Goal: Task Accomplishment & Management: Complete application form

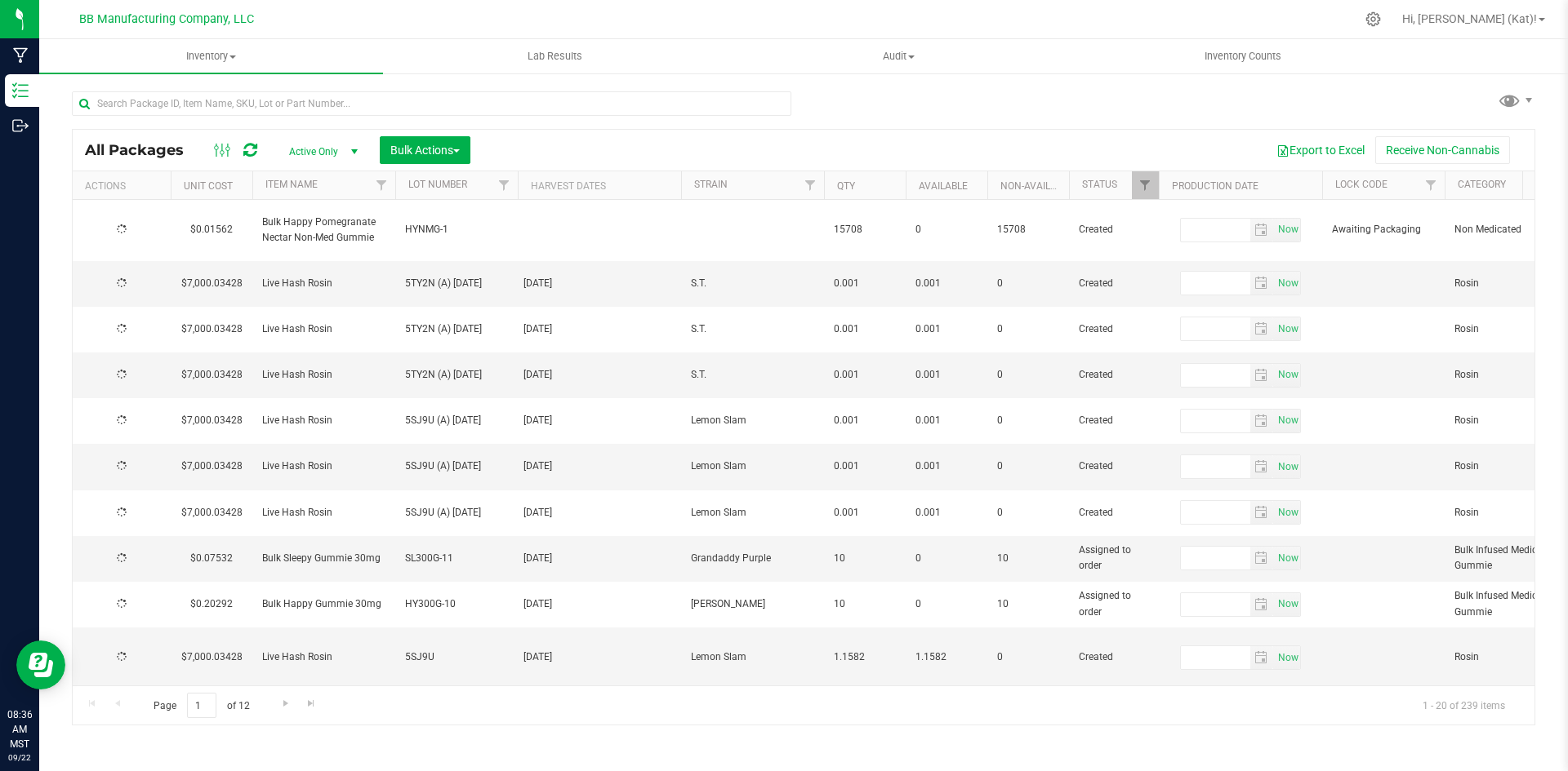
type input "[DATE]"
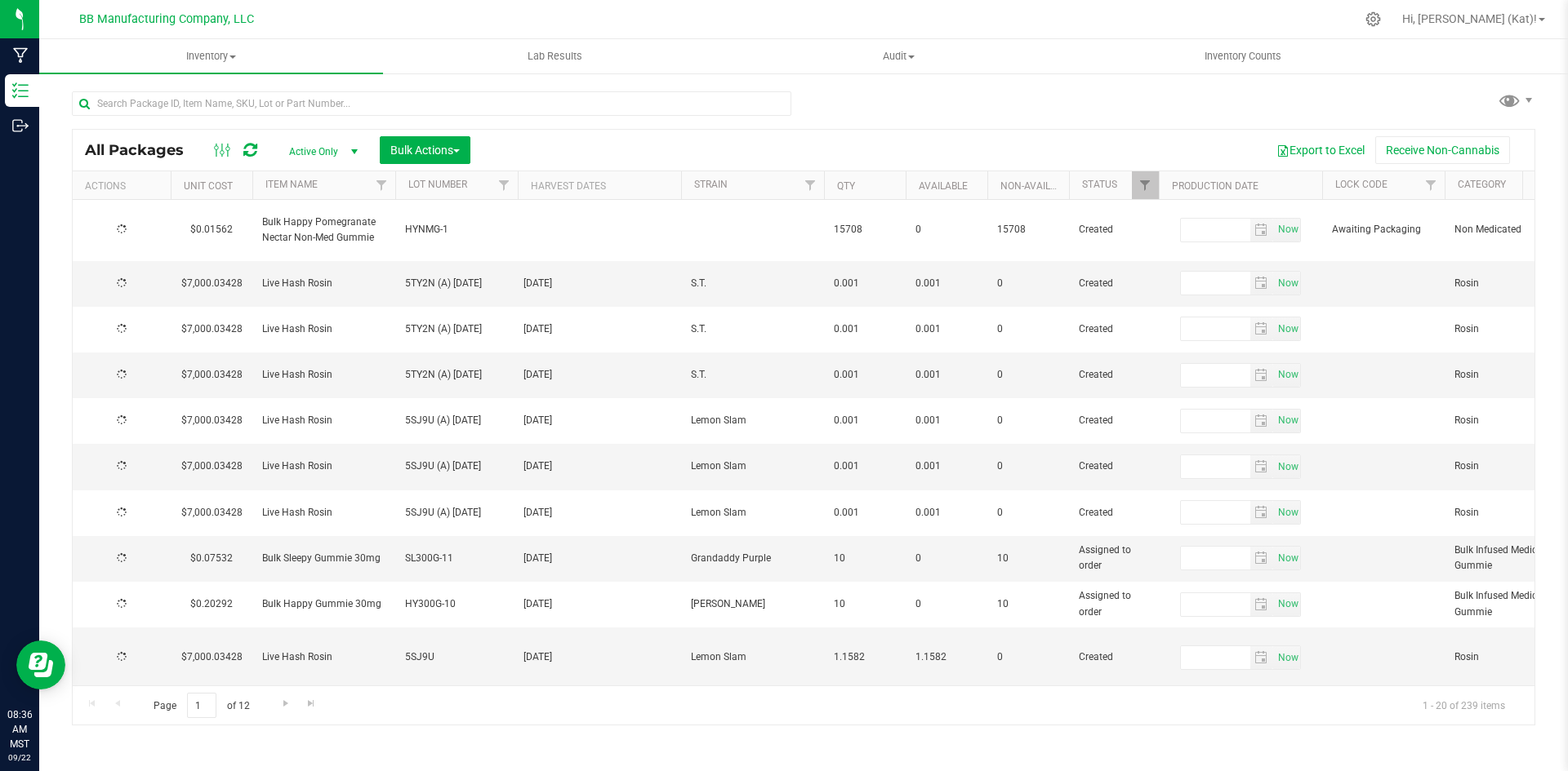
type input "[DATE]"
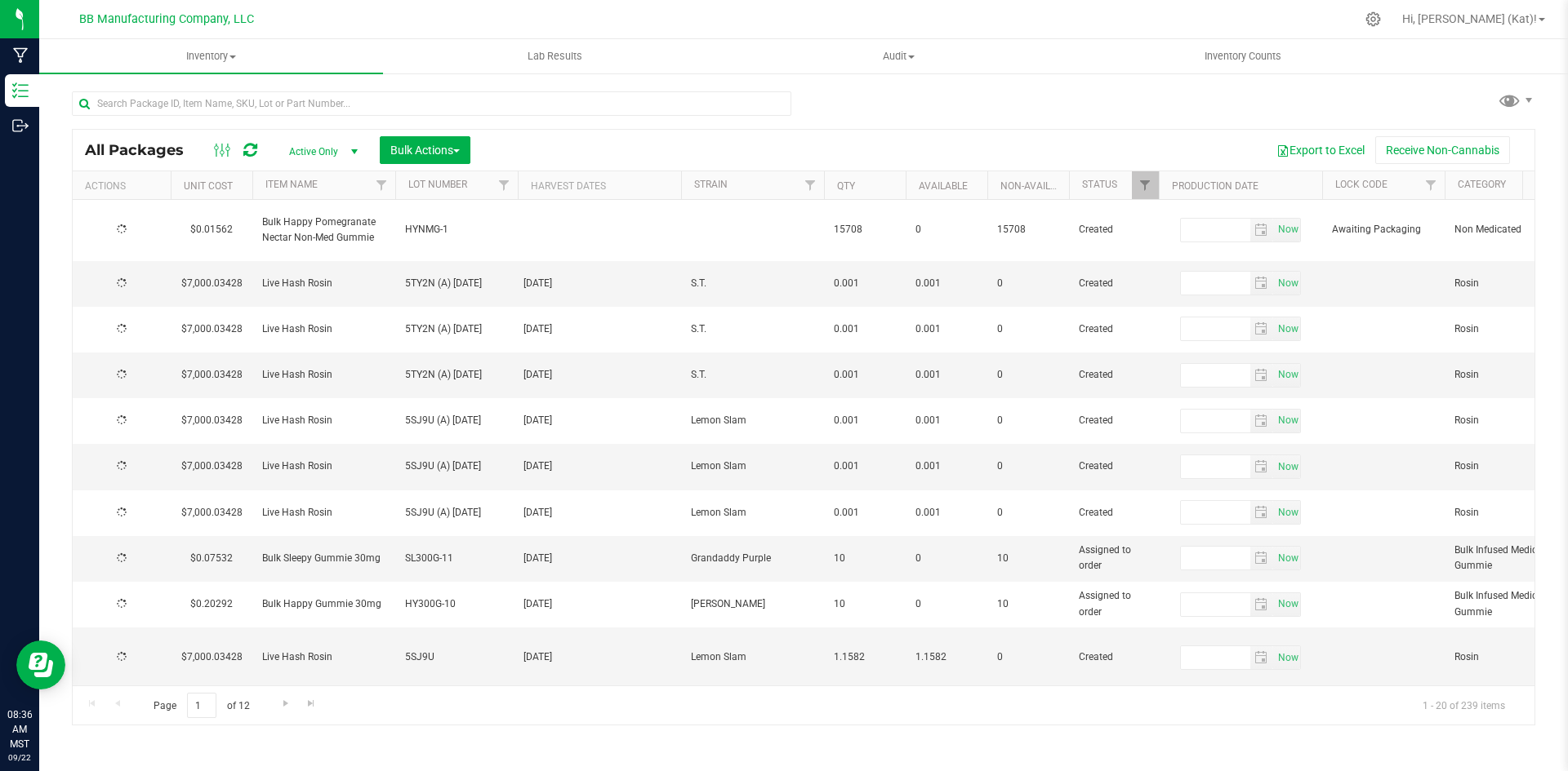
type input "[DATE]"
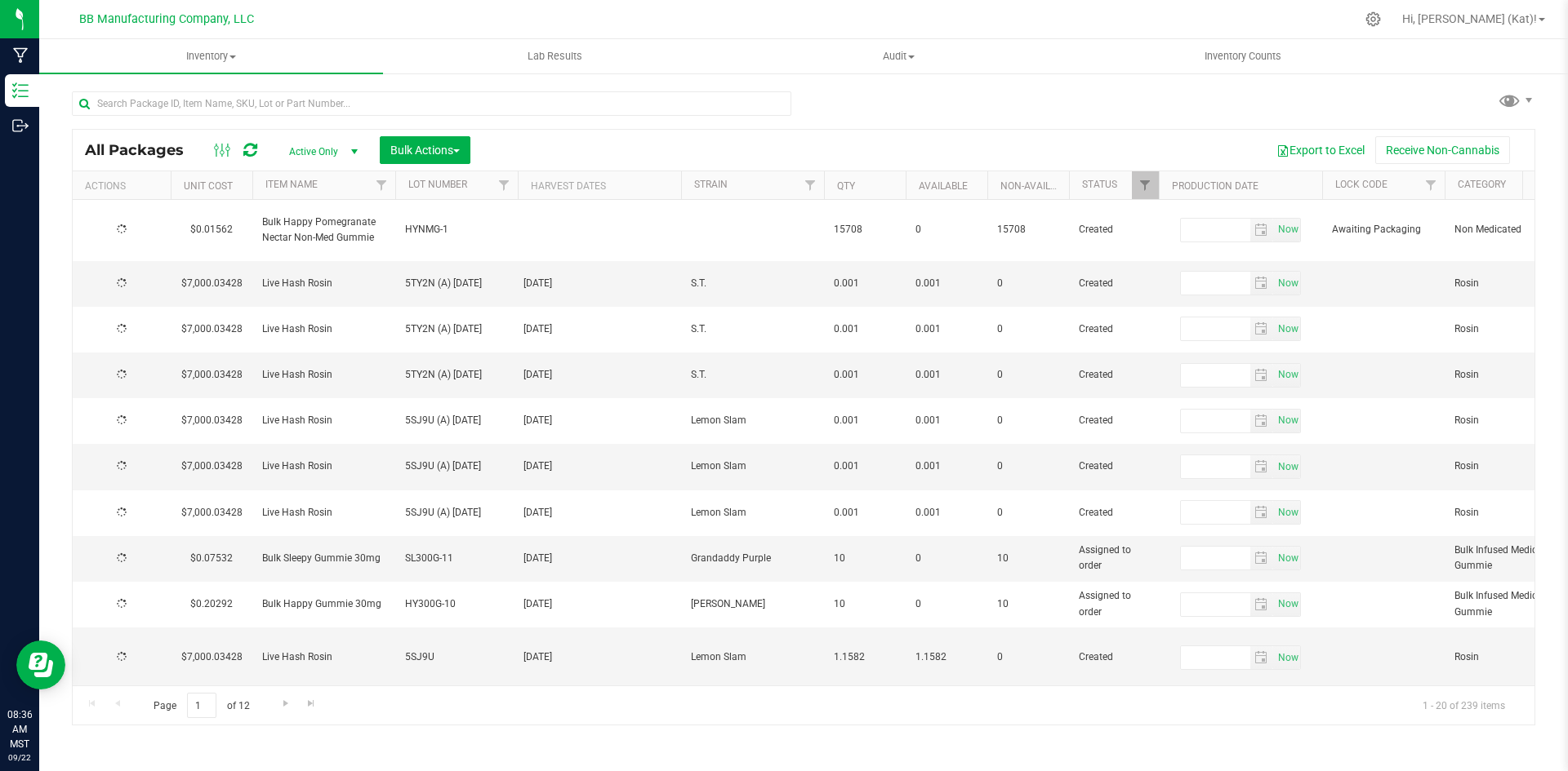
type input "[DATE]"
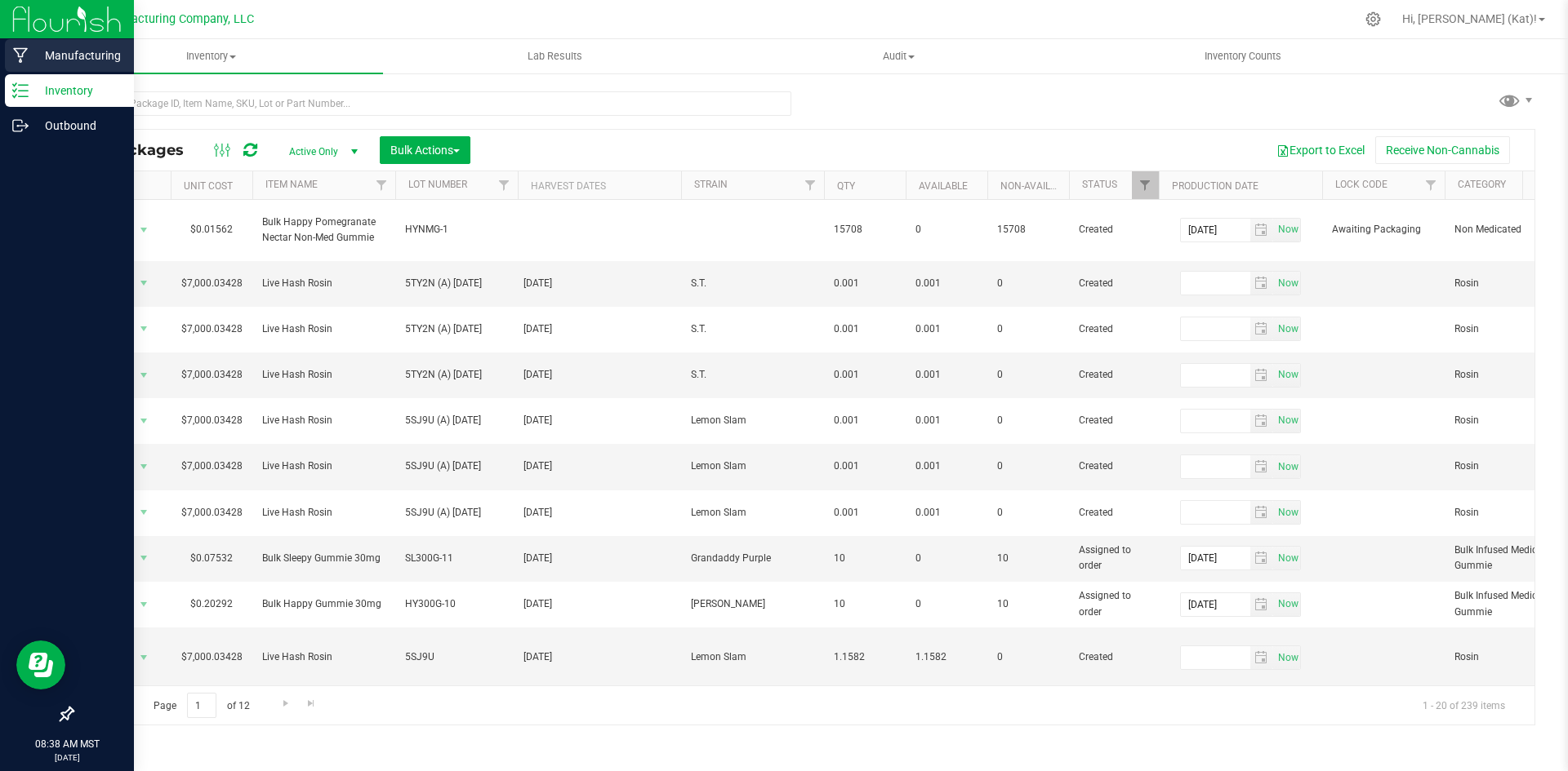
click at [97, 50] on p "Manufacturing" at bounding box center [77, 55] width 98 height 19
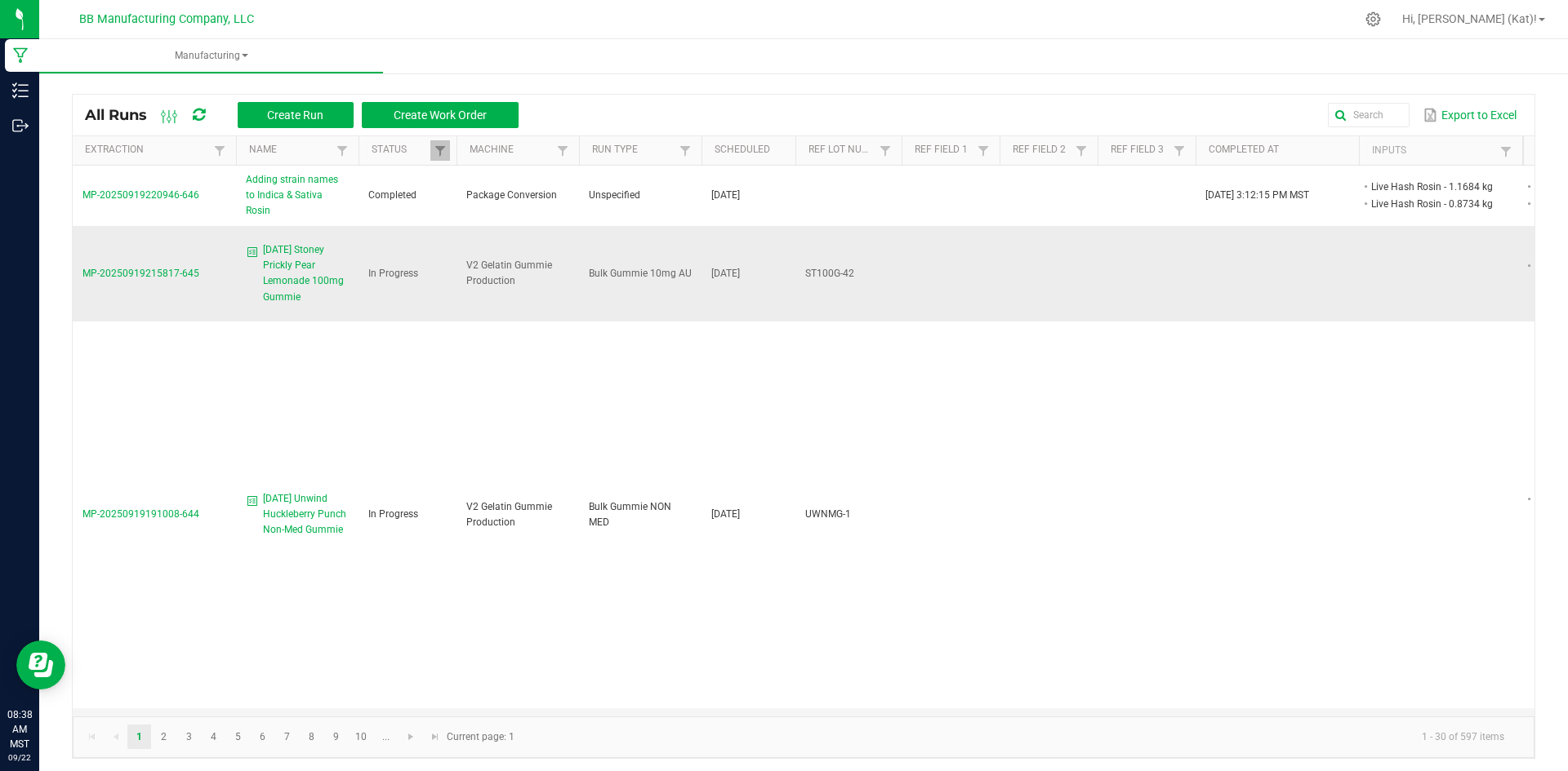
click at [294, 263] on span "[DATE] Stoney Prickly Pear Lemonade 100mg Gummie" at bounding box center [306, 274] width 85 height 63
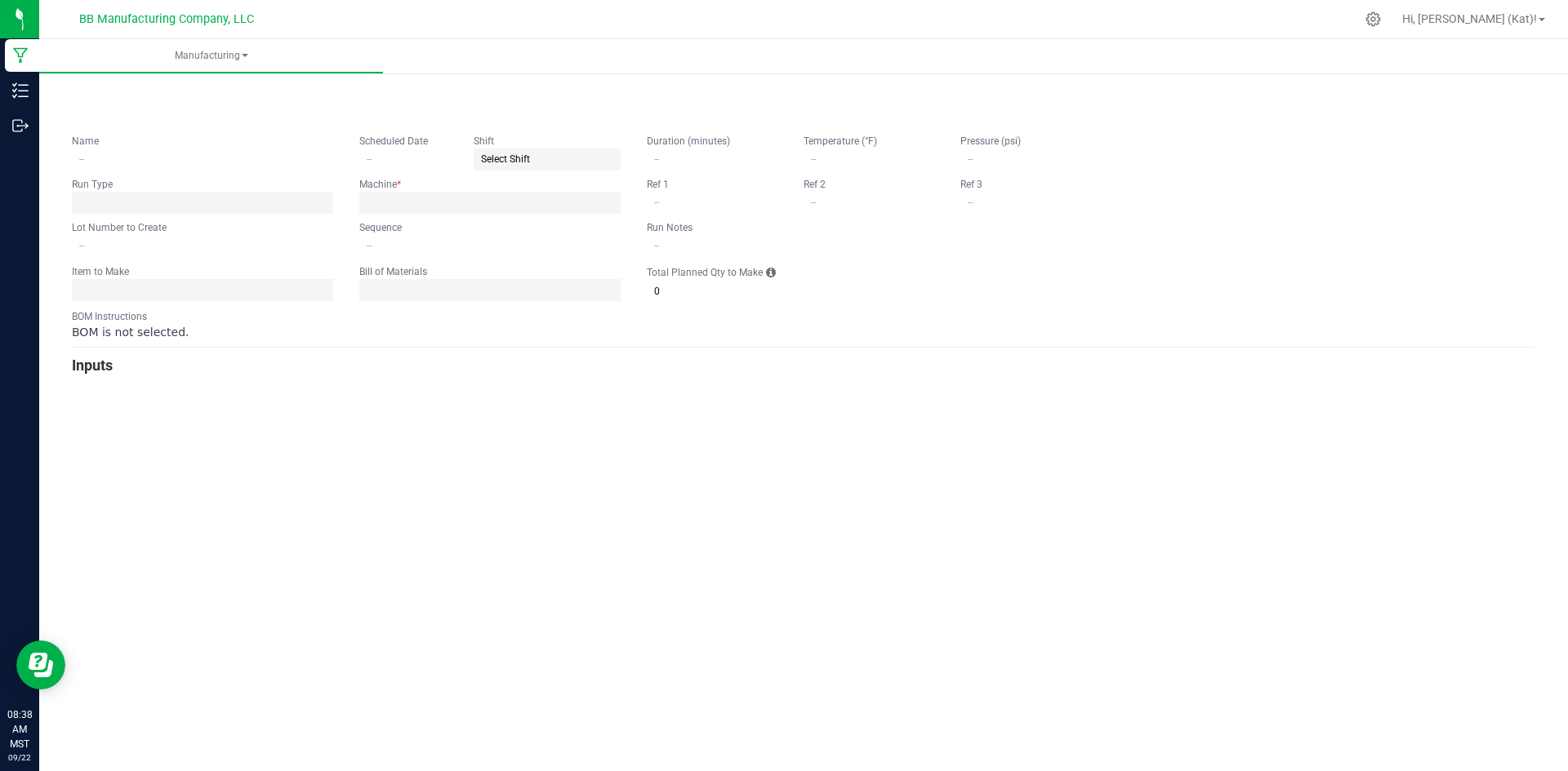
type input "[DATE] Stoney Prickly Pear Lemonade 100mg Gummie"
type input "[DATE]"
type input "ST100G-42"
type input "0"
type input "15"
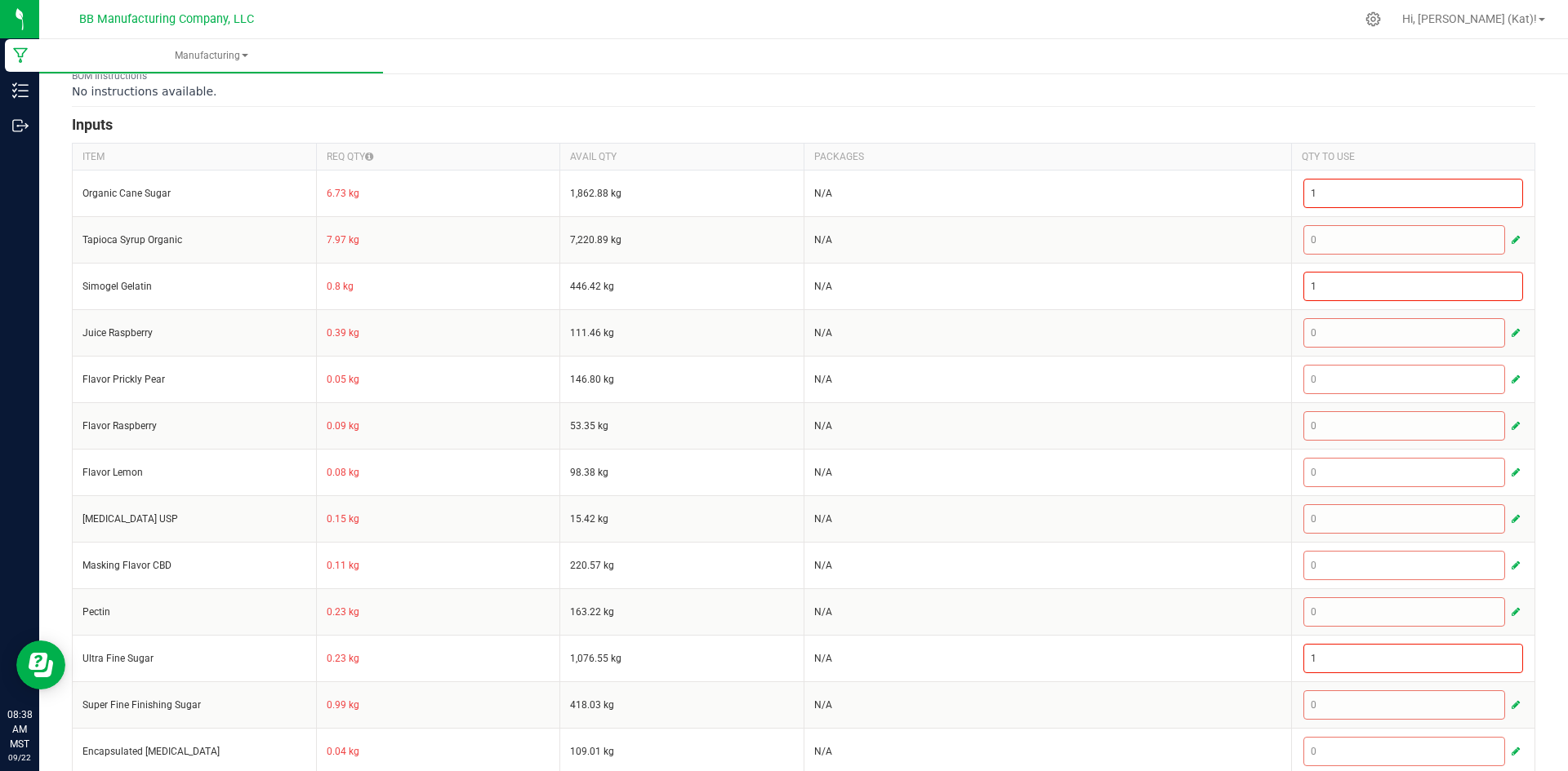
scroll to position [617, 0]
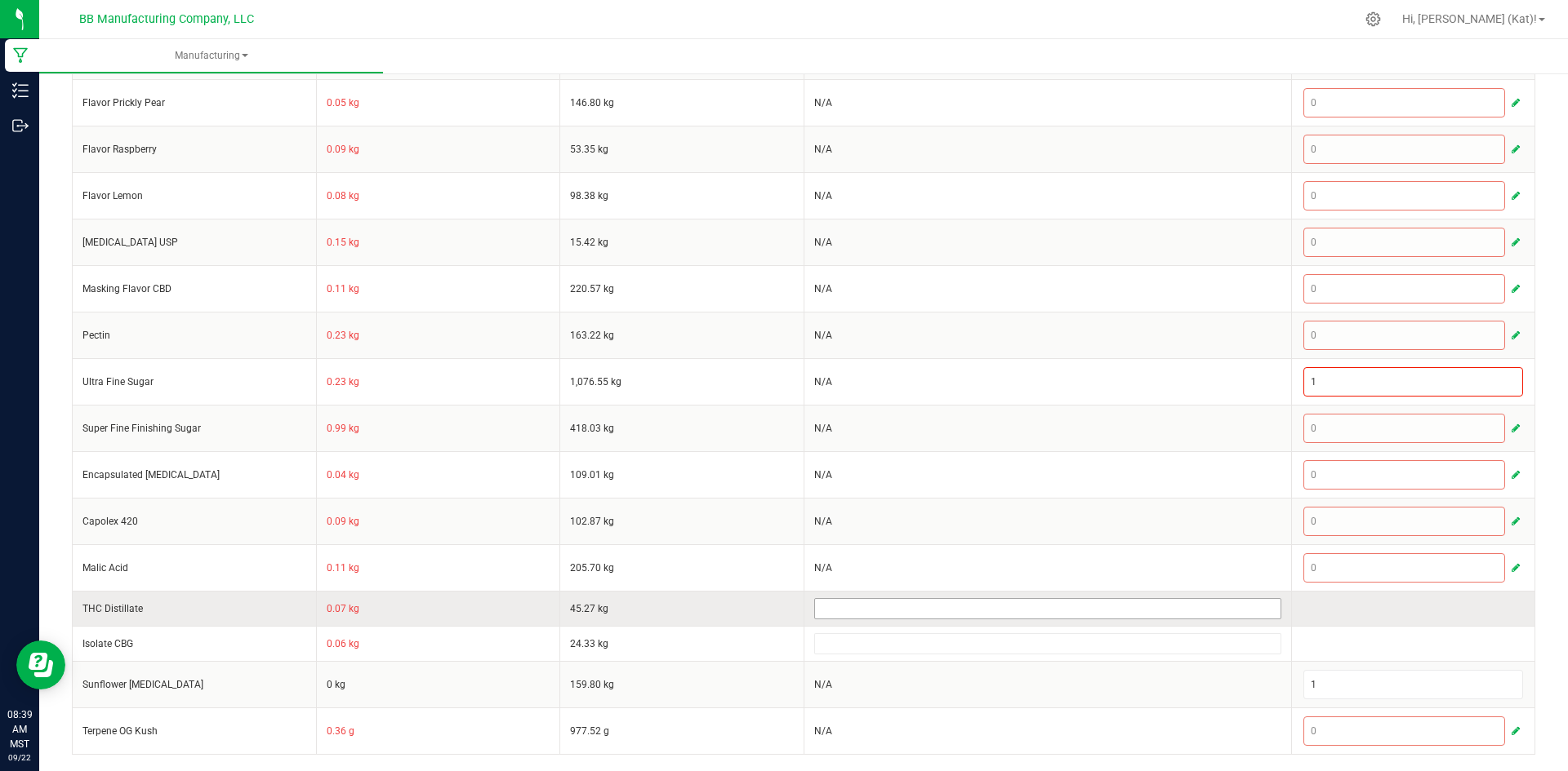
click at [858, 603] on input at bounding box center [1047, 609] width 465 height 19
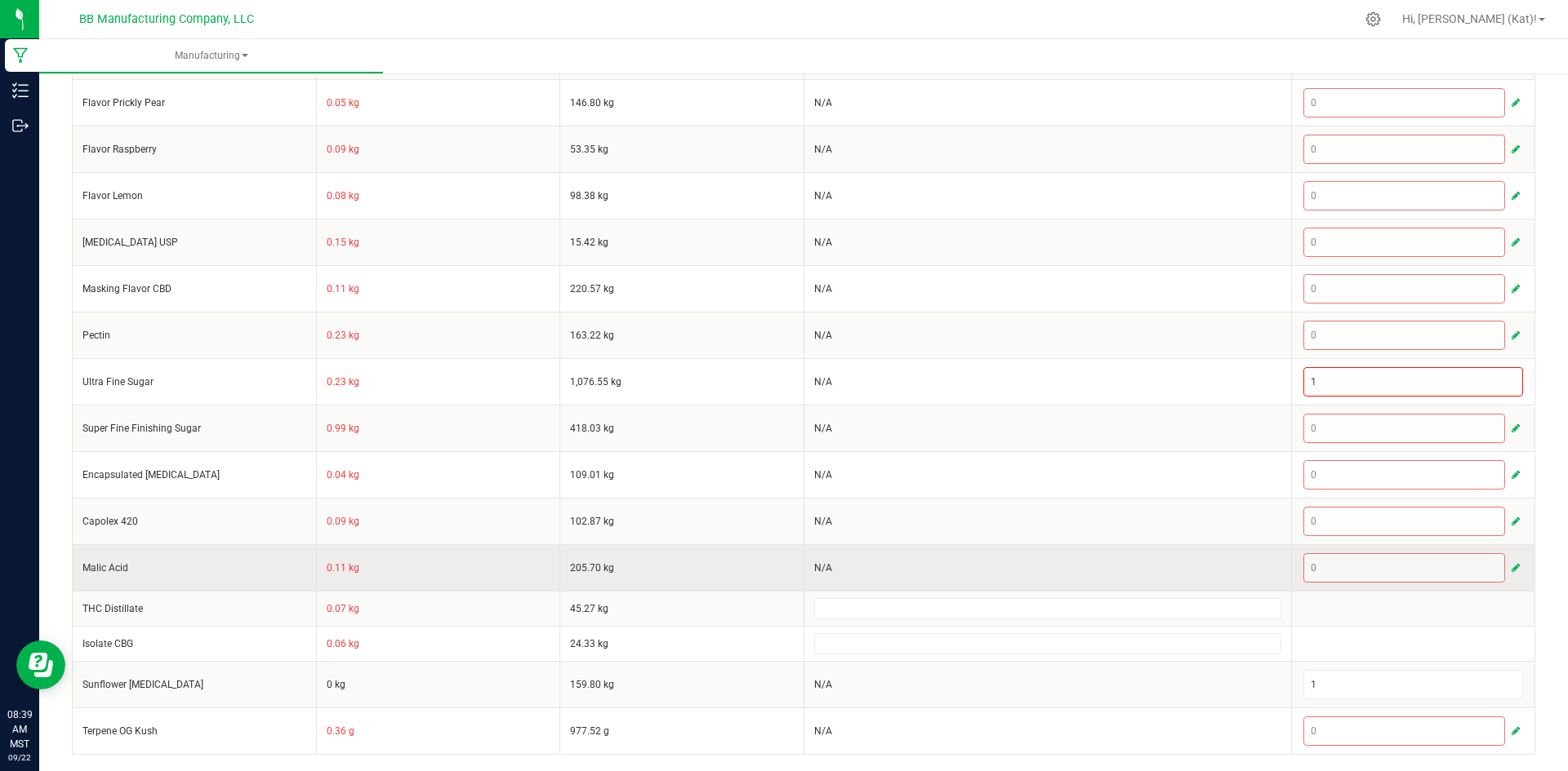
click at [774, 588] on td "205.70 kg" at bounding box center [682, 568] width 244 height 47
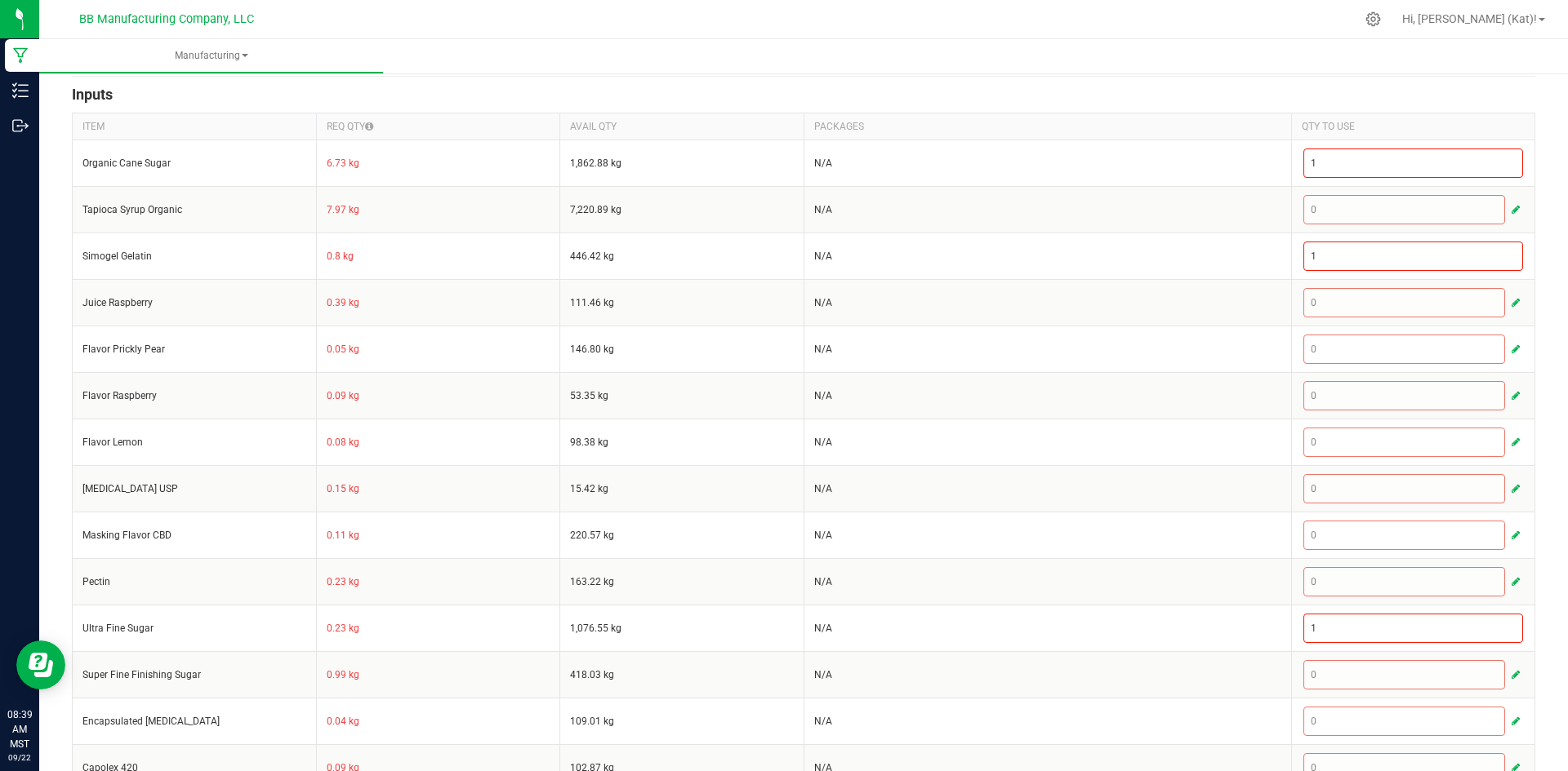
scroll to position [0, 0]
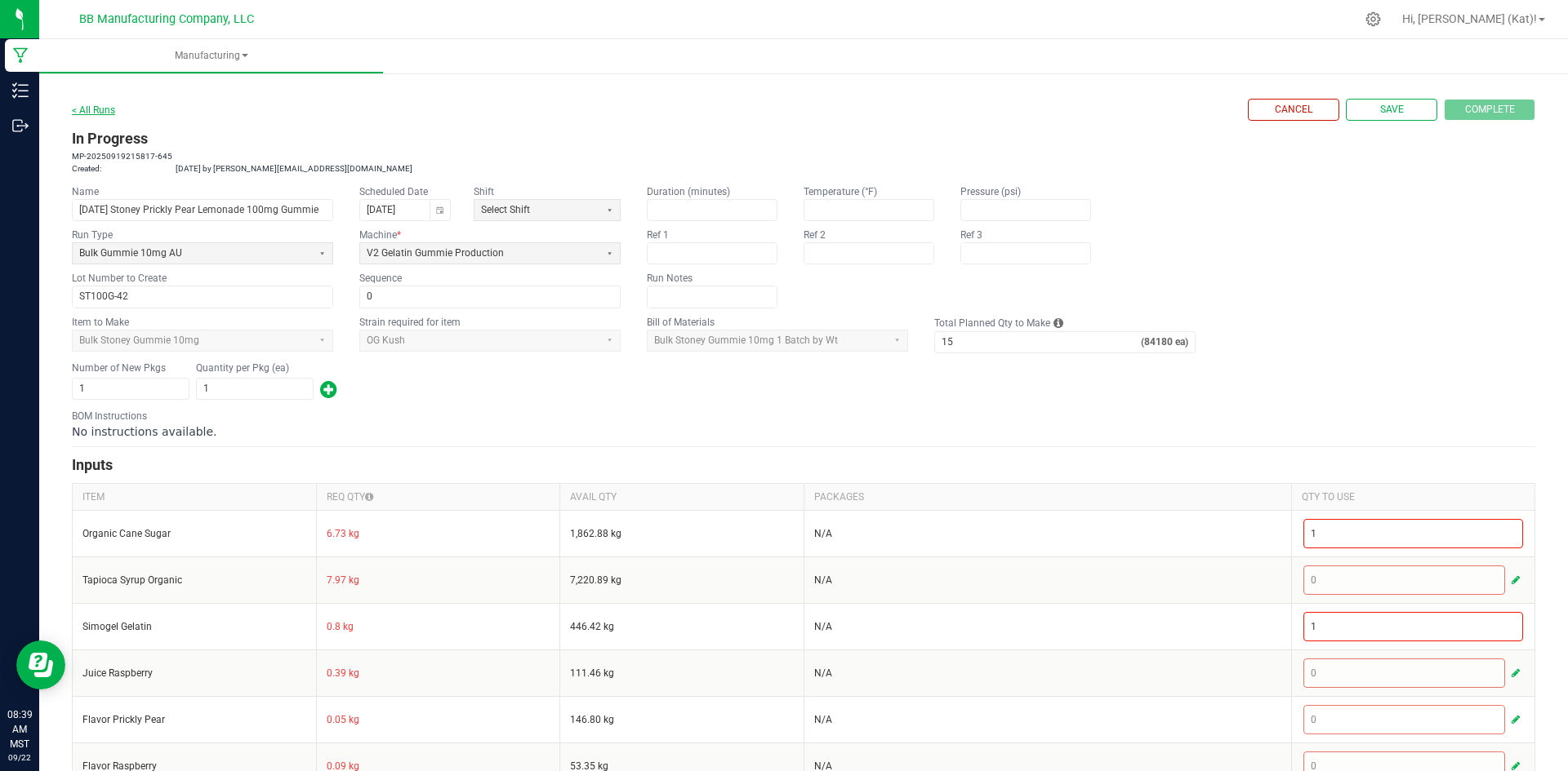
click at [96, 105] on link "< All Runs" at bounding box center [93, 111] width 44 height 12
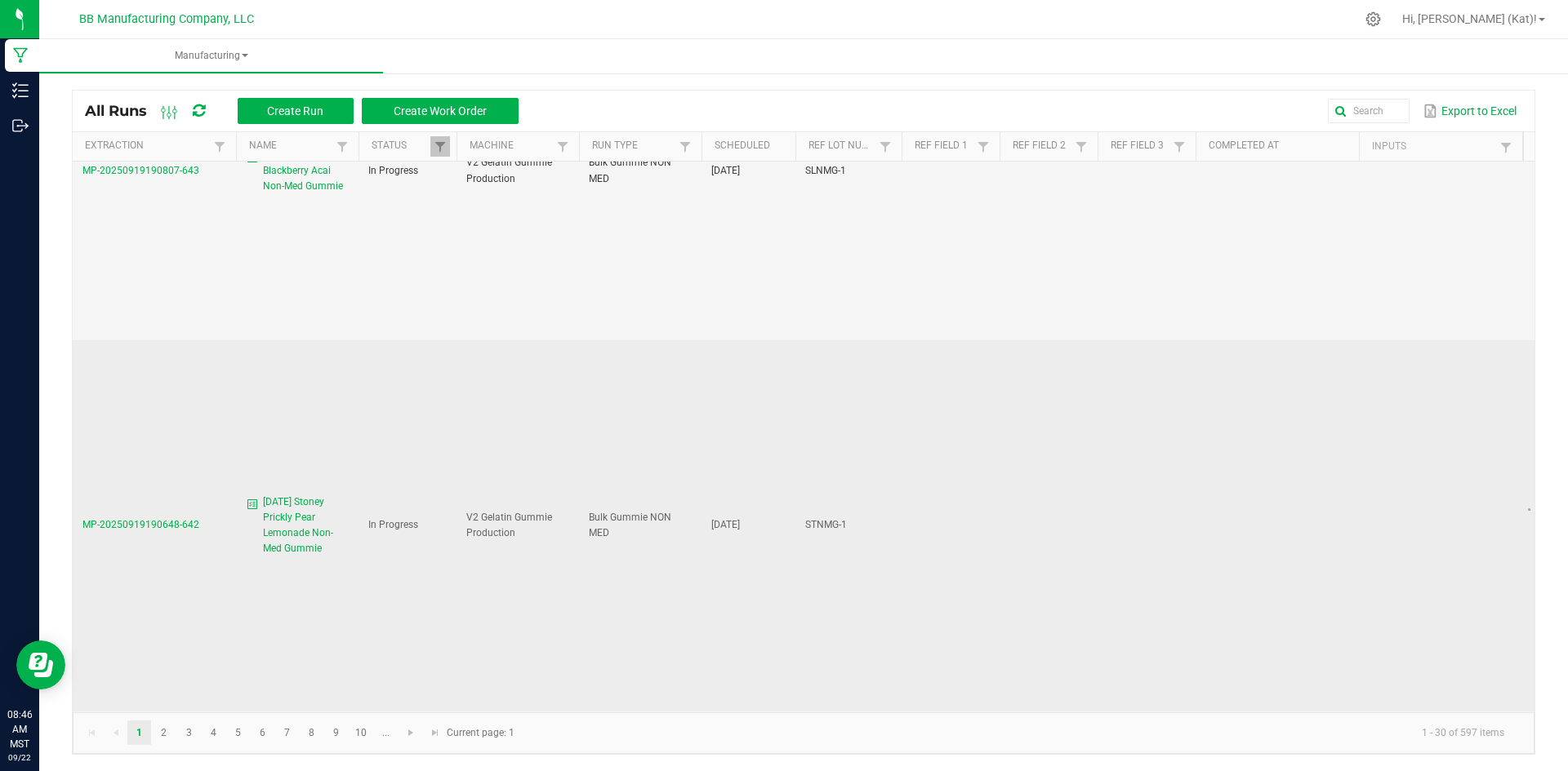
scroll to position [653, 0]
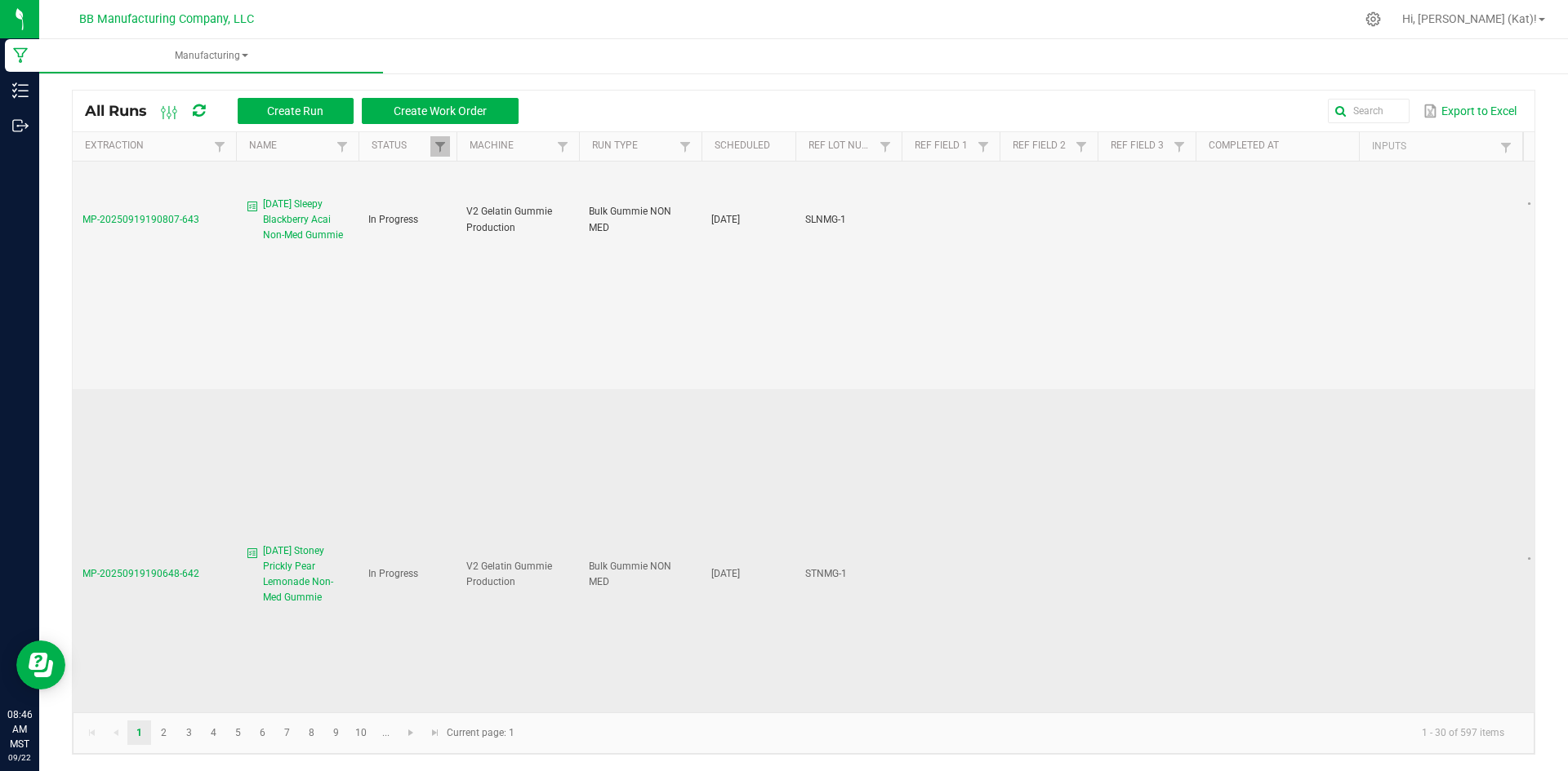
click at [296, 544] on span "[DATE] Stoney Prickly Pear Lemonade Non-Med Gummie" at bounding box center [306, 575] width 85 height 63
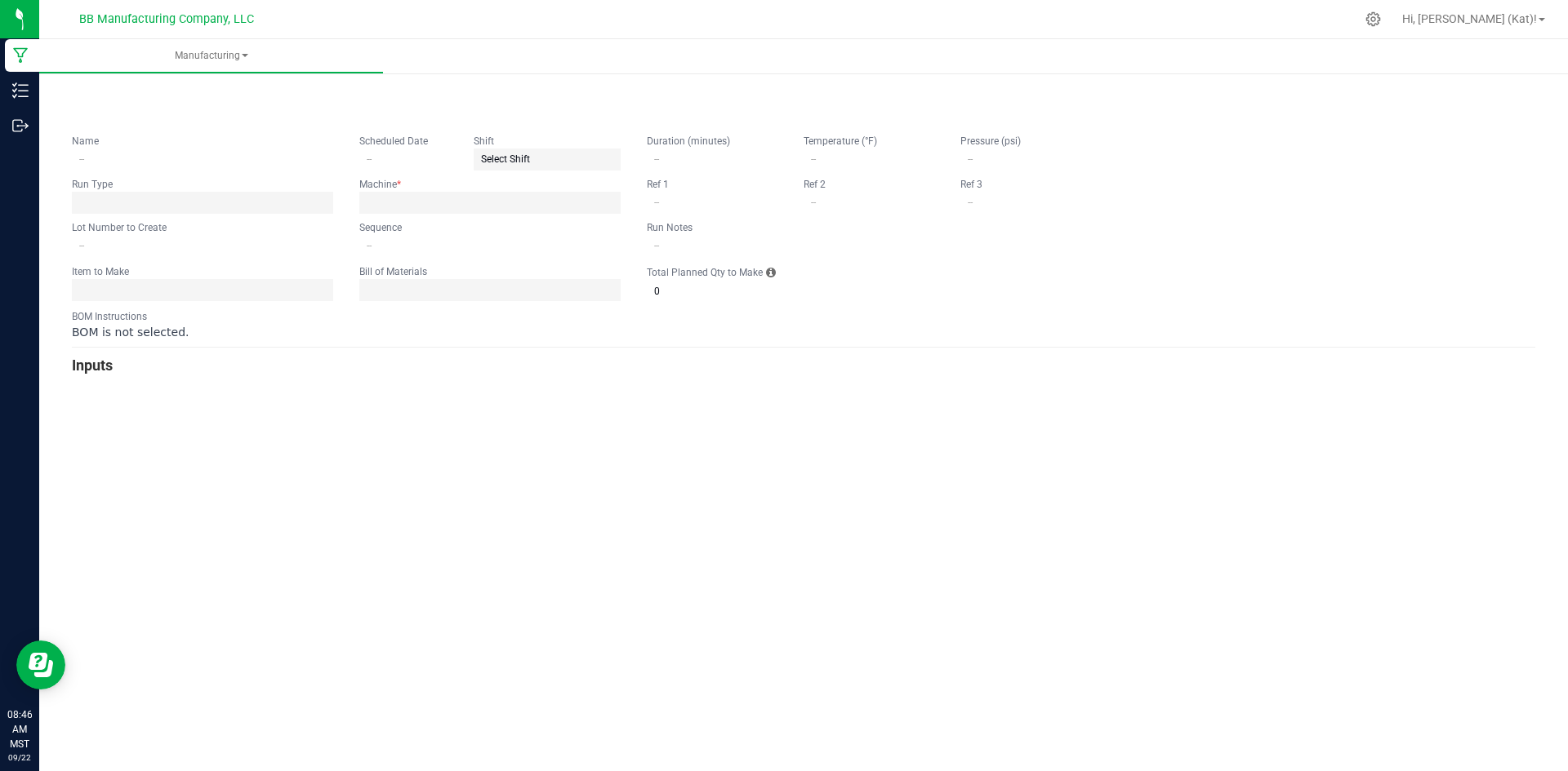
type input "[DATE] Stoney Prickly Pear Lemonade Non-Med Gummie"
type input "[DATE]"
type input "STNMG-1"
type input "0"
type input "3"
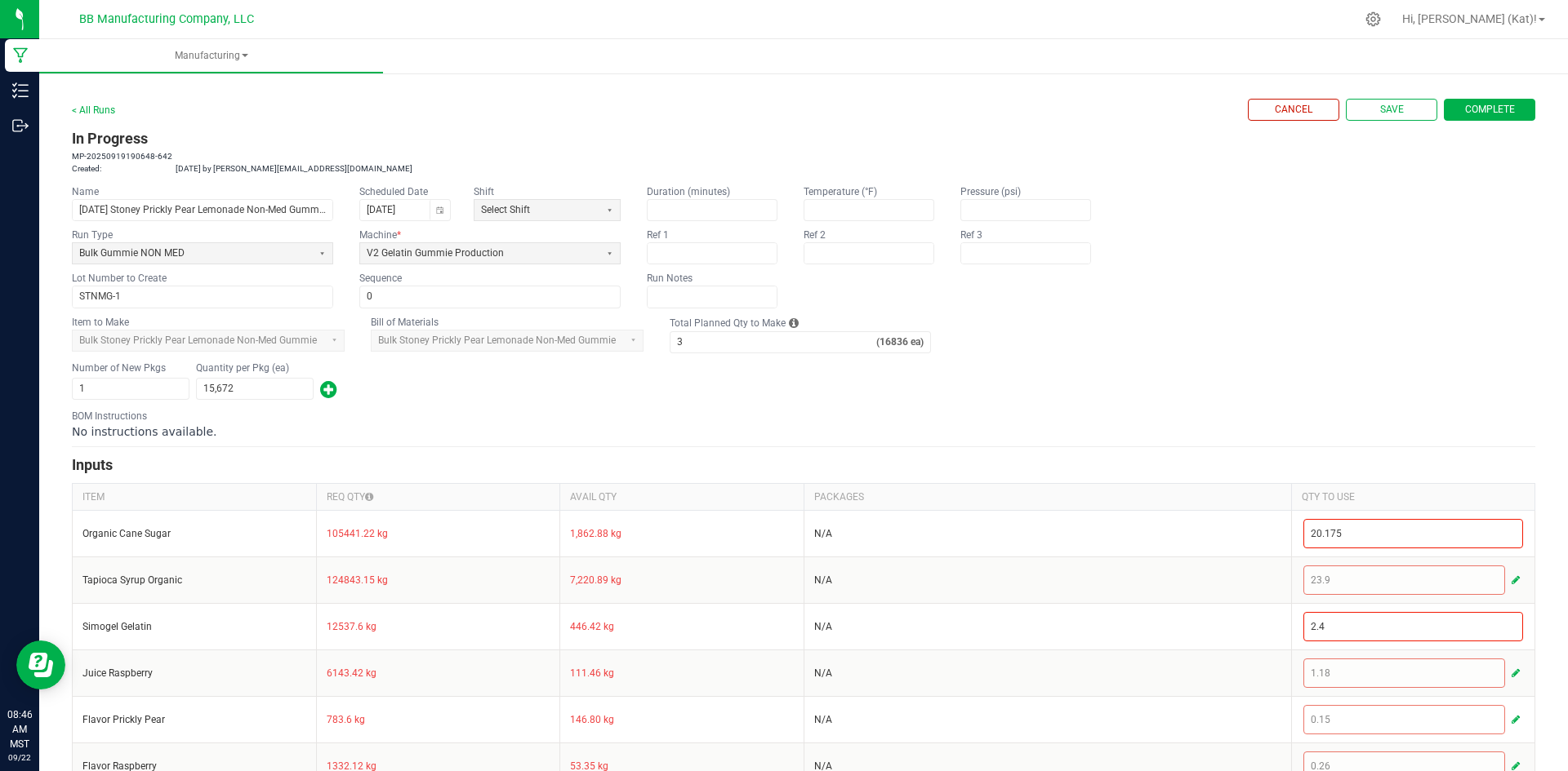
click at [1468, 111] on span "Complete" at bounding box center [1489, 110] width 50 height 14
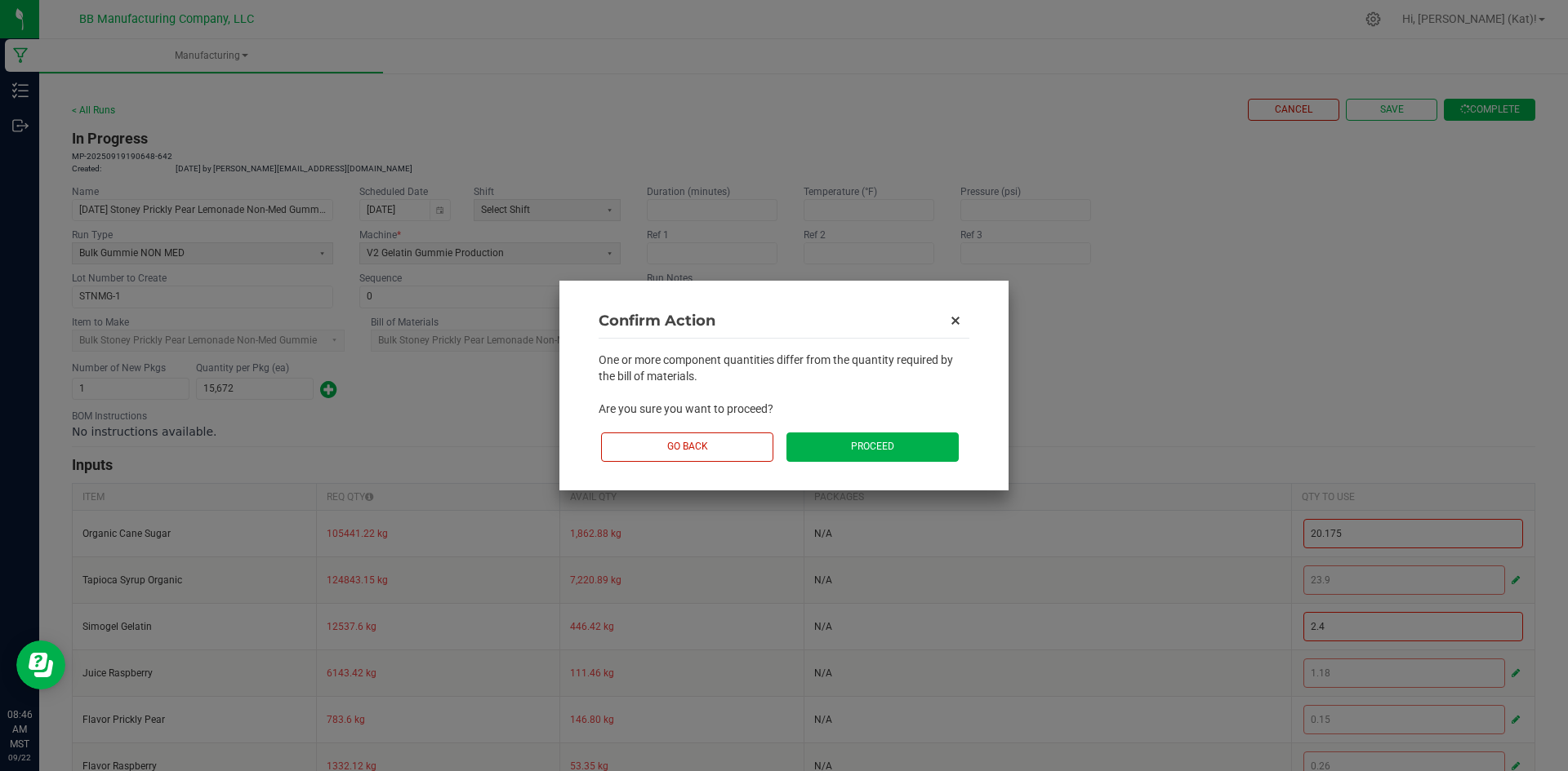
click at [857, 452] on button "Proceed" at bounding box center [871, 447] width 172 height 28
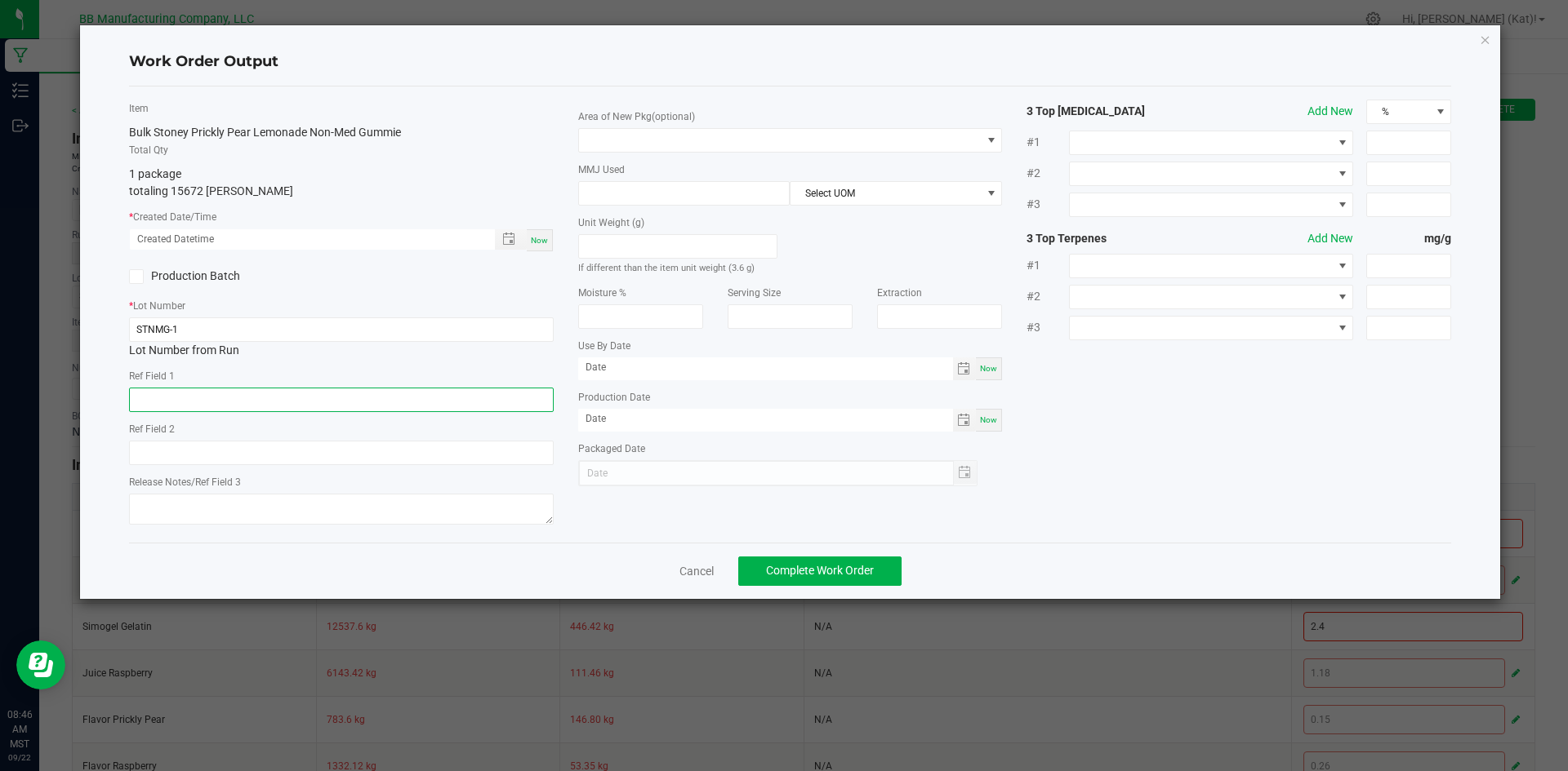
click at [375, 401] on input "text" at bounding box center [341, 399] width 425 height 24
type input "9.2g"
click at [315, 465] on div "Item Bulk Stoney Prickly Pear Lemonade Non-Med Gummie Total Qty 1 package total…" at bounding box center [341, 315] width 449 height 430
drag, startPoint x: 312, startPoint y: 462, endPoint x: 312, endPoint y: 472, distance: 10.0
click at [312, 465] on div "Item Bulk Stoney Prickly Pear Lemonade Non-Med Gummie Total Qty 1 package total…" at bounding box center [341, 315] width 449 height 430
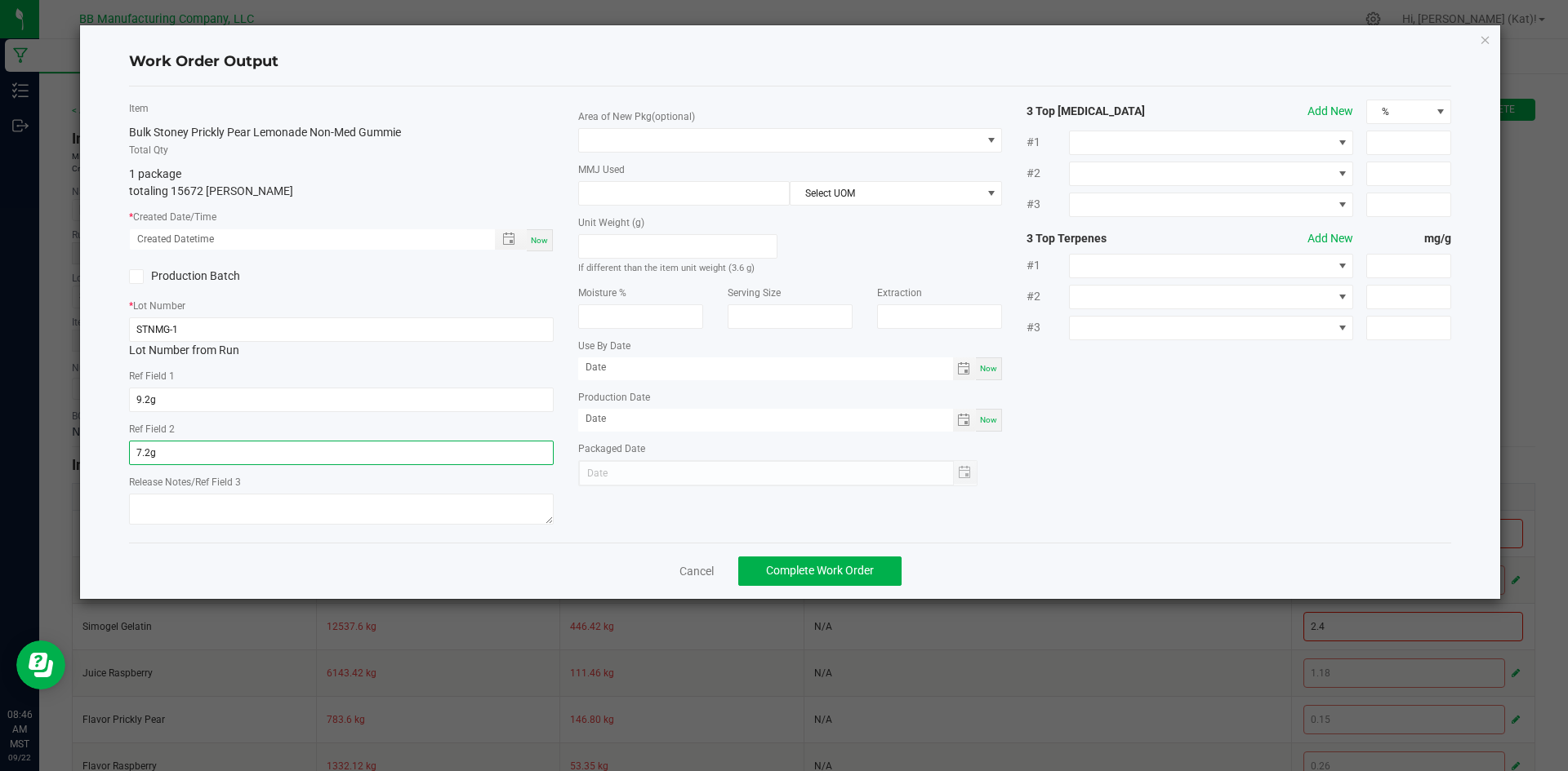
type input "7.2g"
click at [545, 238] on span "Now" at bounding box center [539, 240] width 17 height 9
type input "[DATE] 8:46 AM"
type input "[DATE]"
click at [789, 140] on span at bounding box center [780, 141] width 402 height 23
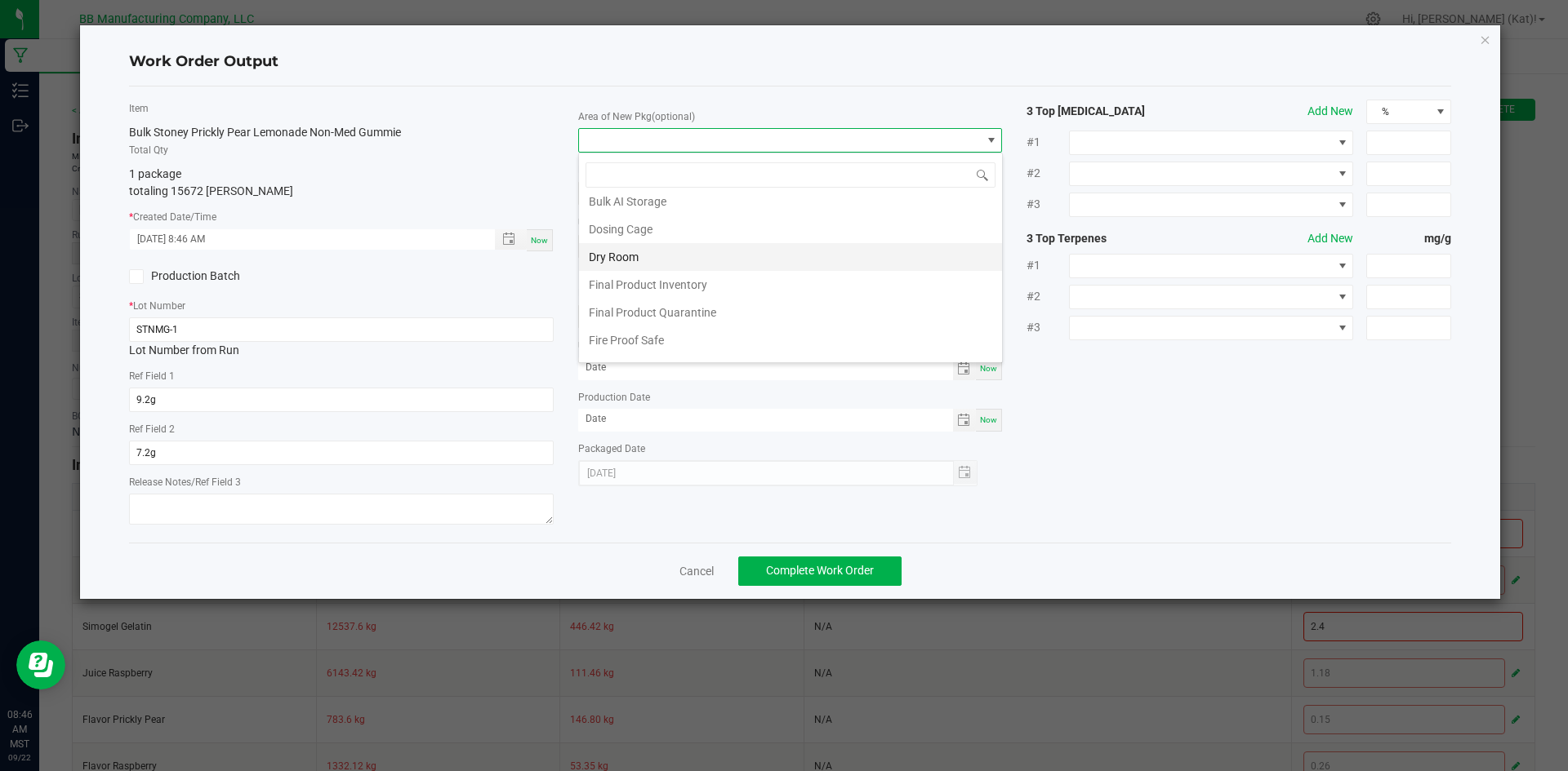
scroll to position [245, 0]
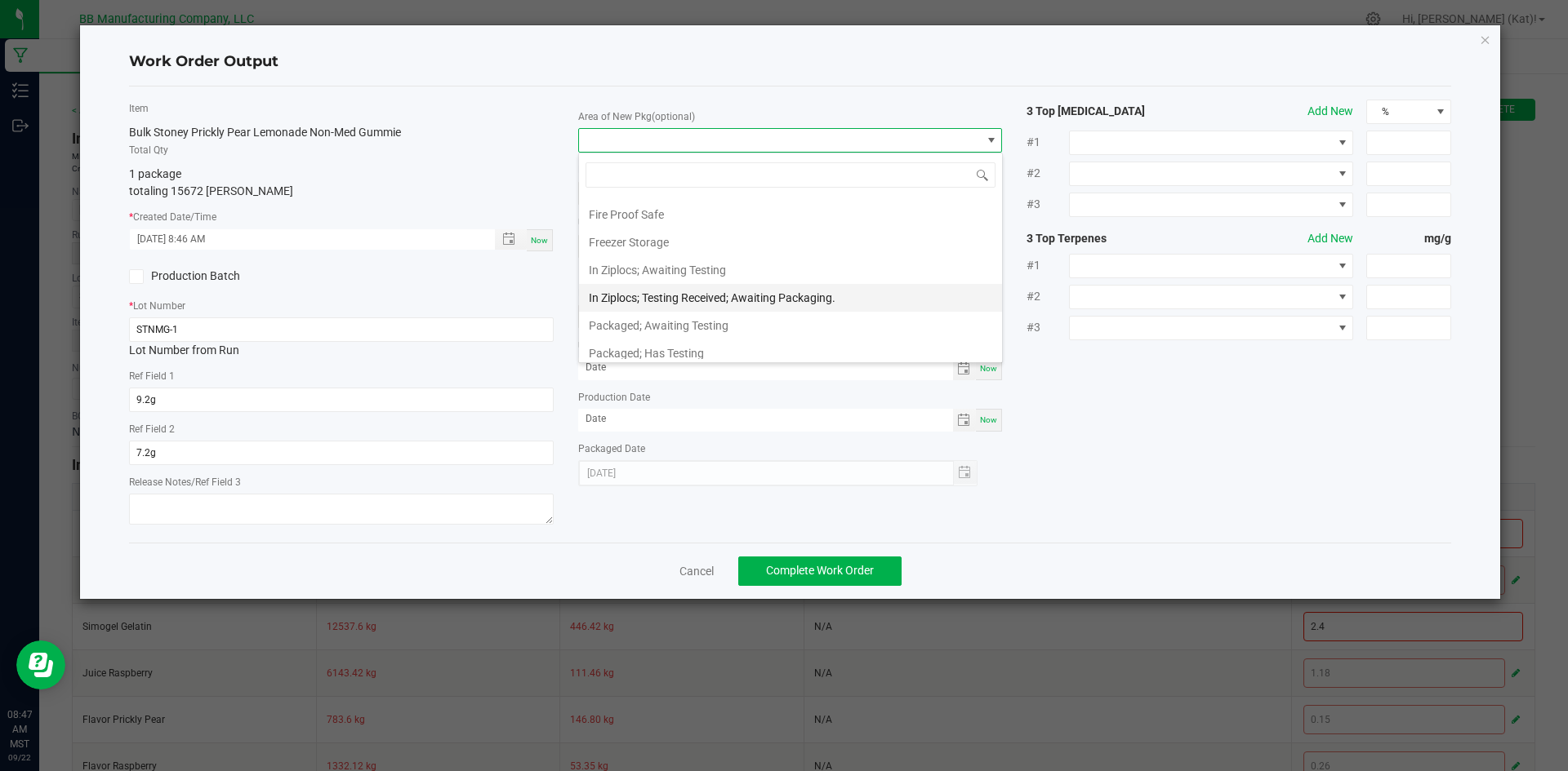
click at [779, 292] on li "In Ziplocs; Testing Received; Awaiting Packaging." at bounding box center [790, 298] width 423 height 28
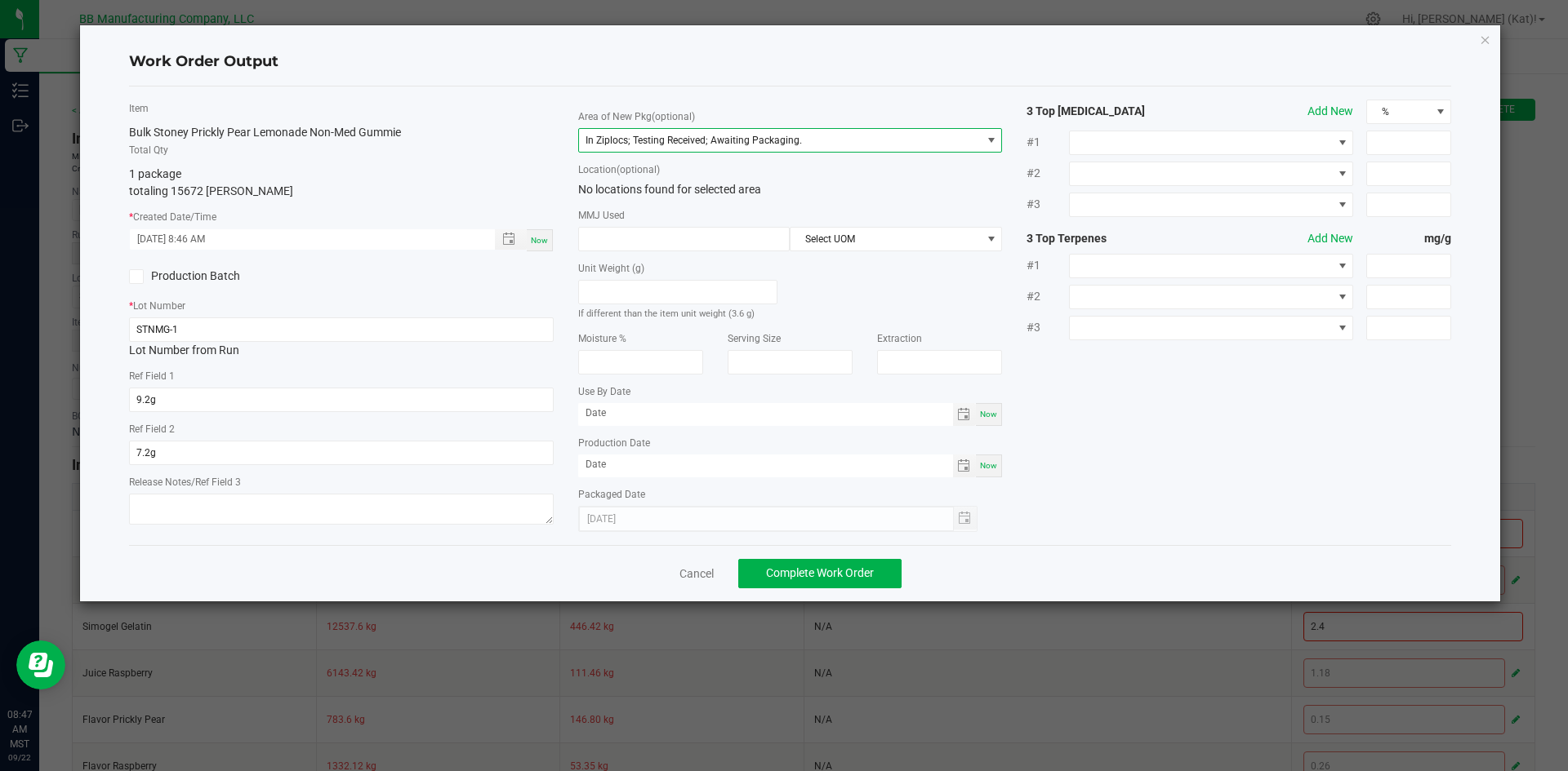
click at [1000, 410] on div "Now" at bounding box center [989, 415] width 26 height 23
type input "[DATE]"
click at [986, 481] on div "Area of New Pkg (optional) In Ziplocs; Testing Received; Awaiting Packaging. Lo…" at bounding box center [791, 317] width 449 height 433
click at [986, 467] on span "Now" at bounding box center [989, 465] width 17 height 9
type input "[DATE]"
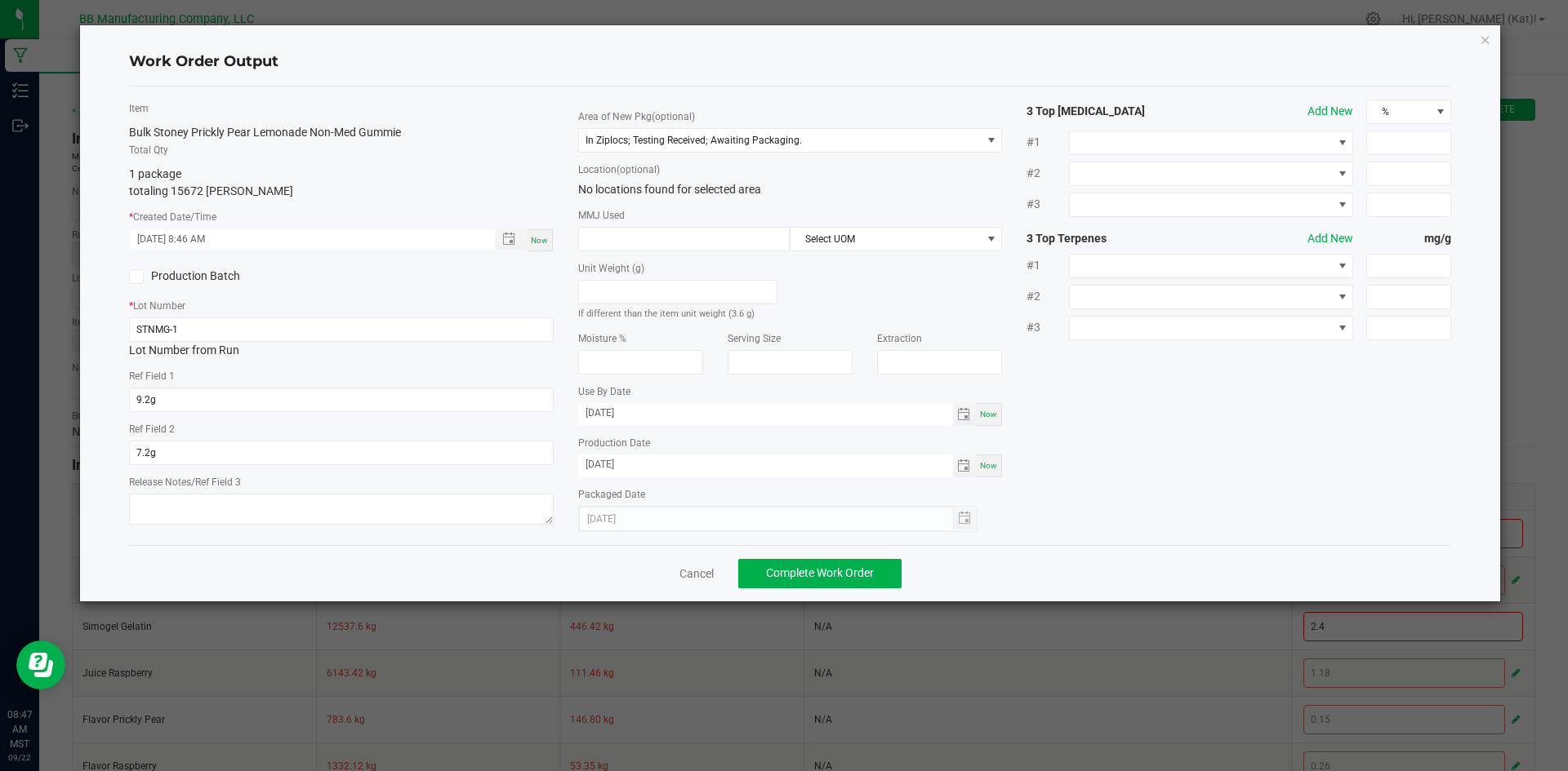
click at [607, 412] on input "[DATE]" at bounding box center [766, 413] width 375 height 20
type input "[DATE]"
click at [605, 462] on input "[DATE]" at bounding box center [766, 464] width 375 height 20
type input "[DATE]"
click at [1127, 493] on div "Item Bulk Stoney Prickly Pear Lemonade Non-Med Gummie Total Qty 1 package total…" at bounding box center [790, 317] width 1347 height 433
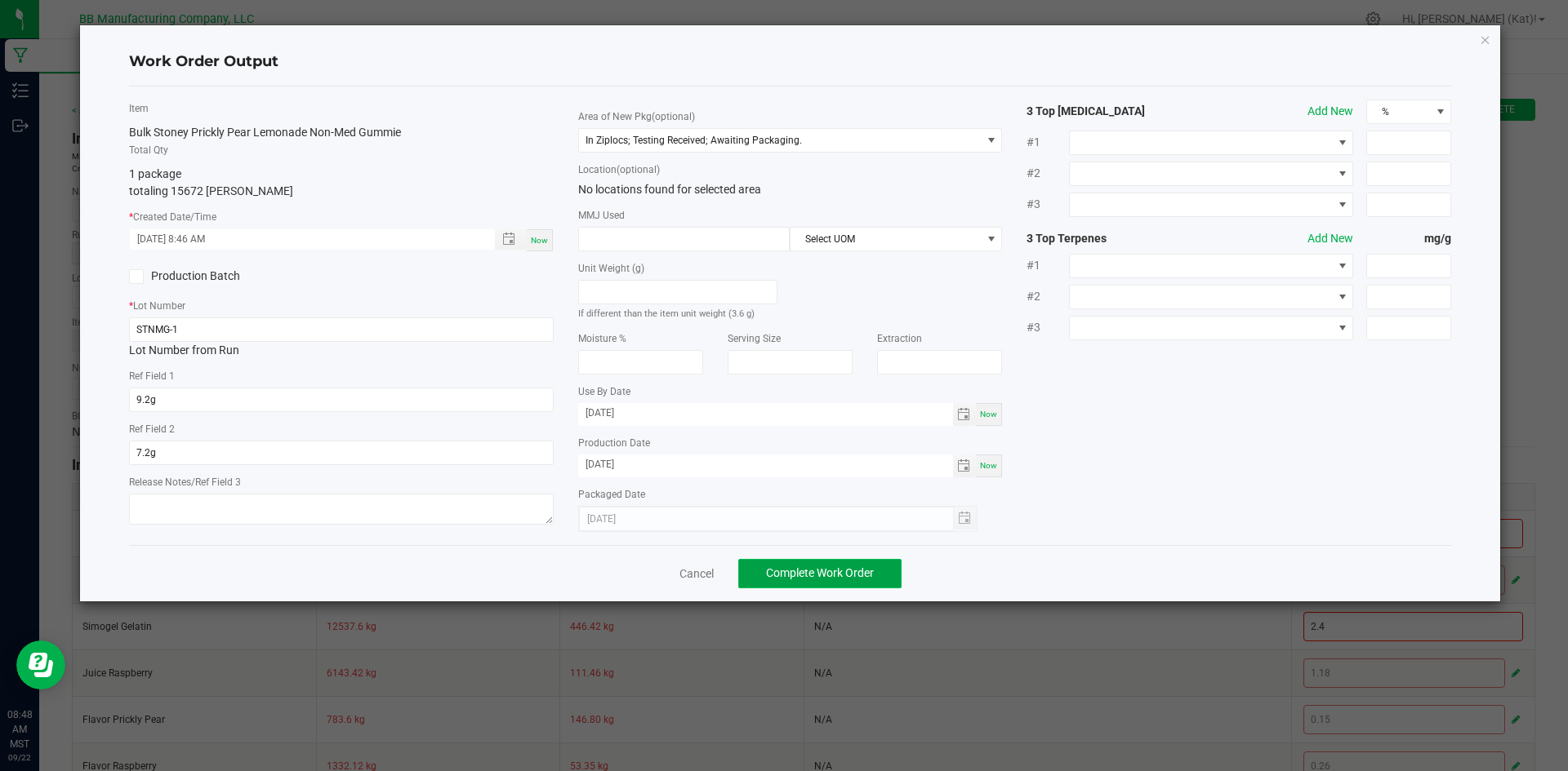
click at [841, 562] on button "Complete Work Order" at bounding box center [820, 574] width 163 height 29
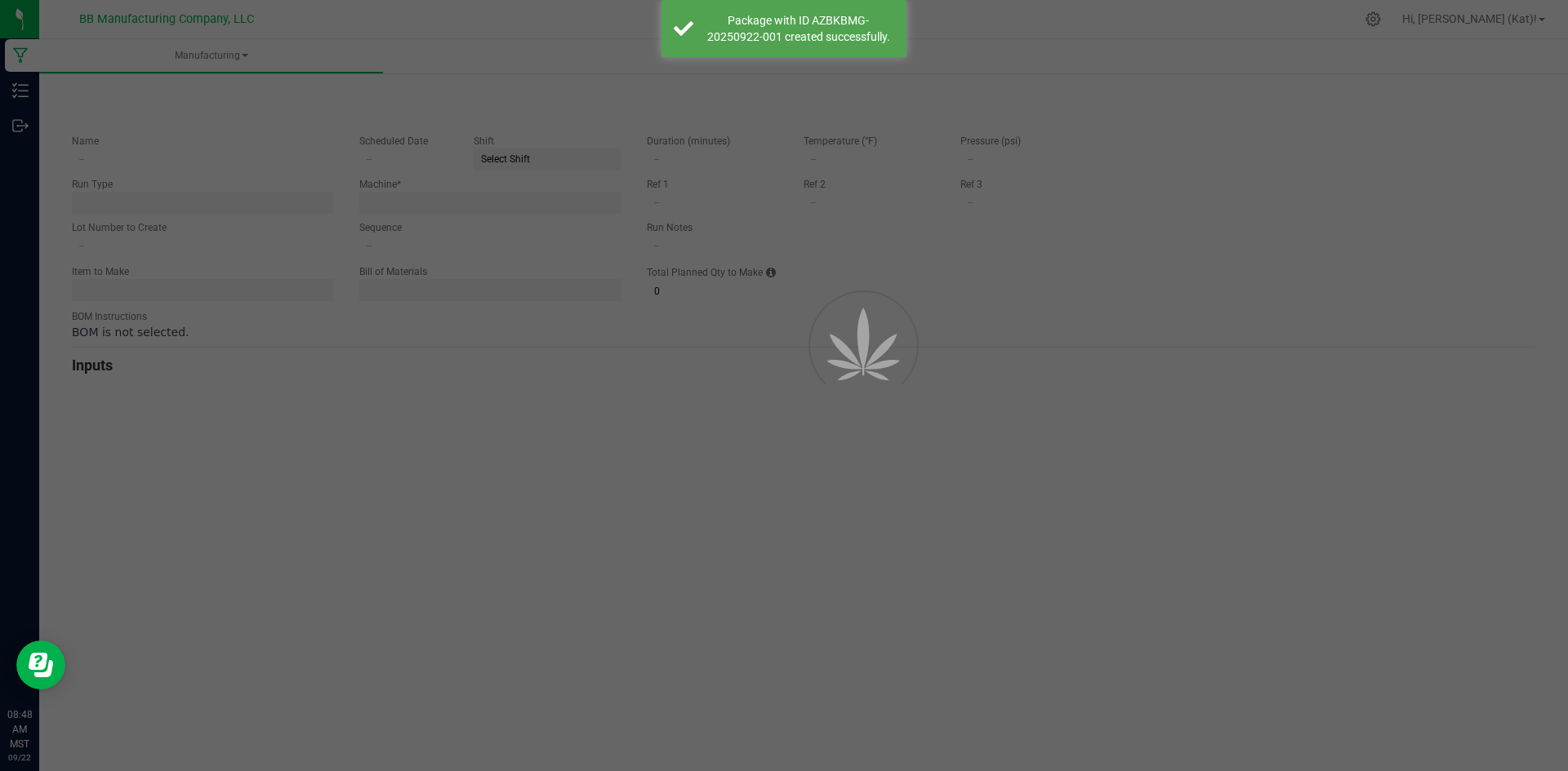
type input "[DATE] Stoney Prickly Pear Lemonade Non-Med Gummie"
type input "[DATE]"
type input "STNMG-1"
type input "0"
type input "3"
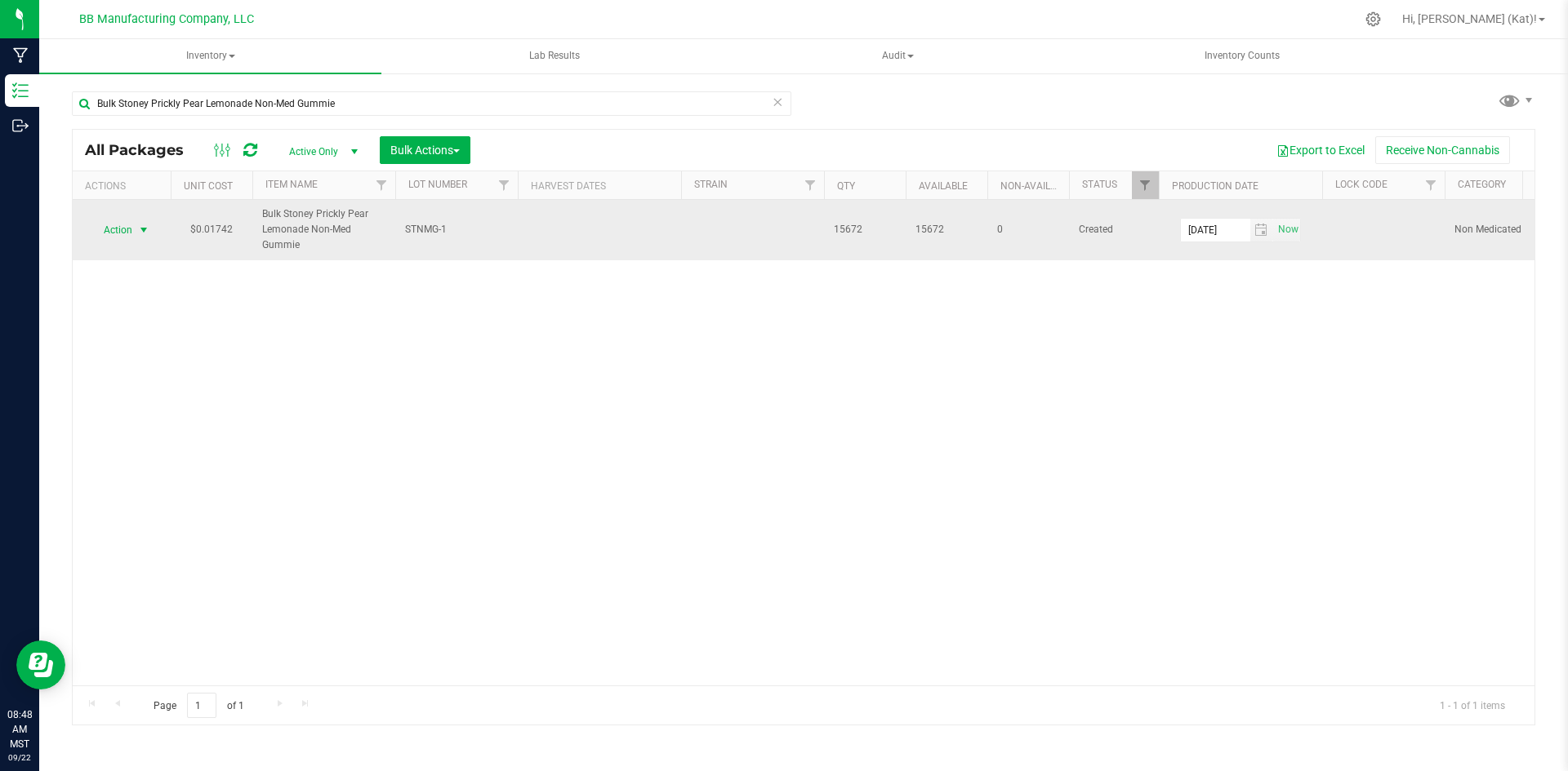
click at [141, 227] on span "select" at bounding box center [143, 229] width 13 height 13
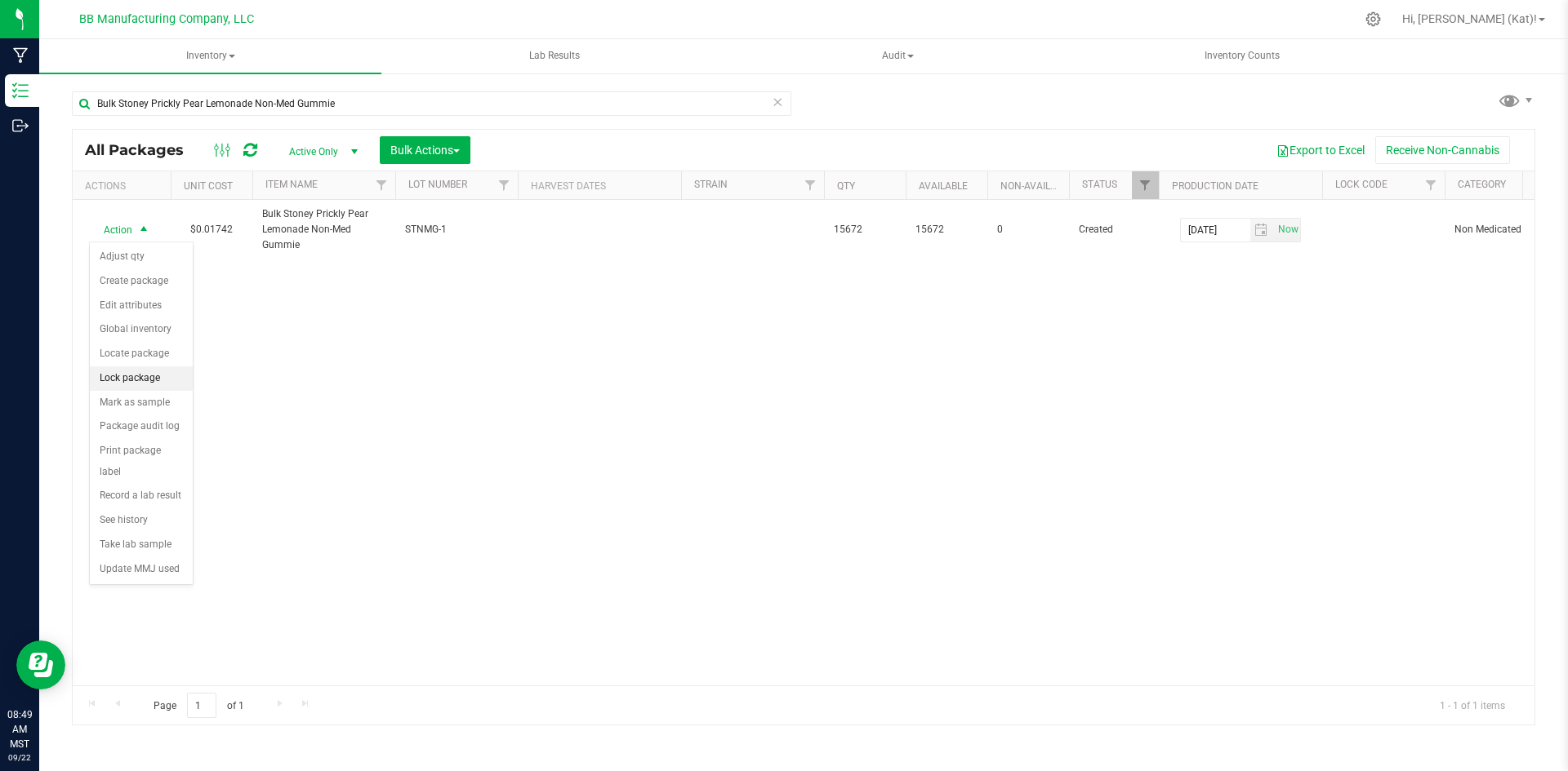
click at [149, 370] on li "Lock package" at bounding box center [141, 378] width 103 height 24
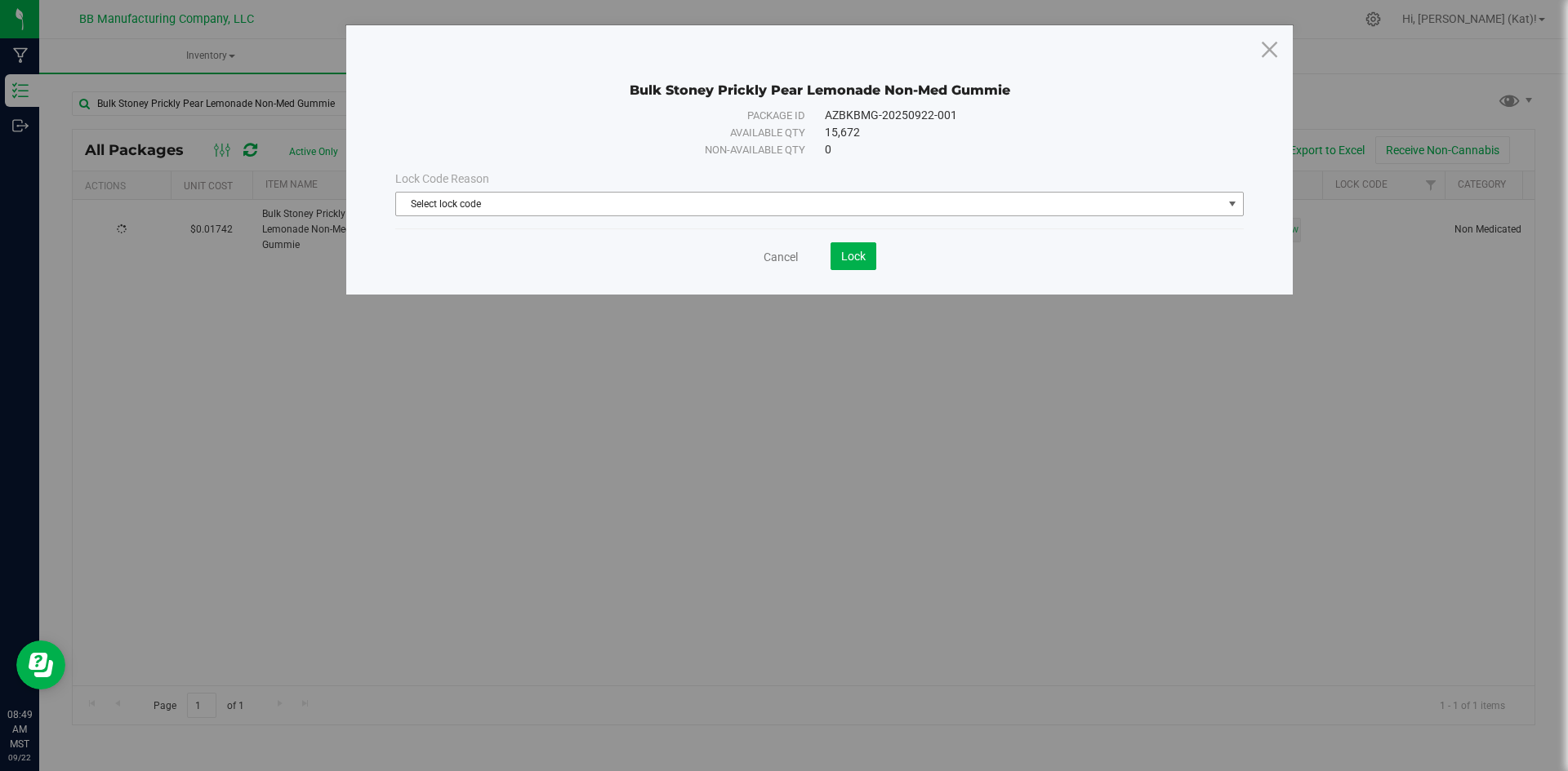
click at [774, 209] on span "Select lock code" at bounding box center [809, 204] width 827 height 23
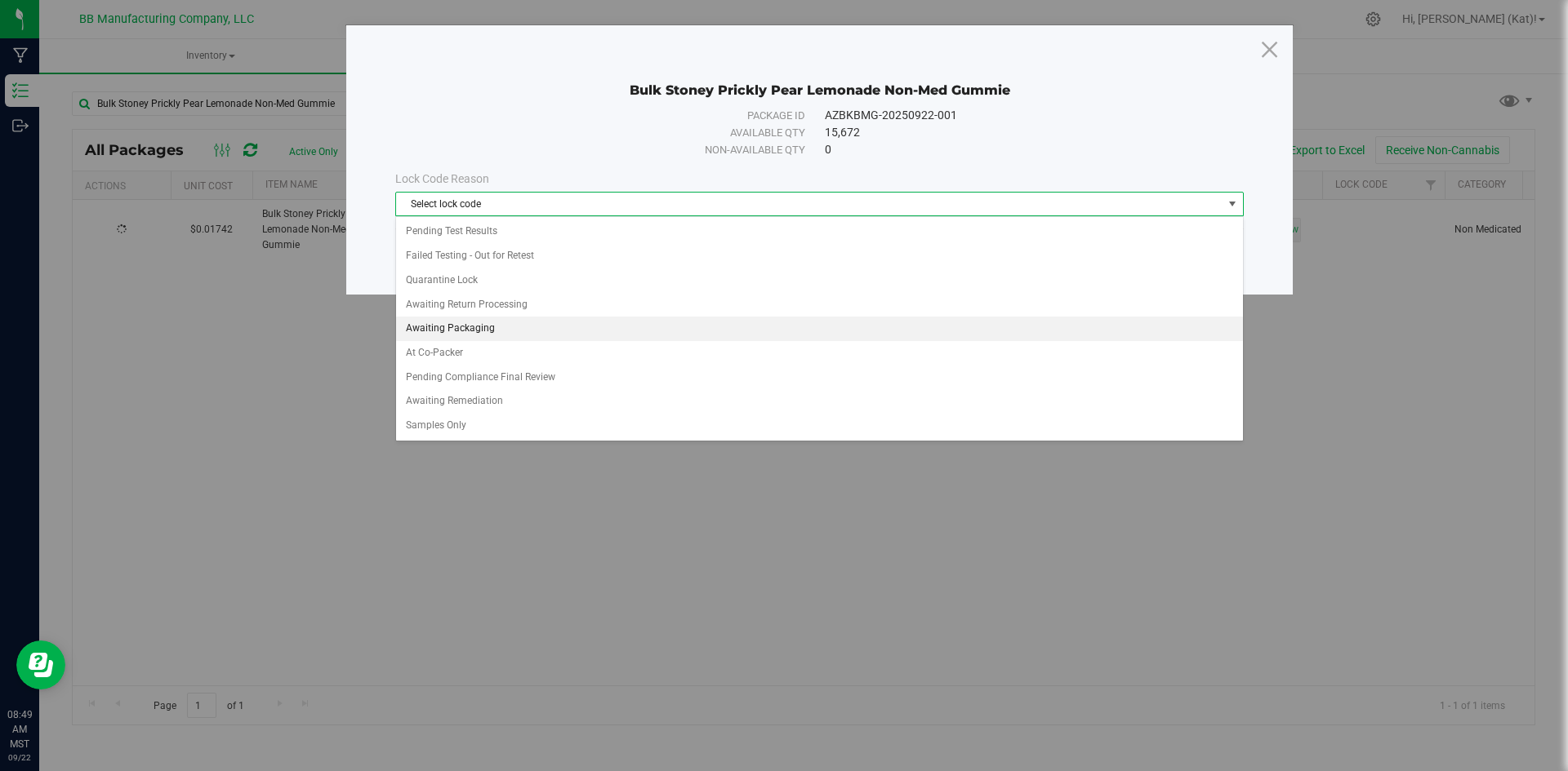
click at [463, 335] on li "Awaiting Packaging" at bounding box center [820, 328] width 847 height 24
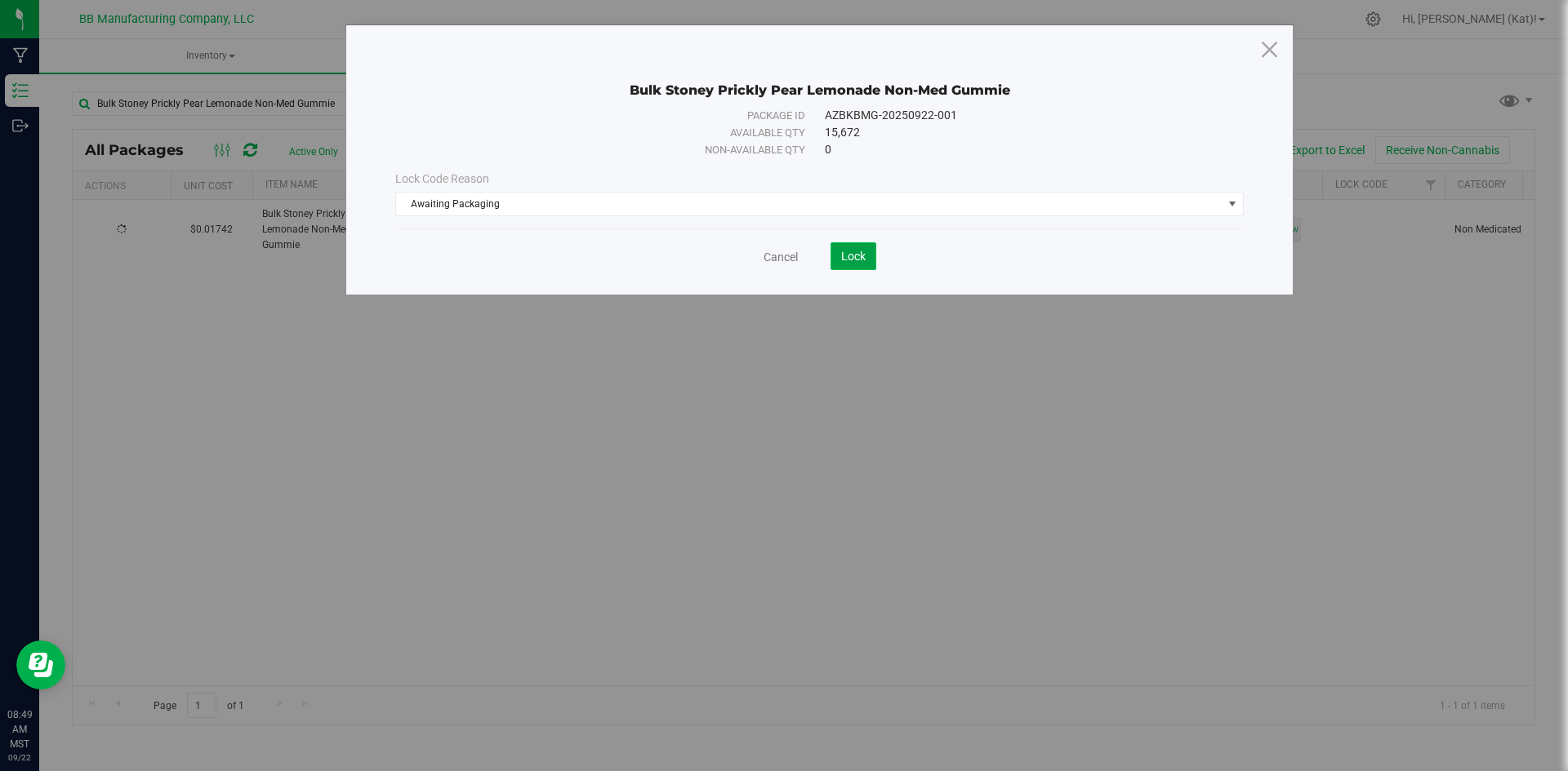
click at [839, 258] on button "Lock" at bounding box center [853, 256] width 46 height 28
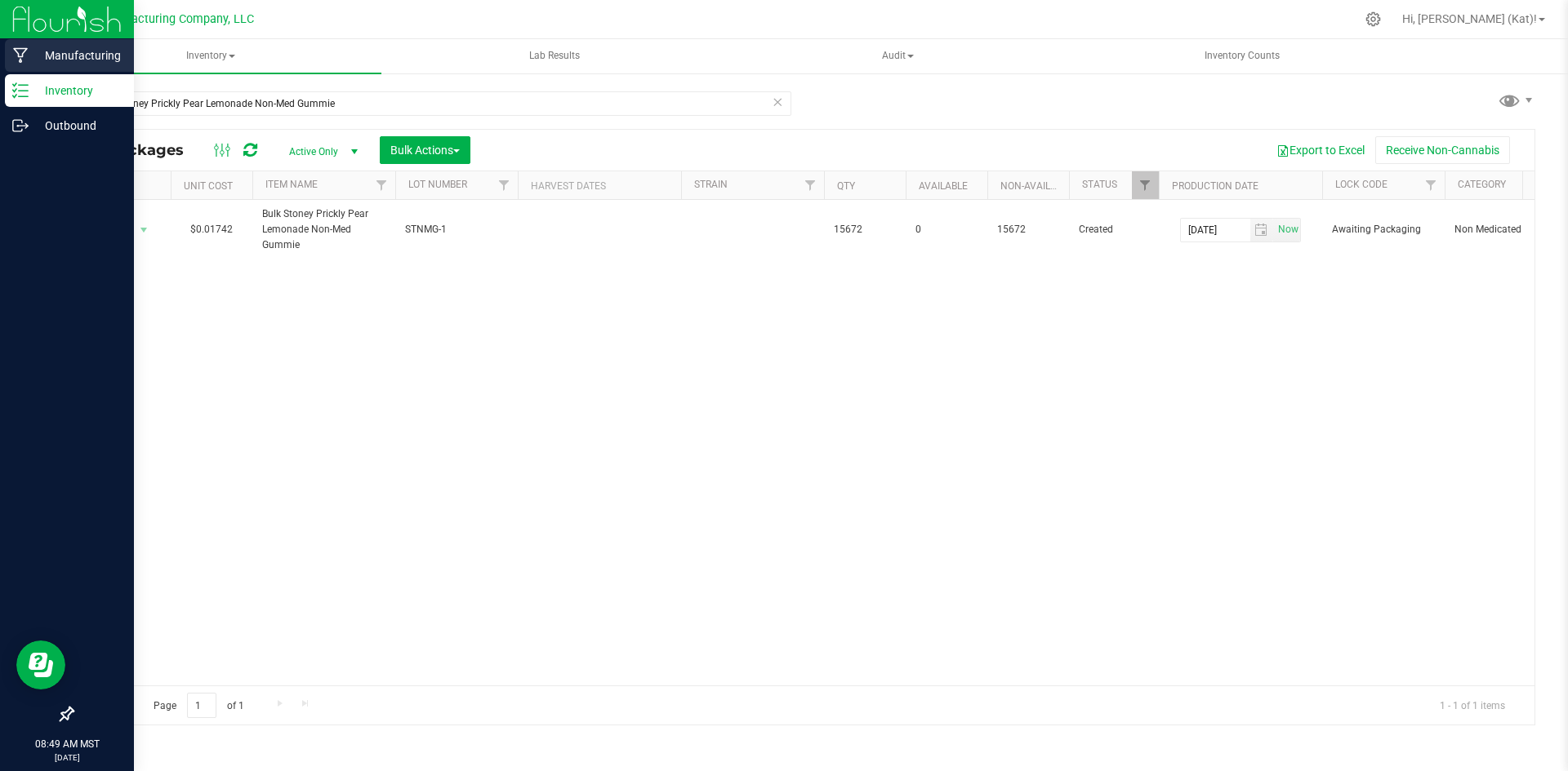
click at [92, 54] on p "Manufacturing" at bounding box center [77, 55] width 98 height 19
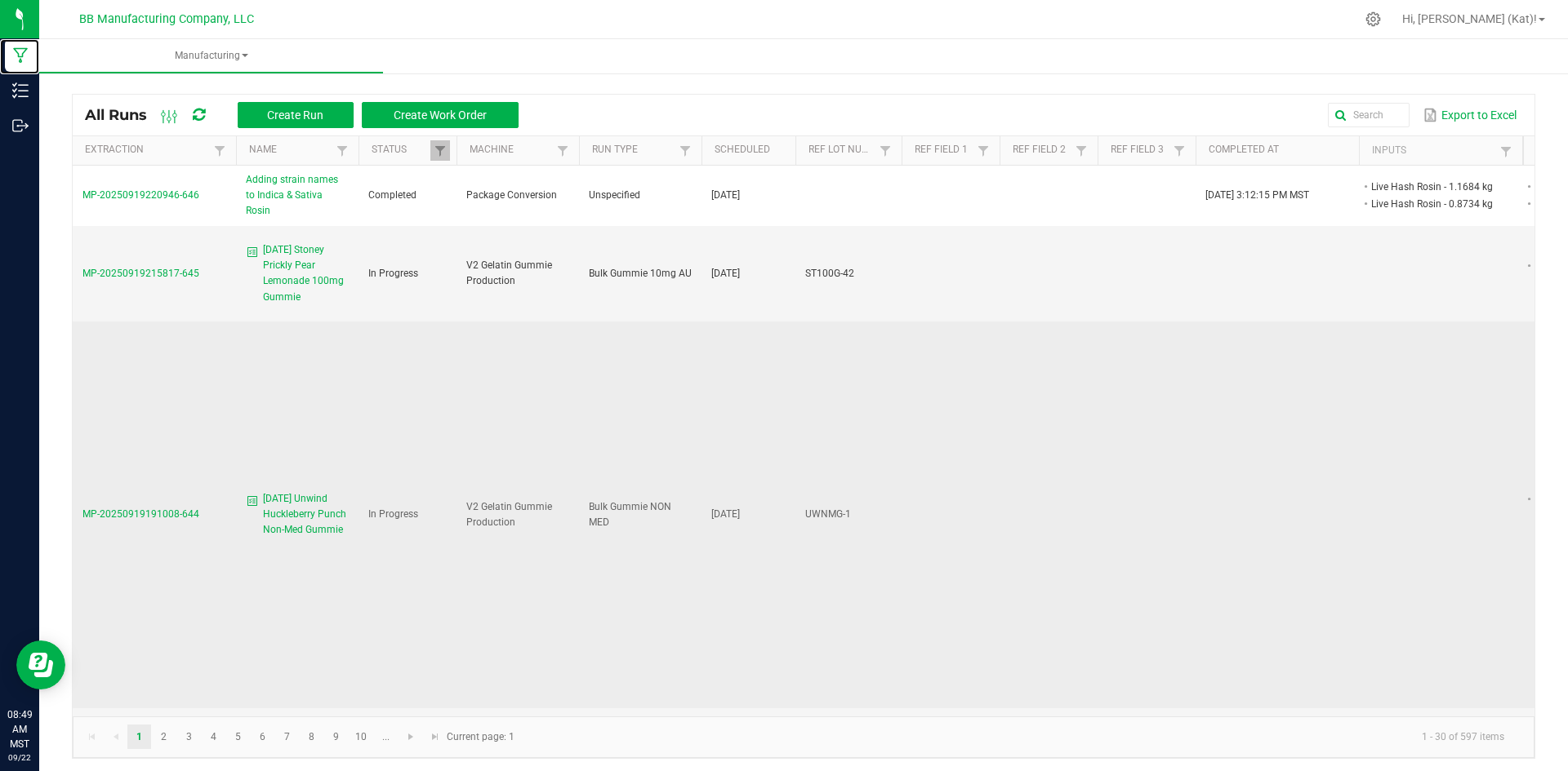
scroll to position [408, 0]
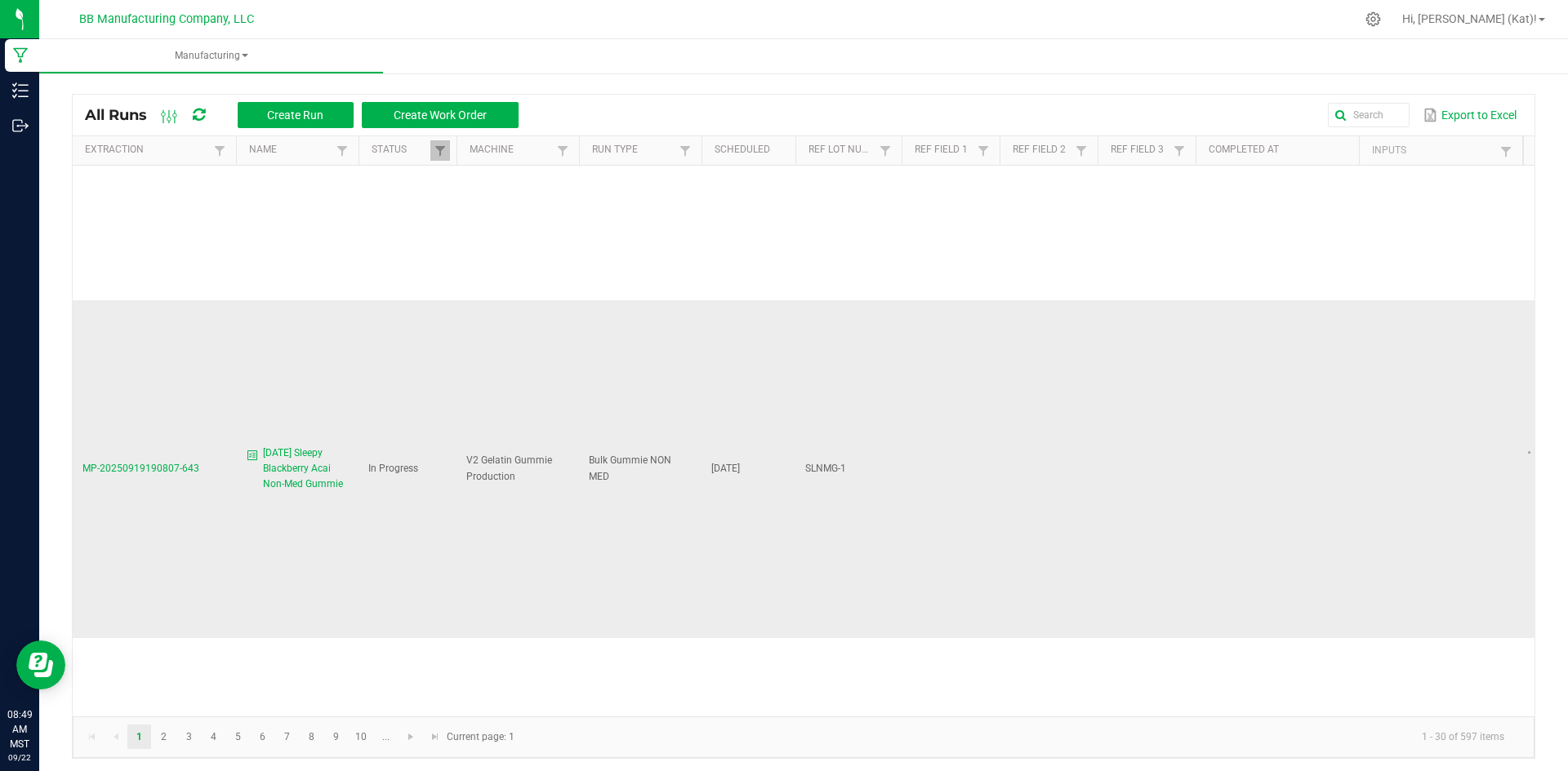
click at [308, 446] on span "[DATE] Sleepy Blackberry Acai Non-Med Gummie" at bounding box center [306, 469] width 85 height 48
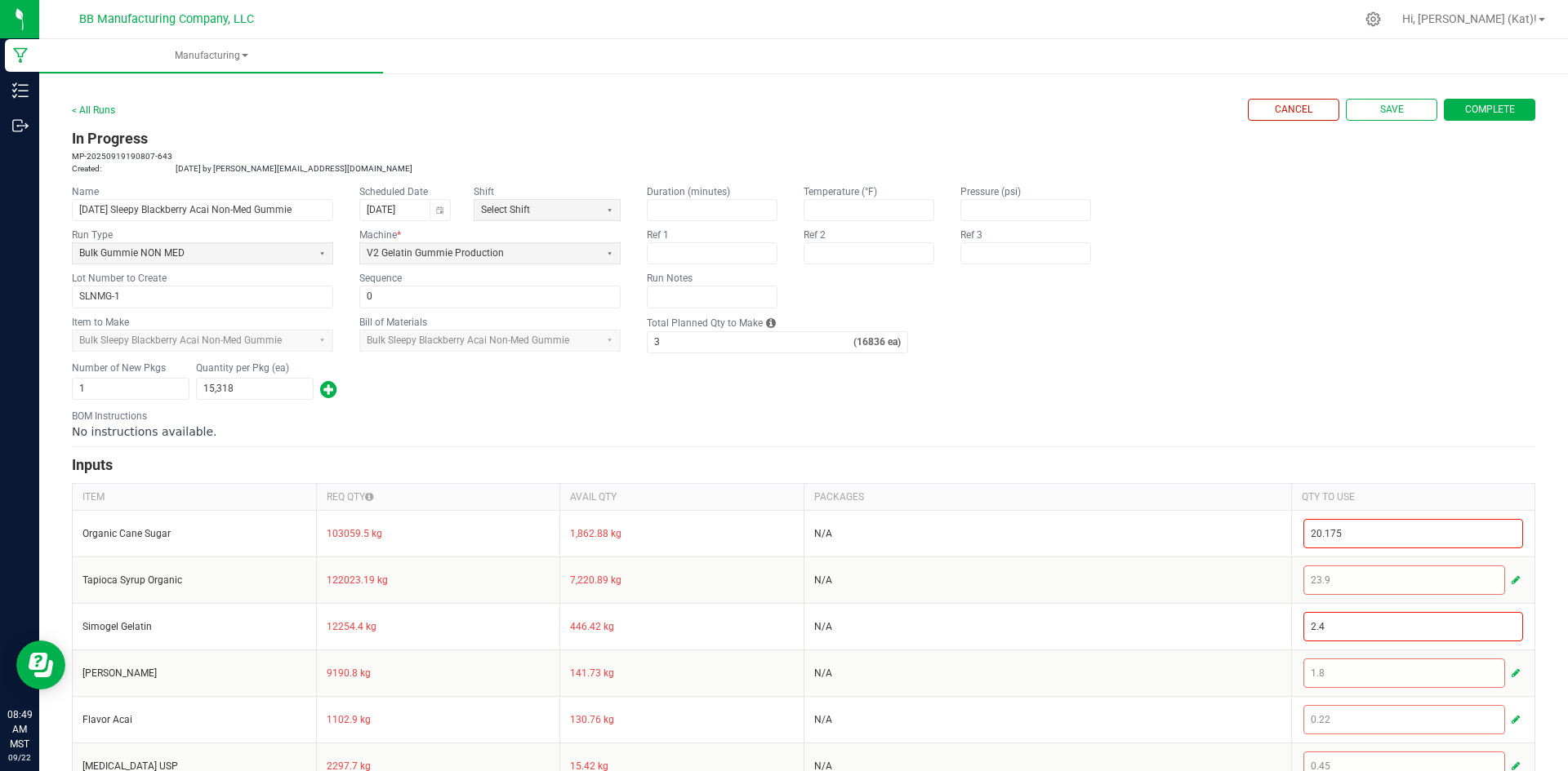
click at [1481, 107] on span "Complete" at bounding box center [1489, 110] width 50 height 14
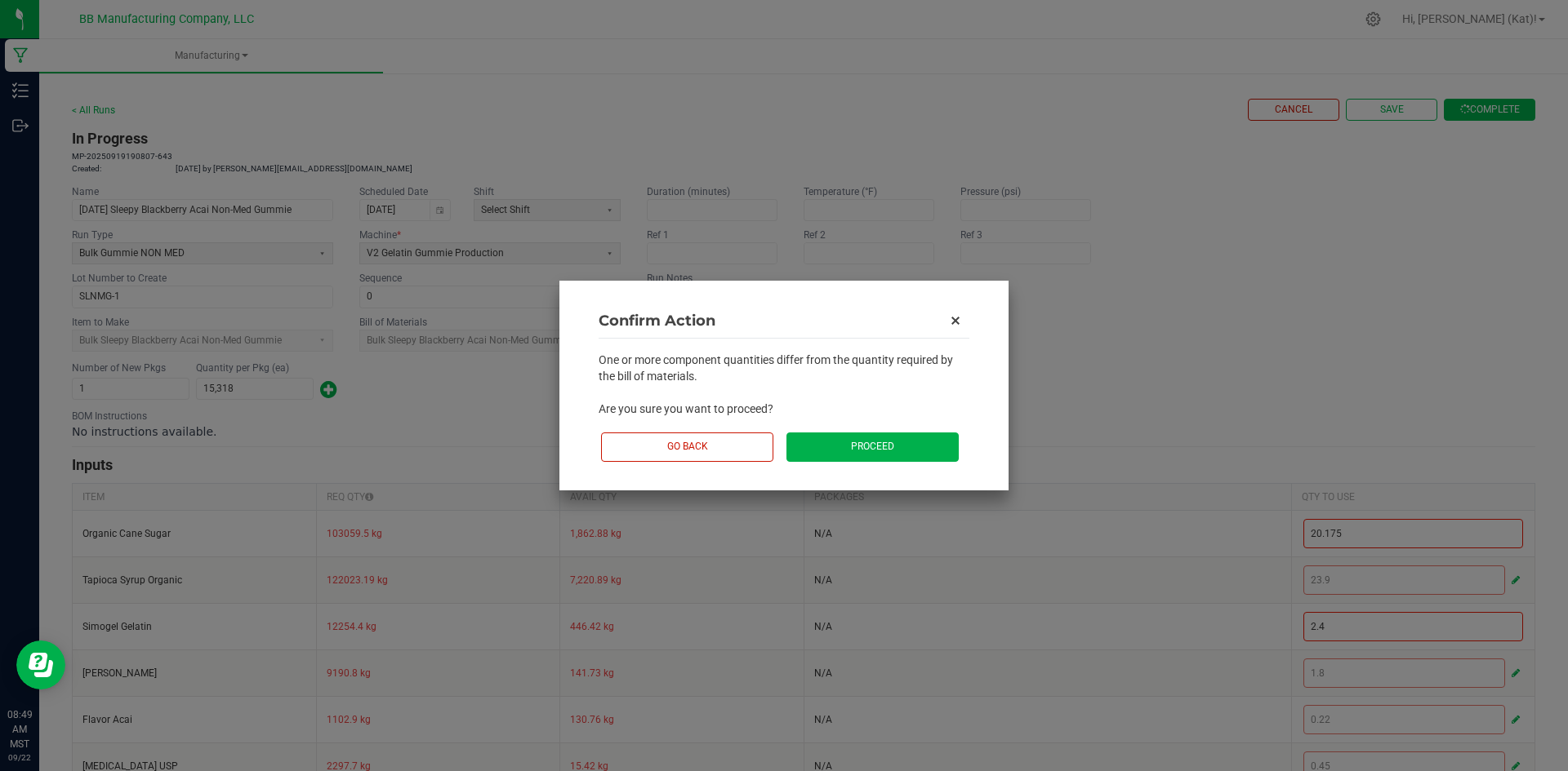
click at [848, 449] on button "Proceed" at bounding box center [871, 447] width 172 height 28
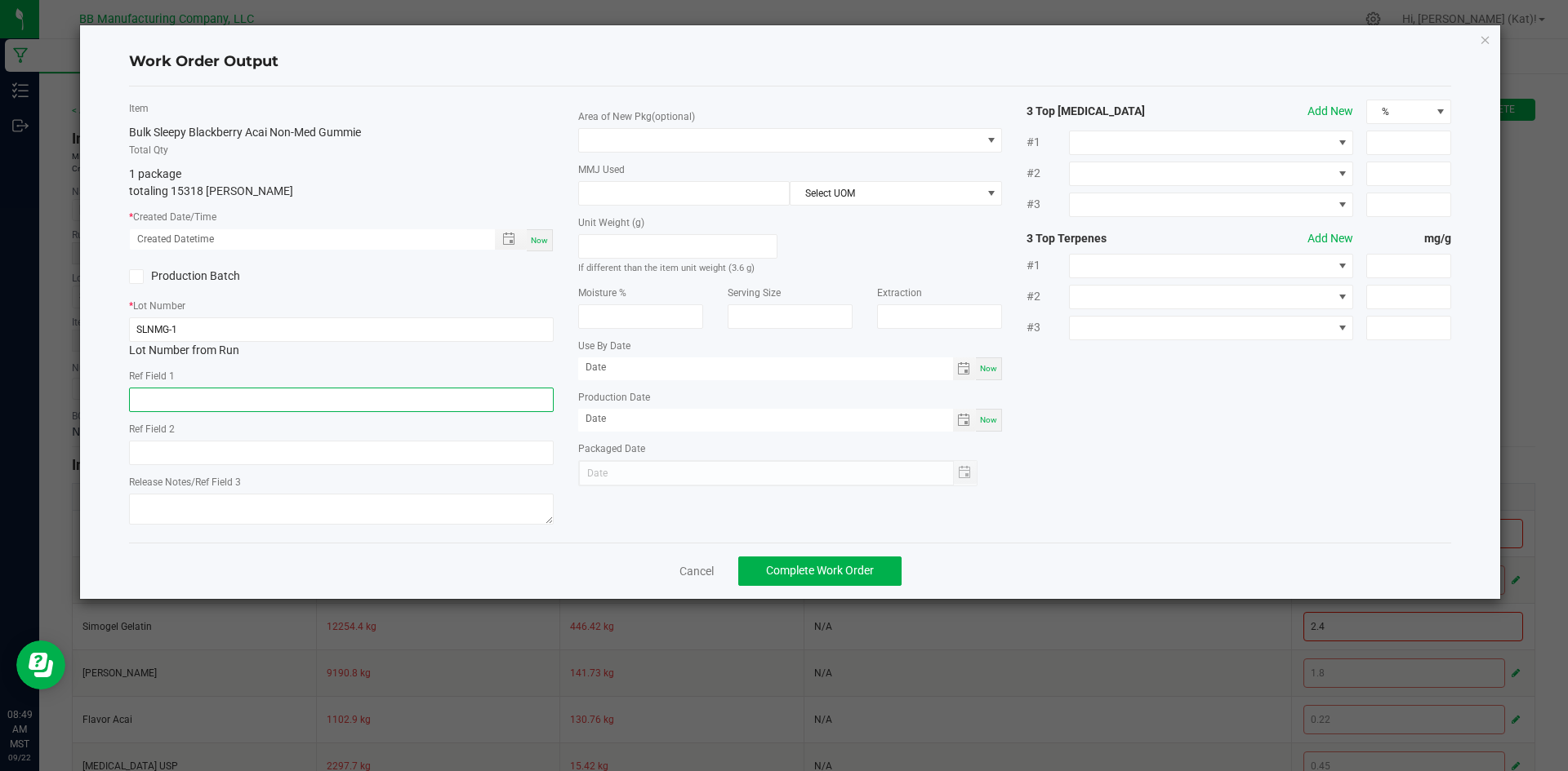
click at [351, 402] on input "text" at bounding box center [341, 399] width 425 height 24
type input "9.2g"
click at [368, 467] on div "Item Bulk Sleepy Blackberry Acai Non-Med Gummie Total Qty 1 package totaling 15…" at bounding box center [341, 315] width 449 height 430
click at [366, 463] on input "text" at bounding box center [341, 453] width 425 height 24
type input "7.2g"
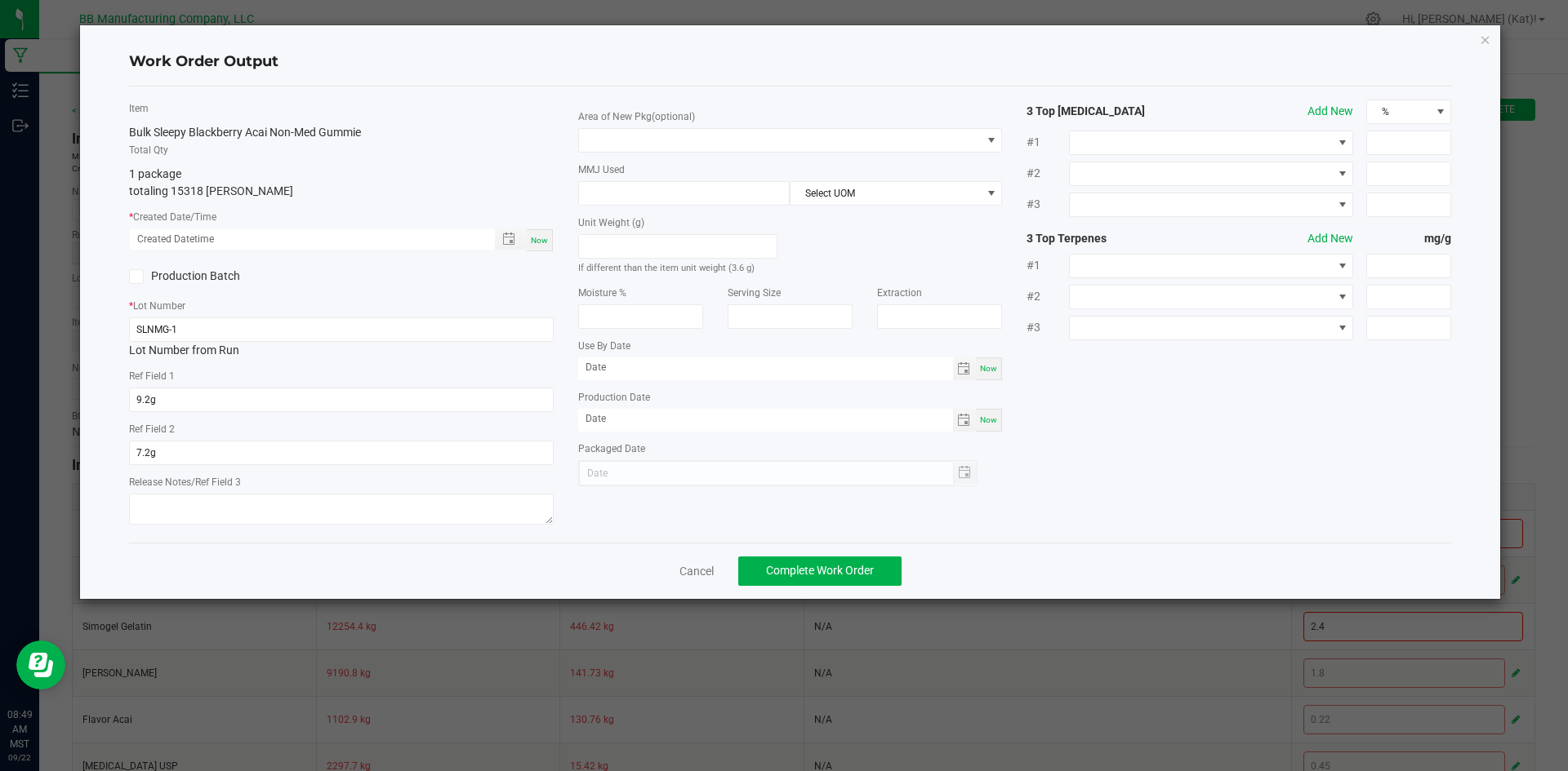
drag, startPoint x: 546, startPoint y: 247, endPoint x: 562, endPoint y: 217, distance: 34.0
click at [545, 247] on div "Now" at bounding box center [539, 240] width 26 height 22
type input "[DATE] 8:49 AM"
type input "[DATE]"
click at [628, 152] on div "Area of New Pkg (optional) MMJ Used Select UOM Unit Weight (g) If different tha…" at bounding box center [791, 293] width 449 height 386
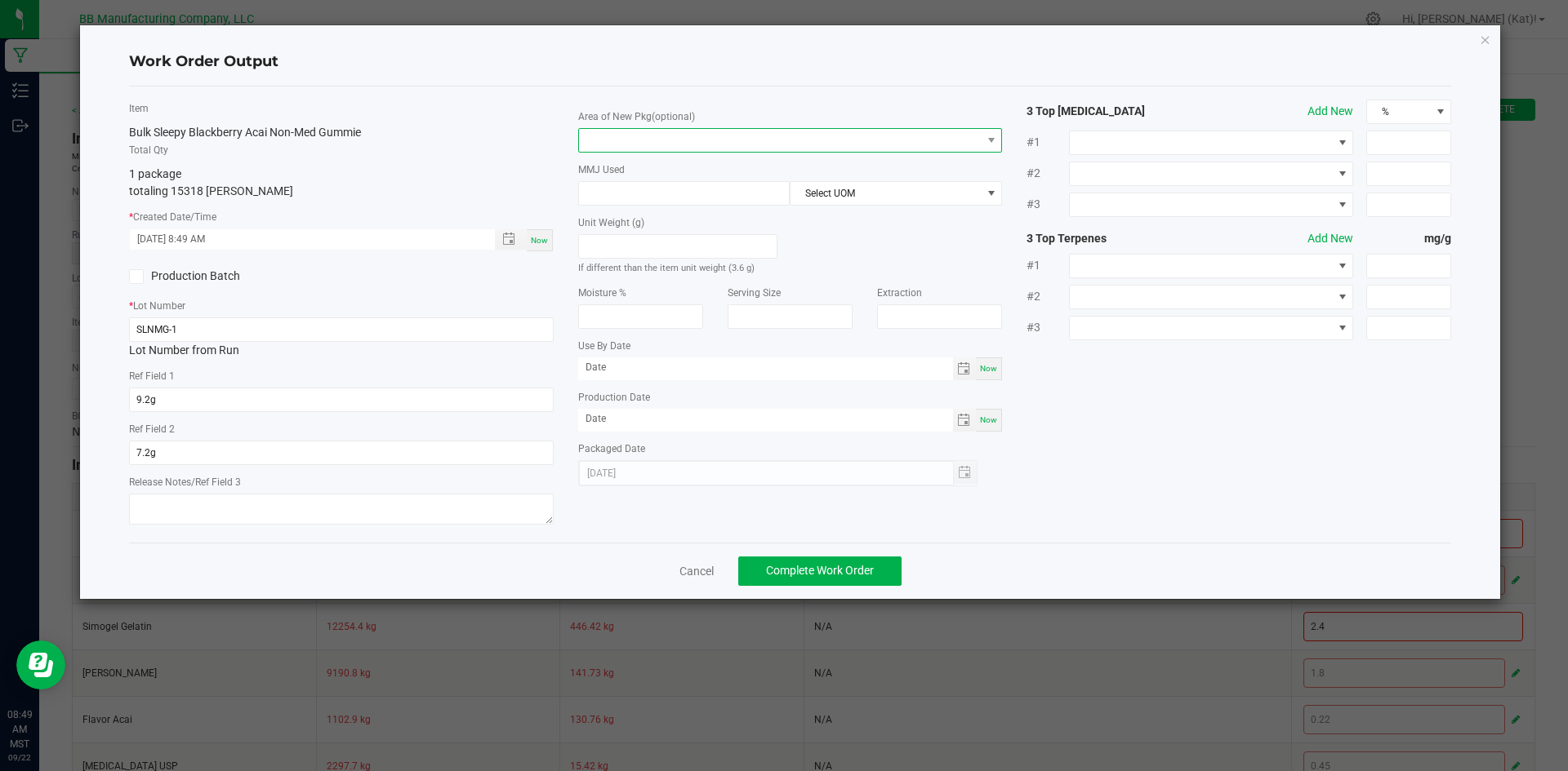
click at [628, 139] on span at bounding box center [780, 141] width 402 height 23
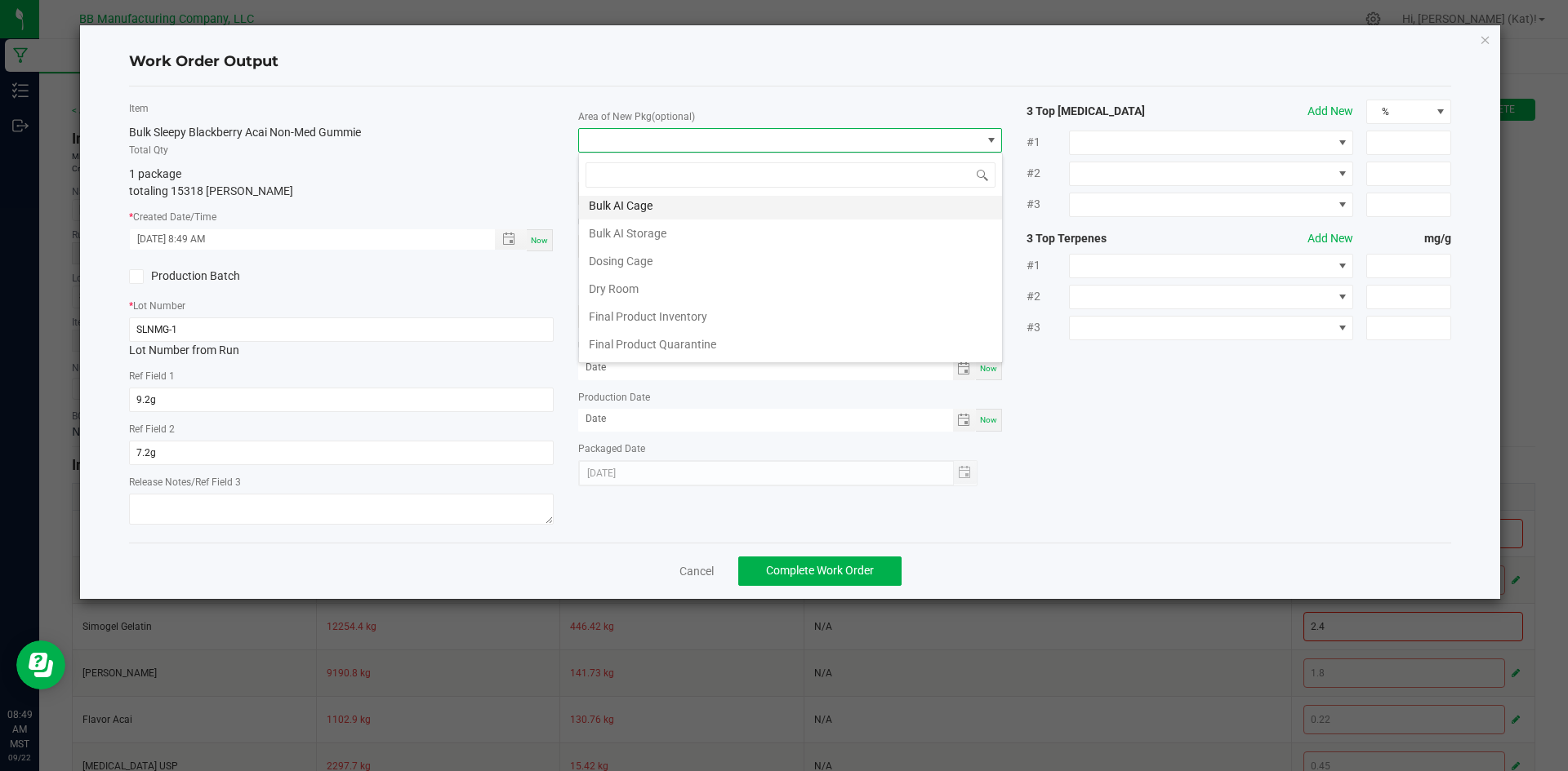
scroll to position [245, 0]
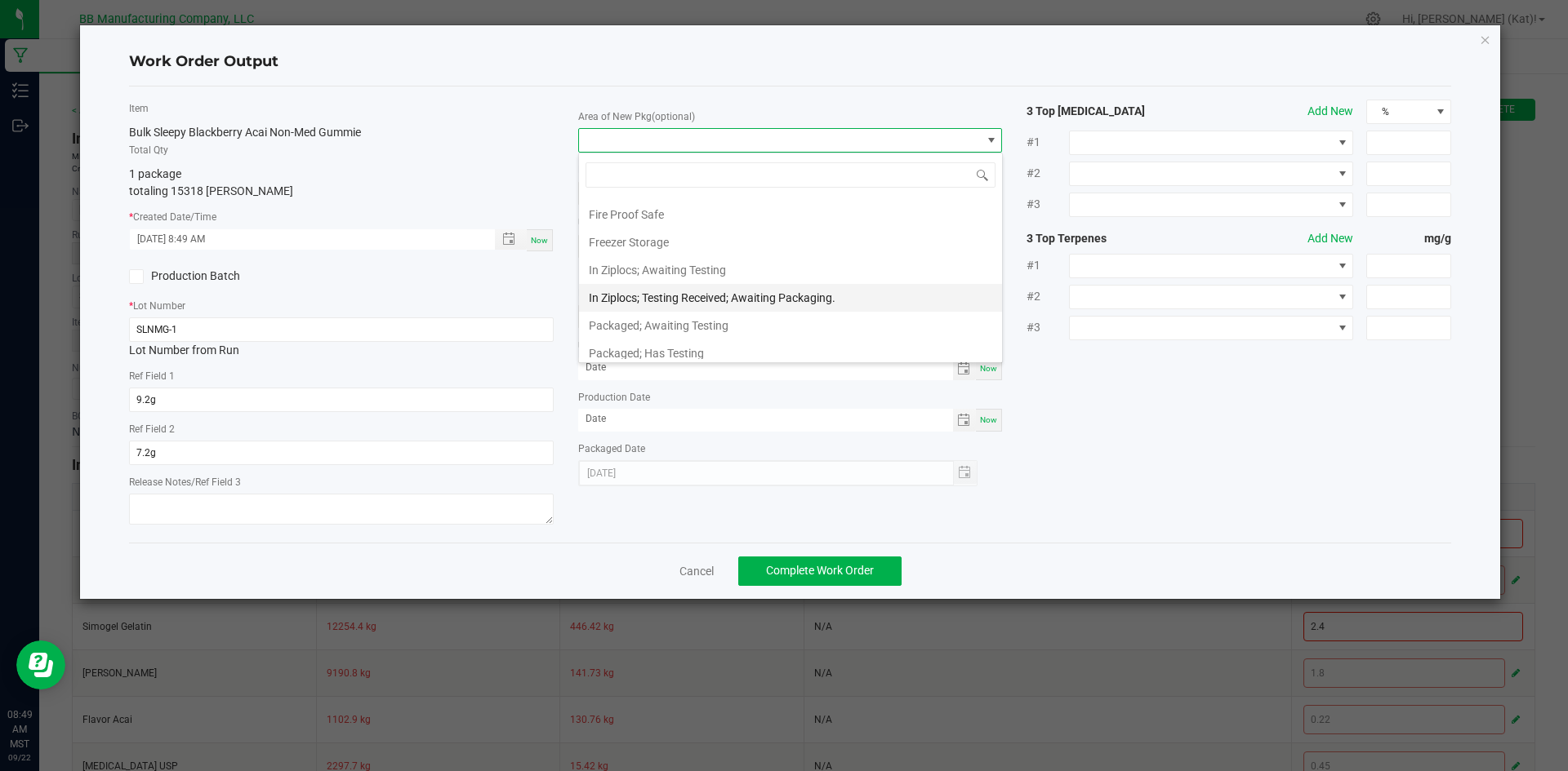
click at [735, 296] on li "In Ziplocs; Testing Received; Awaiting Packaging." at bounding box center [790, 298] width 423 height 28
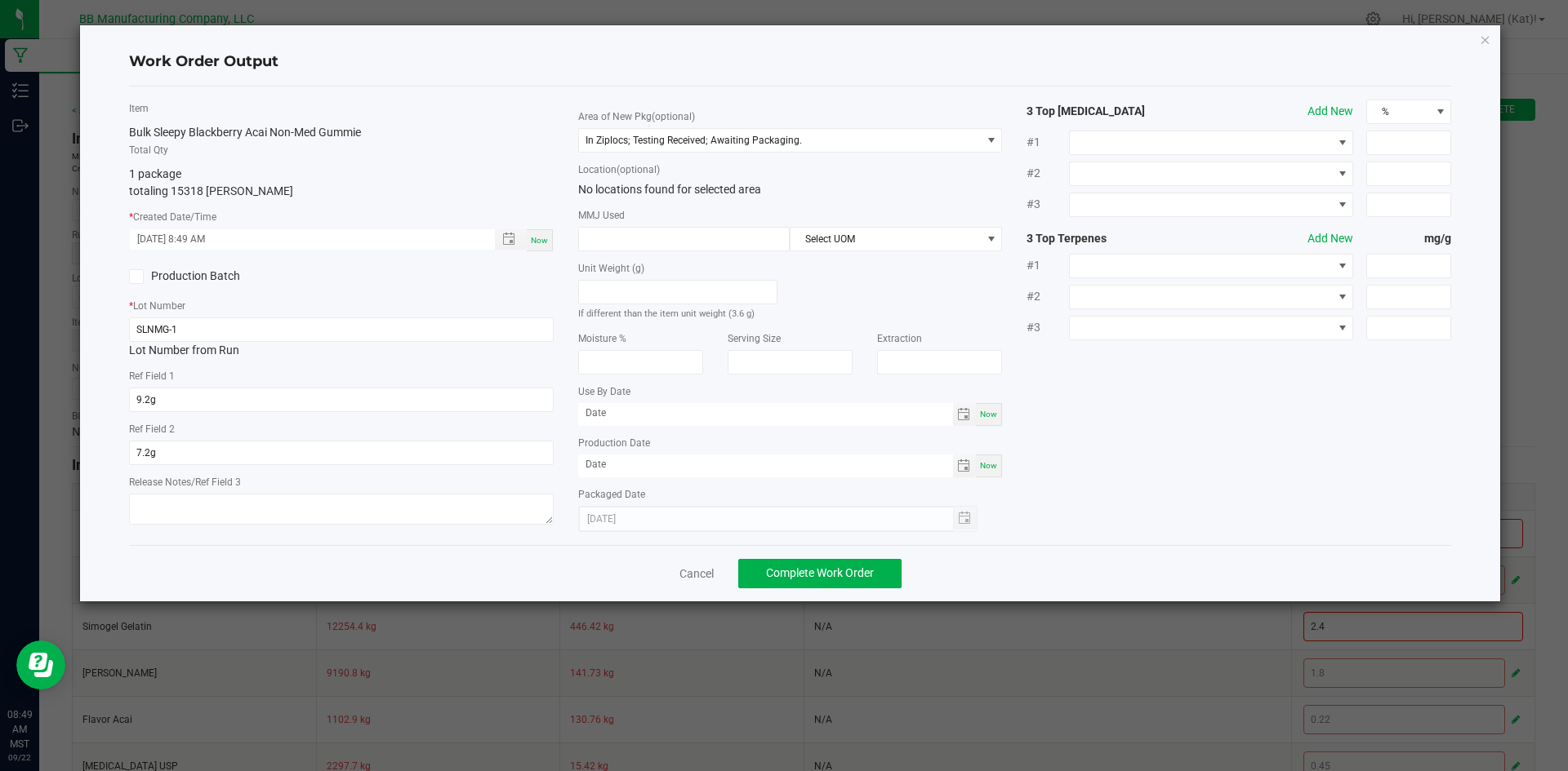
click at [984, 416] on span "Now" at bounding box center [989, 414] width 17 height 9
type input "[DATE]"
click at [1006, 461] on div "Area of New Pkg (optional) In Ziplocs; Testing Received; Awaiting Packaging. Lo…" at bounding box center [791, 317] width 449 height 433
click at [1000, 464] on div "Now" at bounding box center [989, 466] width 26 height 23
type input "[DATE]"
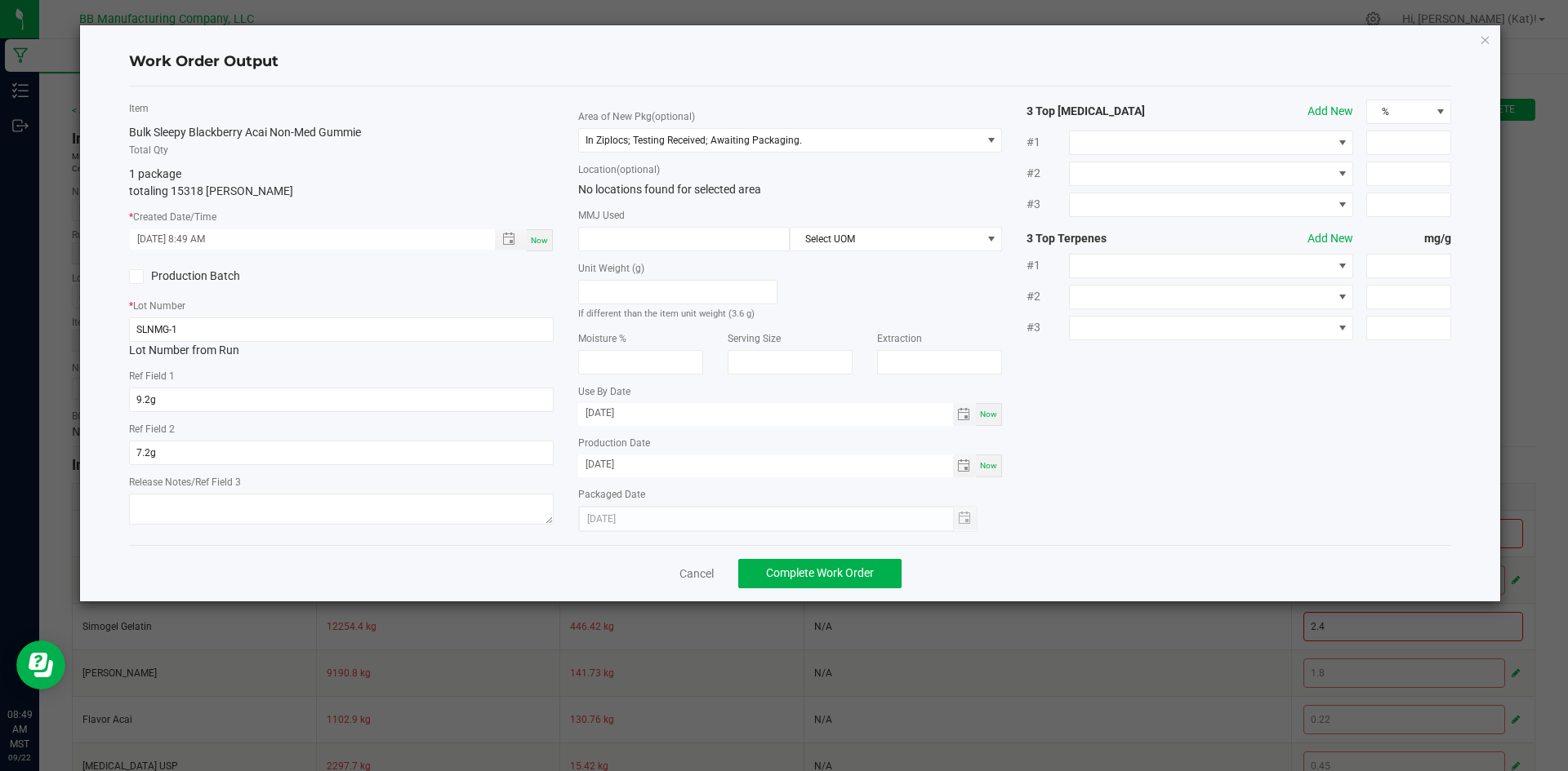
click at [604, 417] on input "[DATE]" at bounding box center [766, 413] width 375 height 20
type input "[DATE]"
click at [610, 460] on input "[DATE]" at bounding box center [766, 464] width 375 height 20
type input "[DATE]"
click at [814, 582] on button "Complete Work Order" at bounding box center [820, 574] width 163 height 29
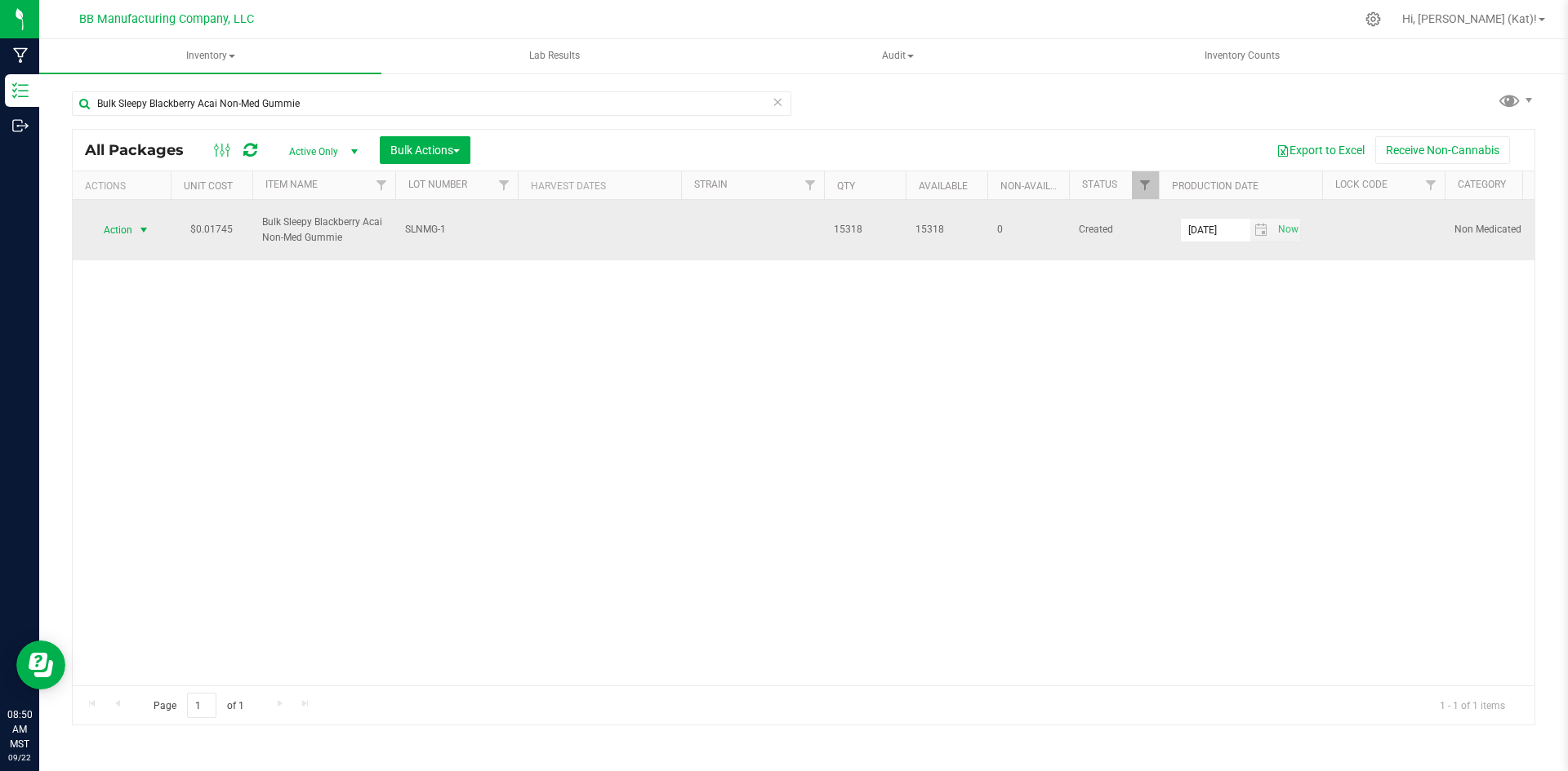
click at [113, 237] on span "Action" at bounding box center [111, 230] width 44 height 23
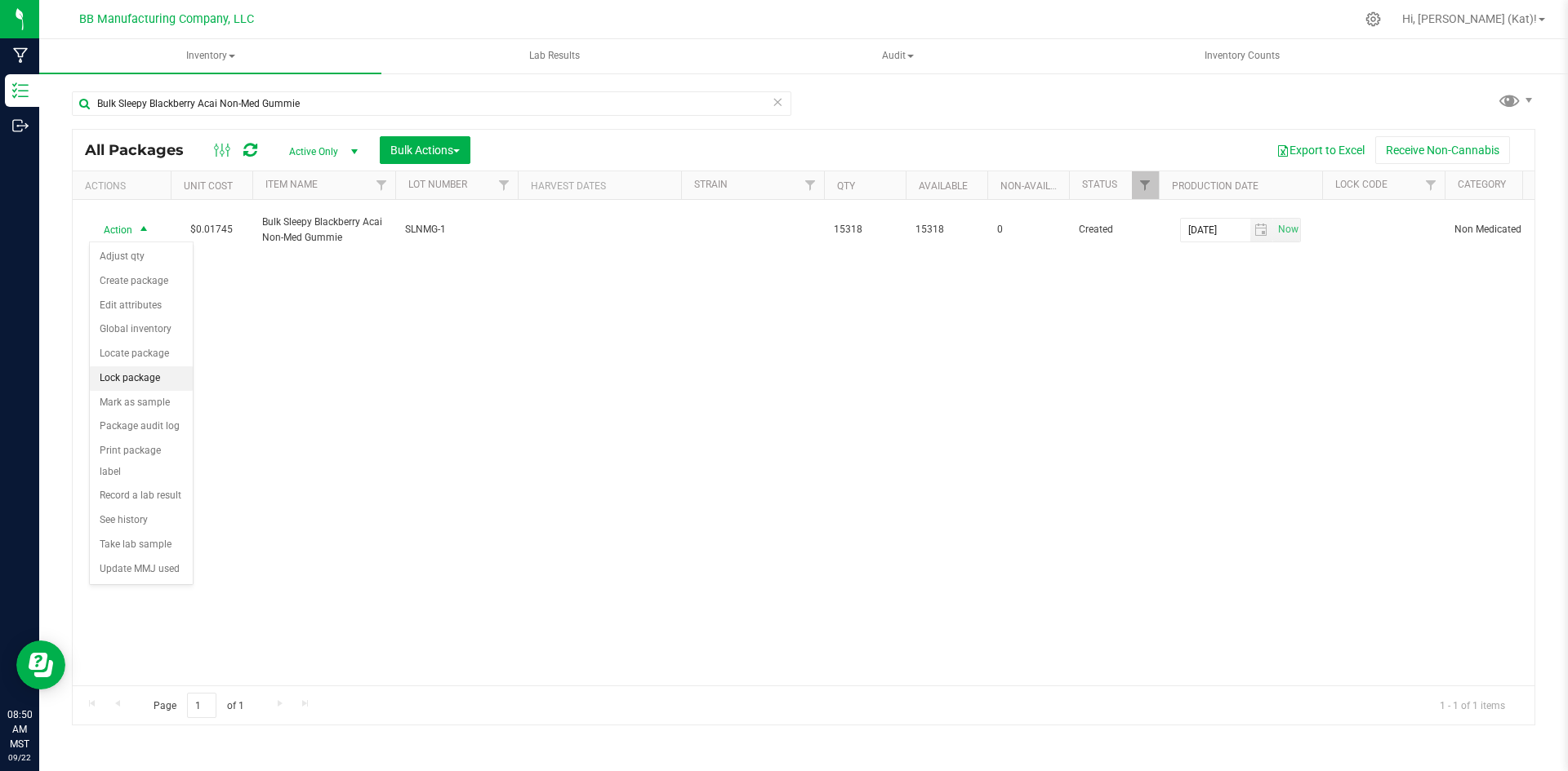
click at [152, 384] on li "Lock package" at bounding box center [141, 378] width 103 height 24
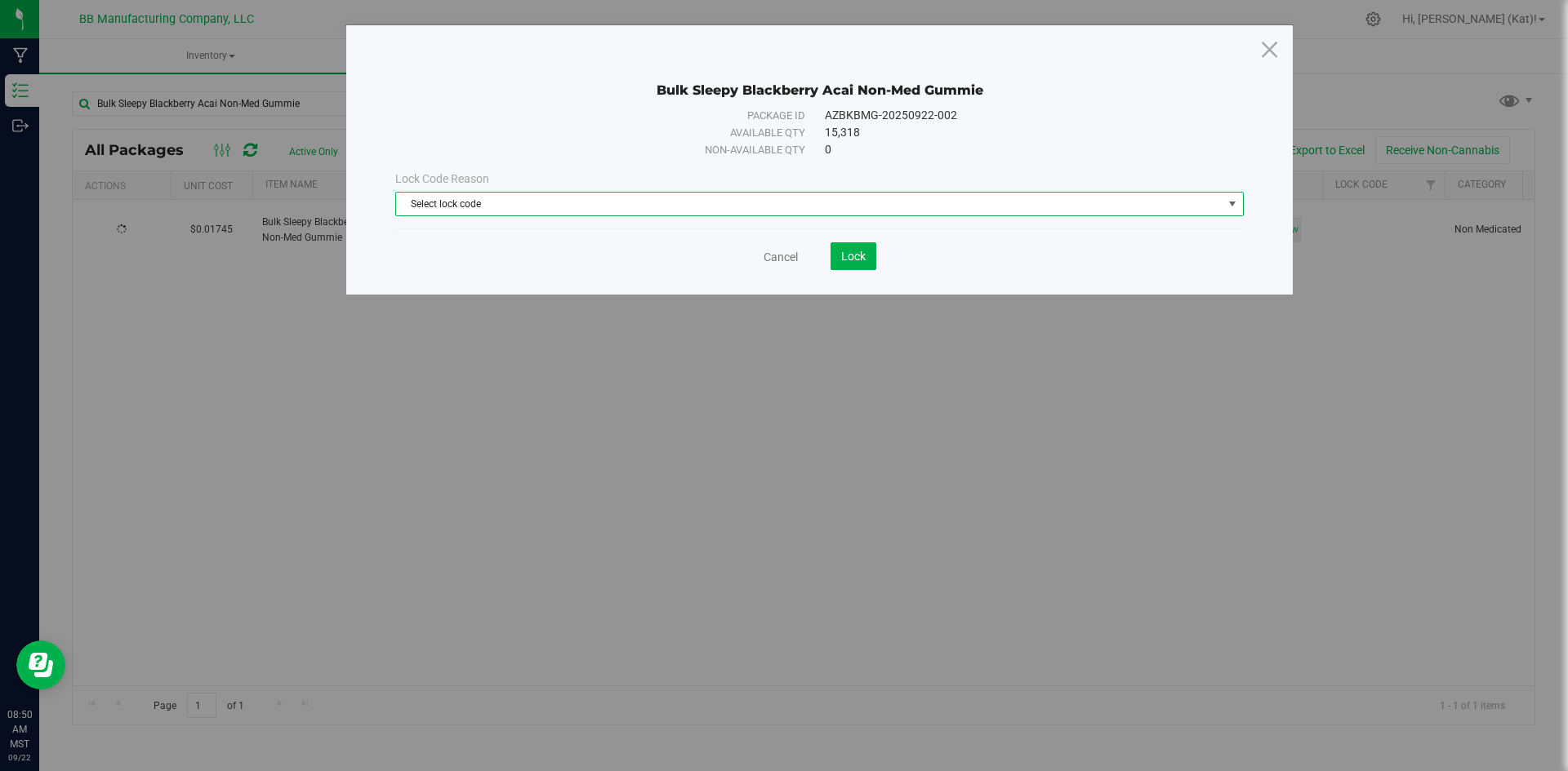
click at [536, 202] on span "Select lock code" at bounding box center [809, 204] width 827 height 23
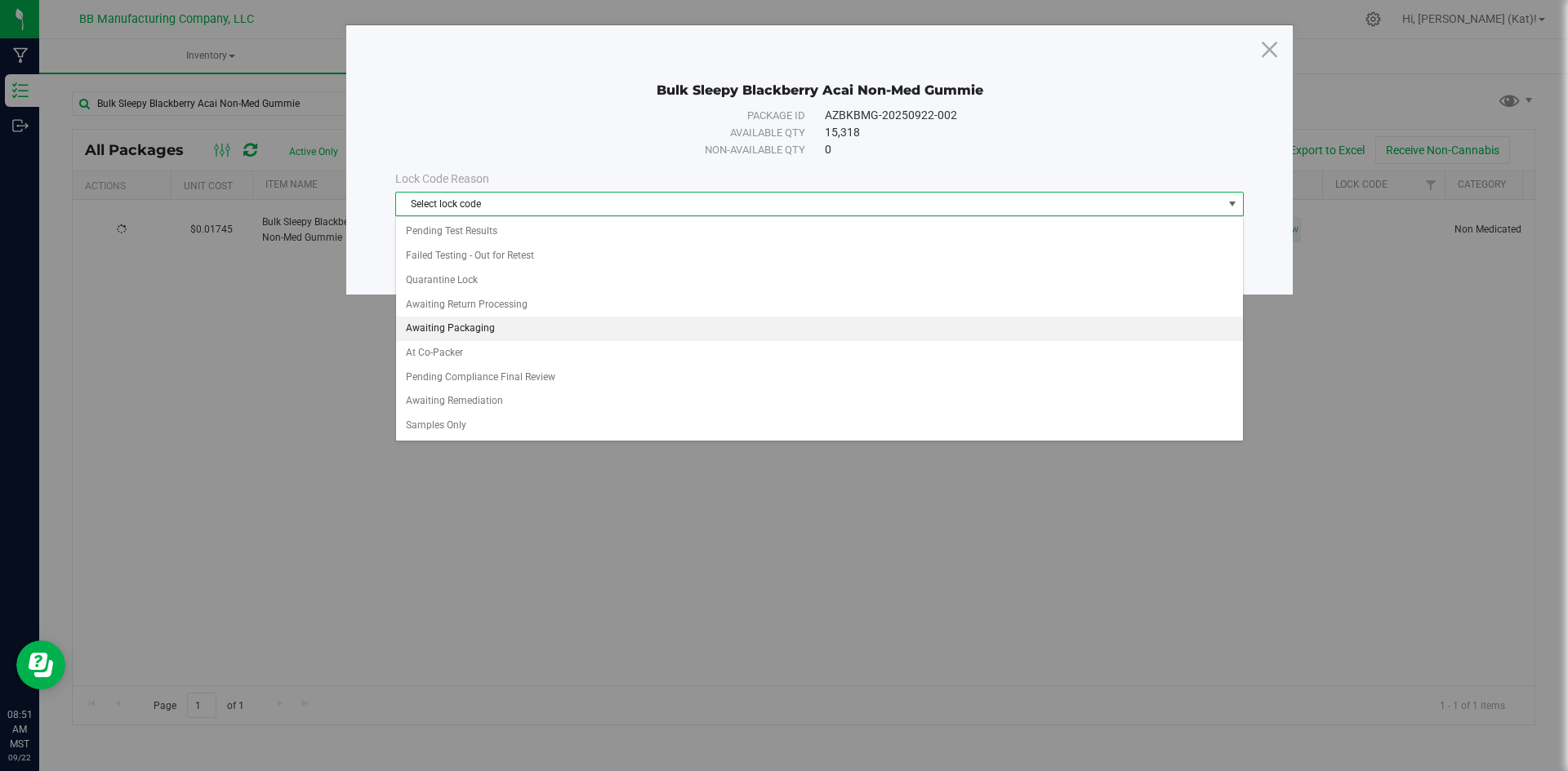
click at [531, 320] on li "Awaiting Packaging" at bounding box center [820, 328] width 847 height 24
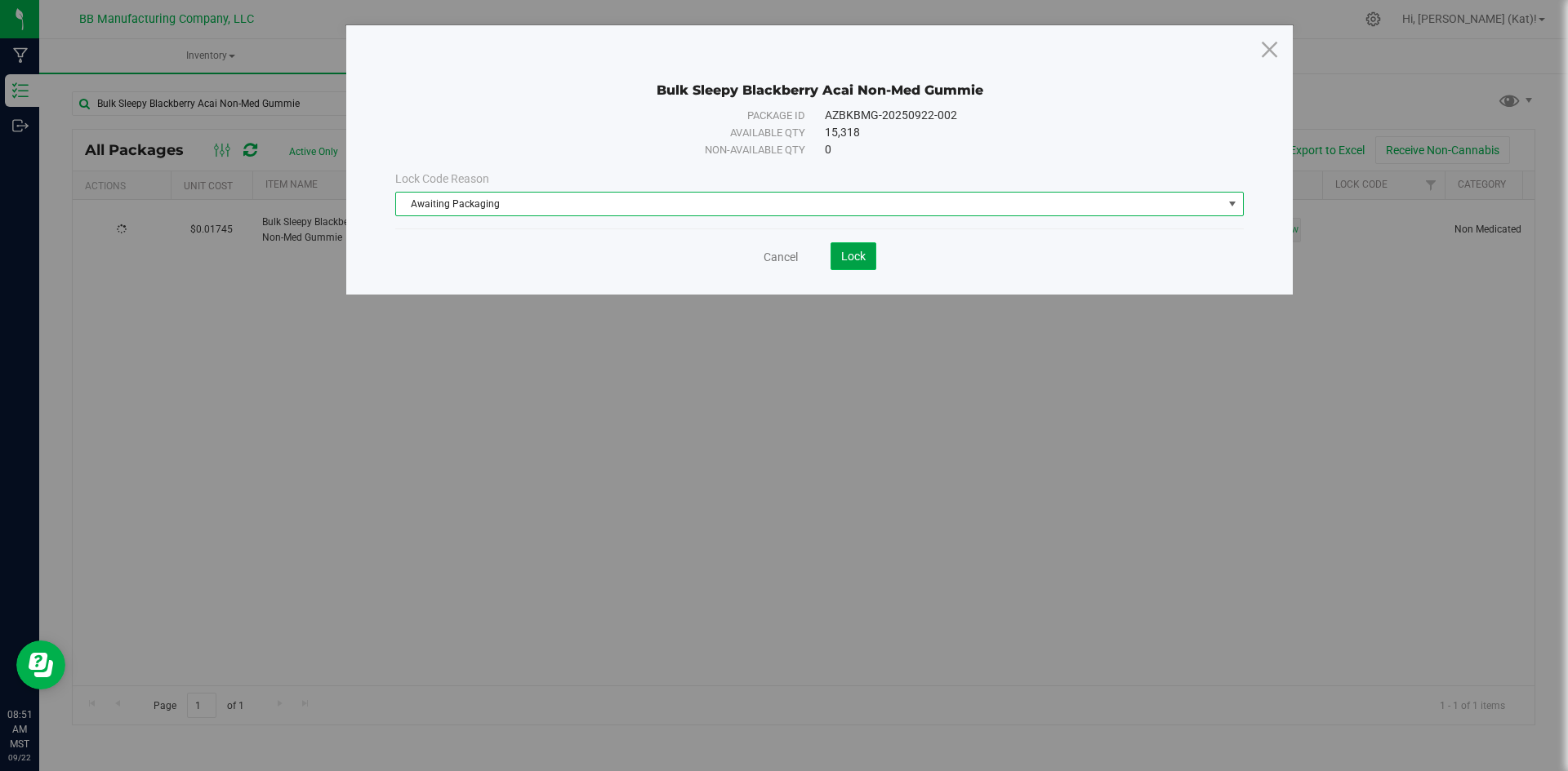
click at [856, 267] on button "Lock" at bounding box center [853, 256] width 46 height 28
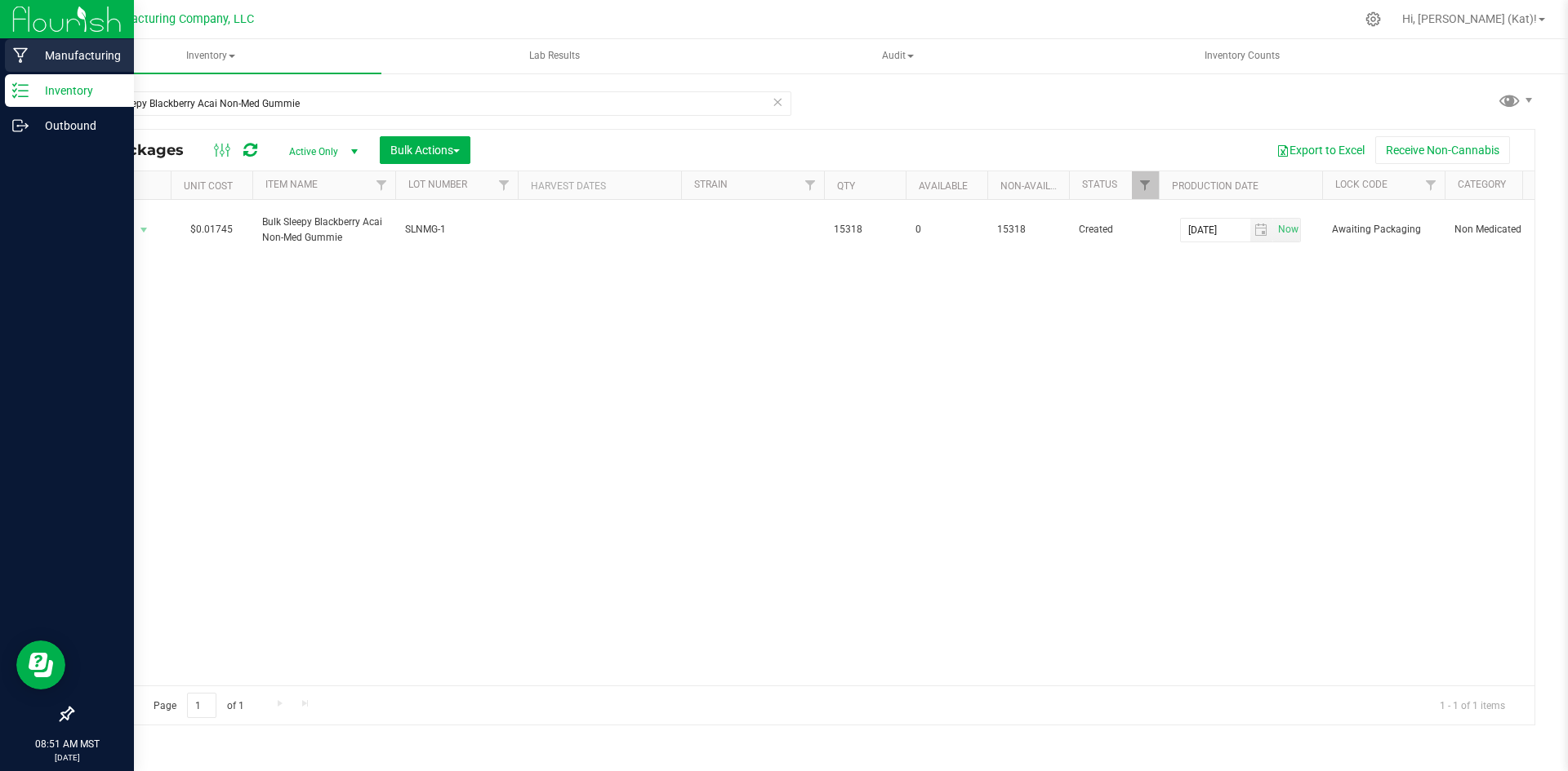
click at [90, 62] on p "Manufacturing" at bounding box center [77, 55] width 98 height 19
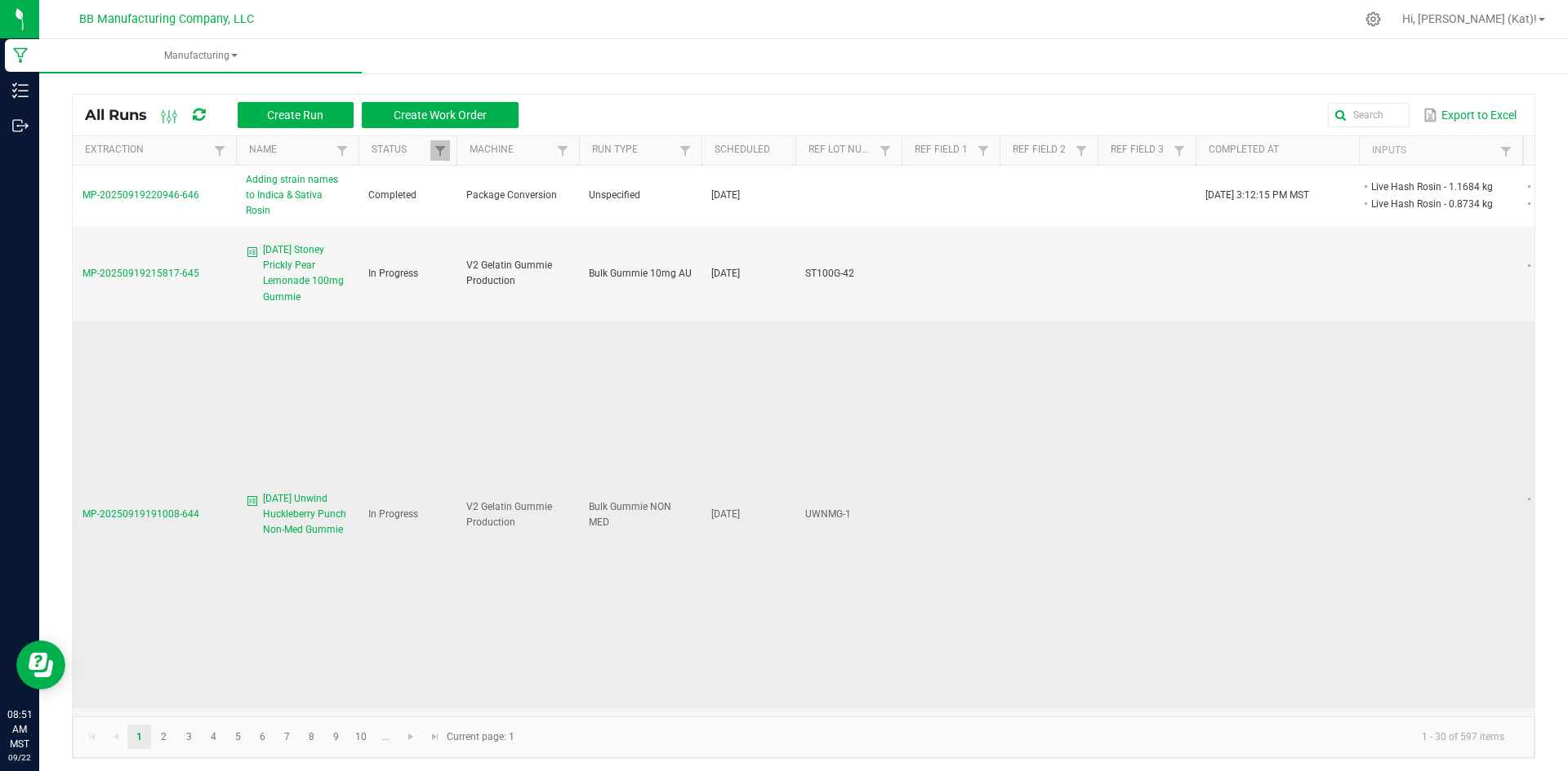
click at [315, 491] on span "[DATE] Unwind Huckleberry Punch Non-Med Gummie" at bounding box center [306, 515] width 85 height 48
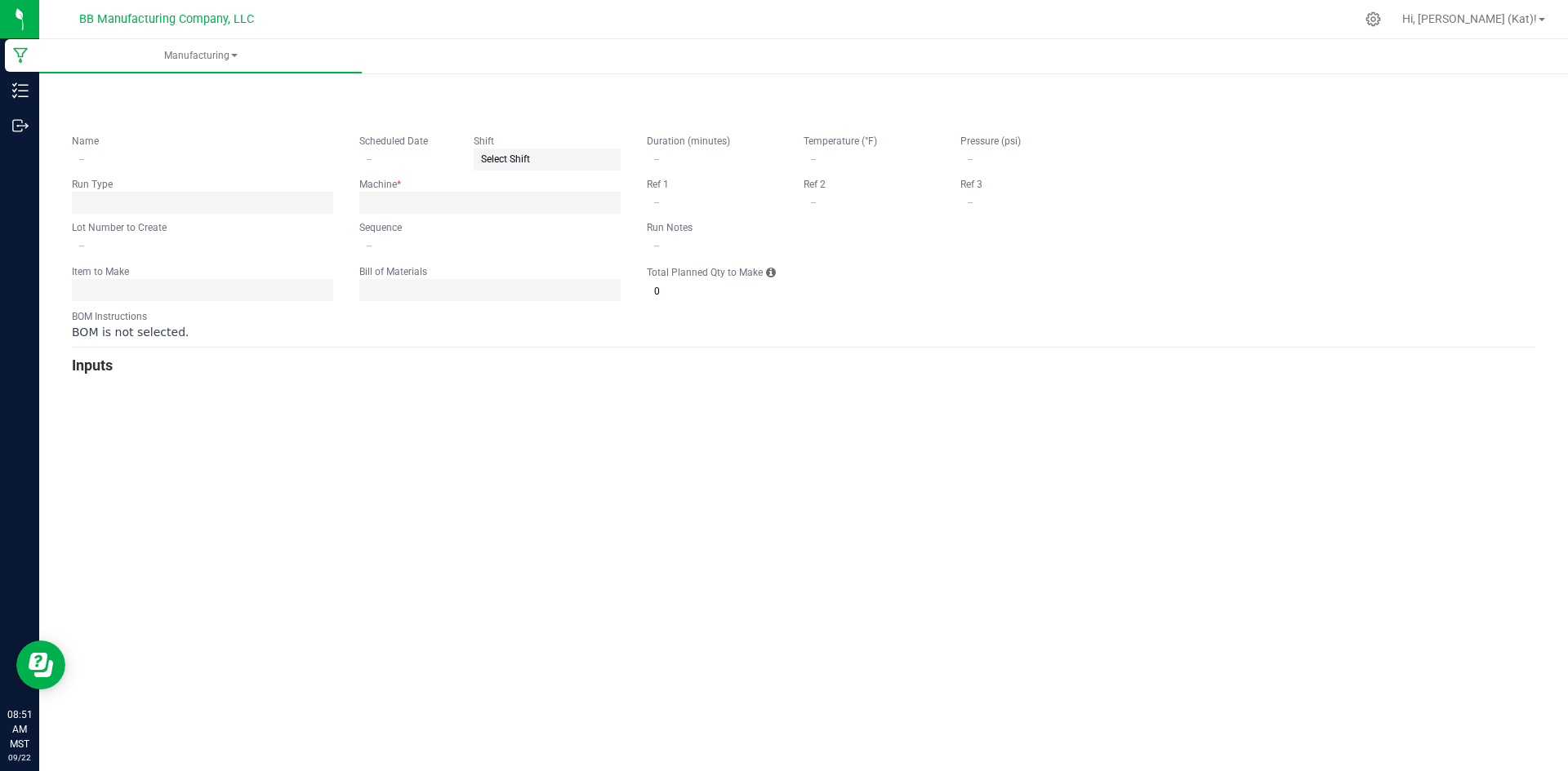
type input "[DATE] Unwind Huckleberry Punch Non-Med Gummie"
type input "[DATE]"
type input "UWNMG-1"
type input "0"
type input "3"
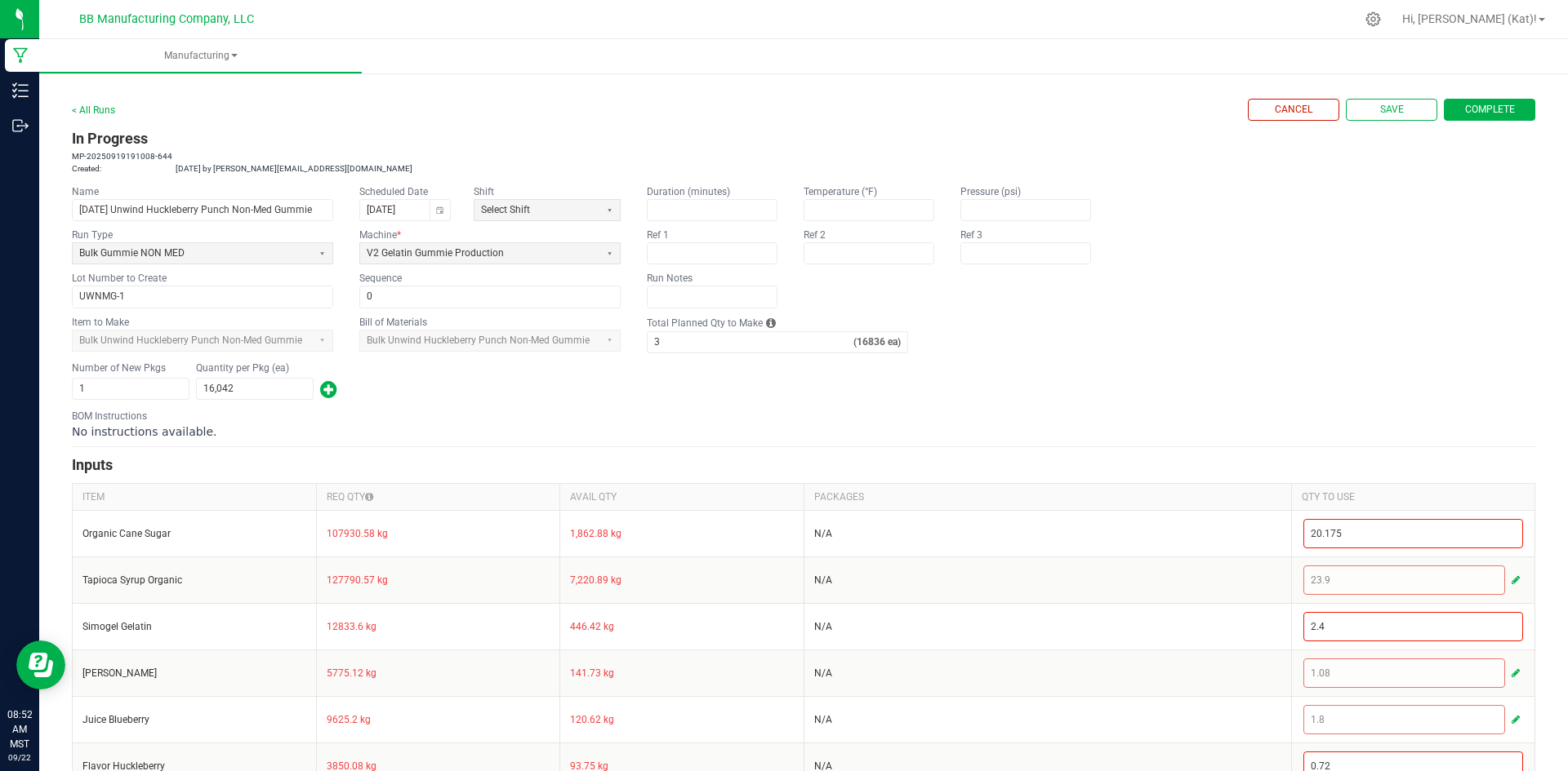
click at [1482, 116] on span "Complete" at bounding box center [1489, 110] width 50 height 14
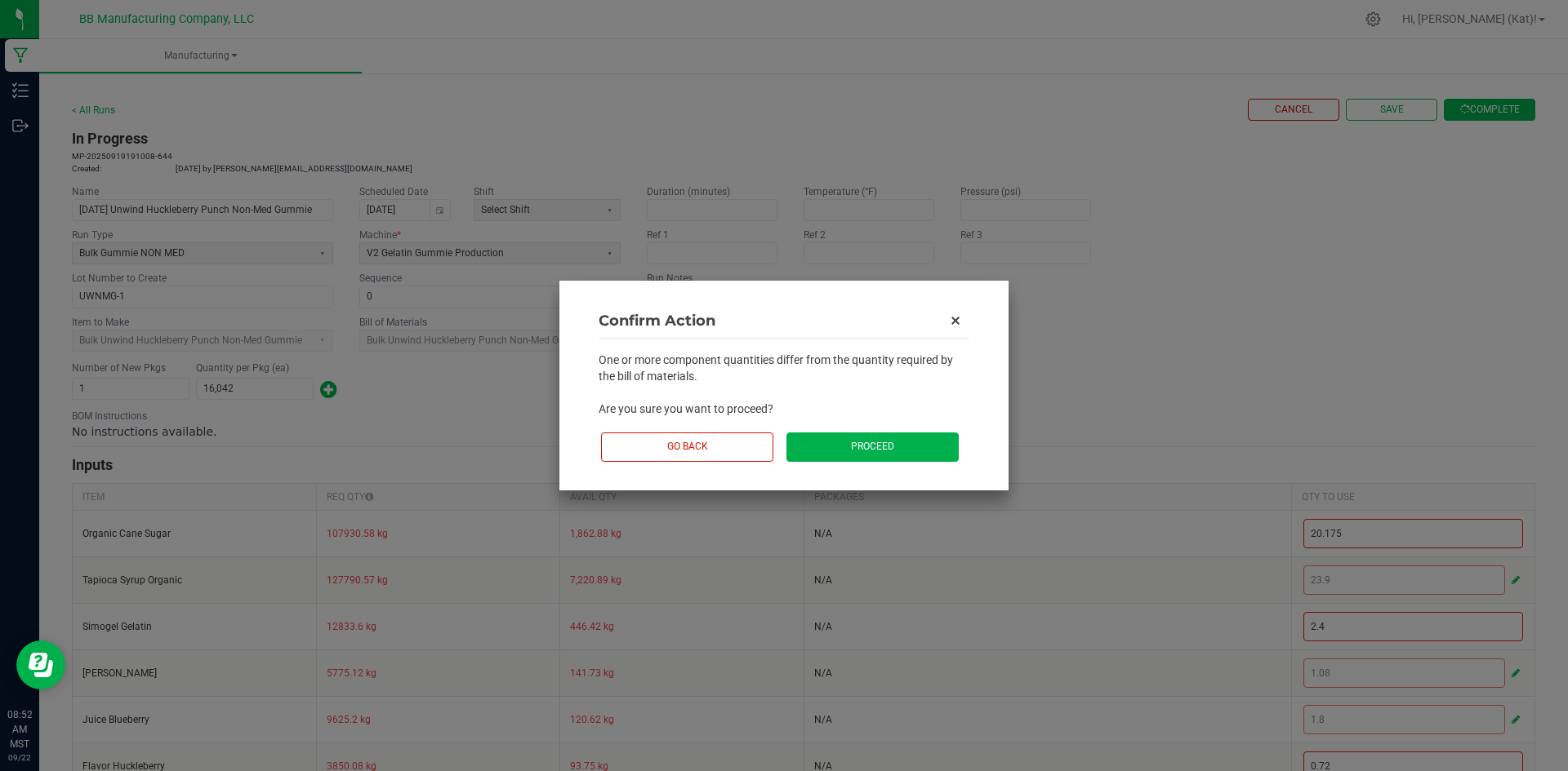
click at [905, 442] on button "Proceed" at bounding box center [871, 447] width 172 height 28
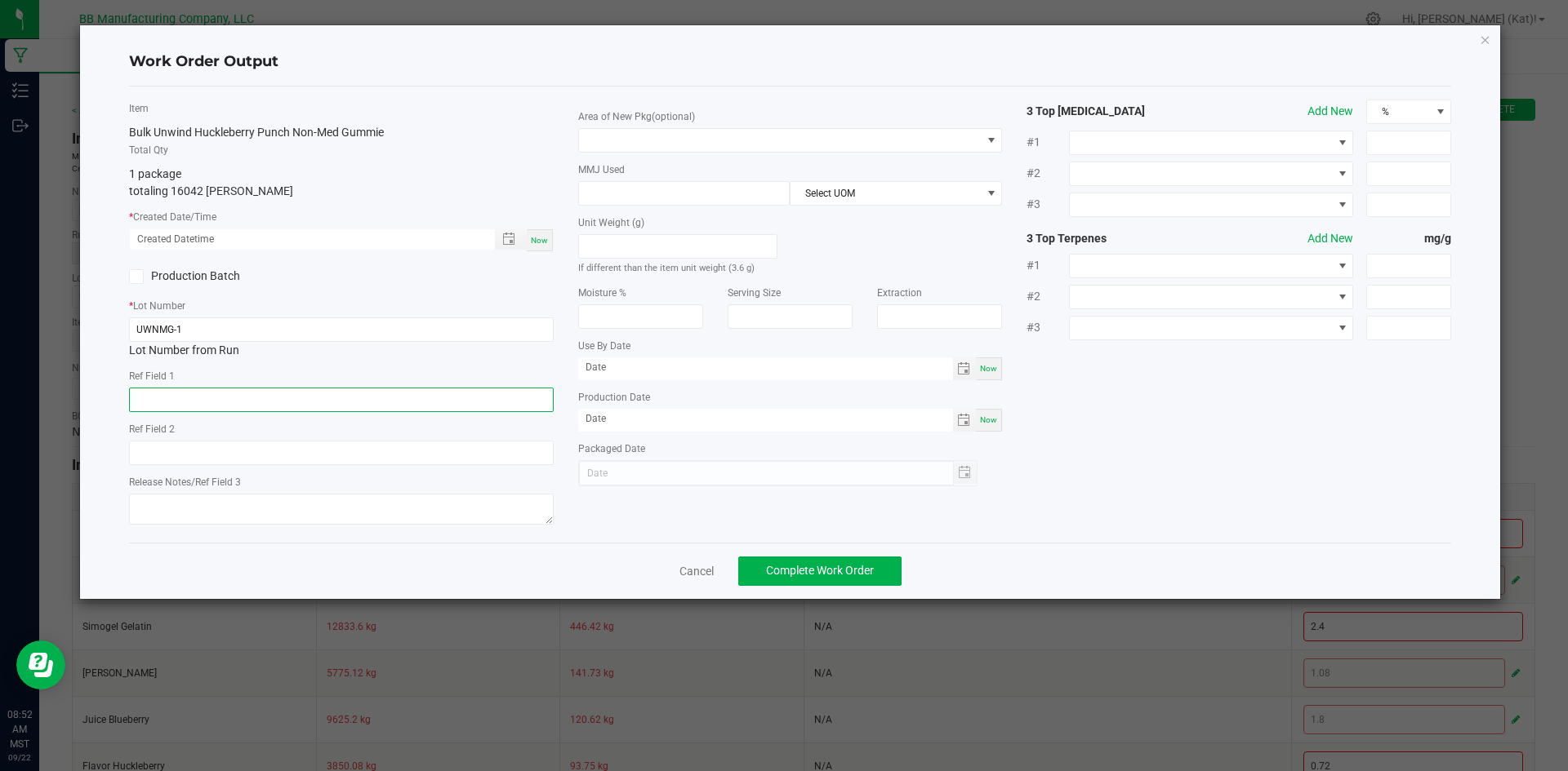
click at [472, 412] on input "text" at bounding box center [341, 399] width 425 height 24
type input "9.2g"
click at [482, 456] on input "text" at bounding box center [341, 453] width 425 height 24
type input "7.2g"
click at [776, 143] on span at bounding box center [780, 141] width 402 height 23
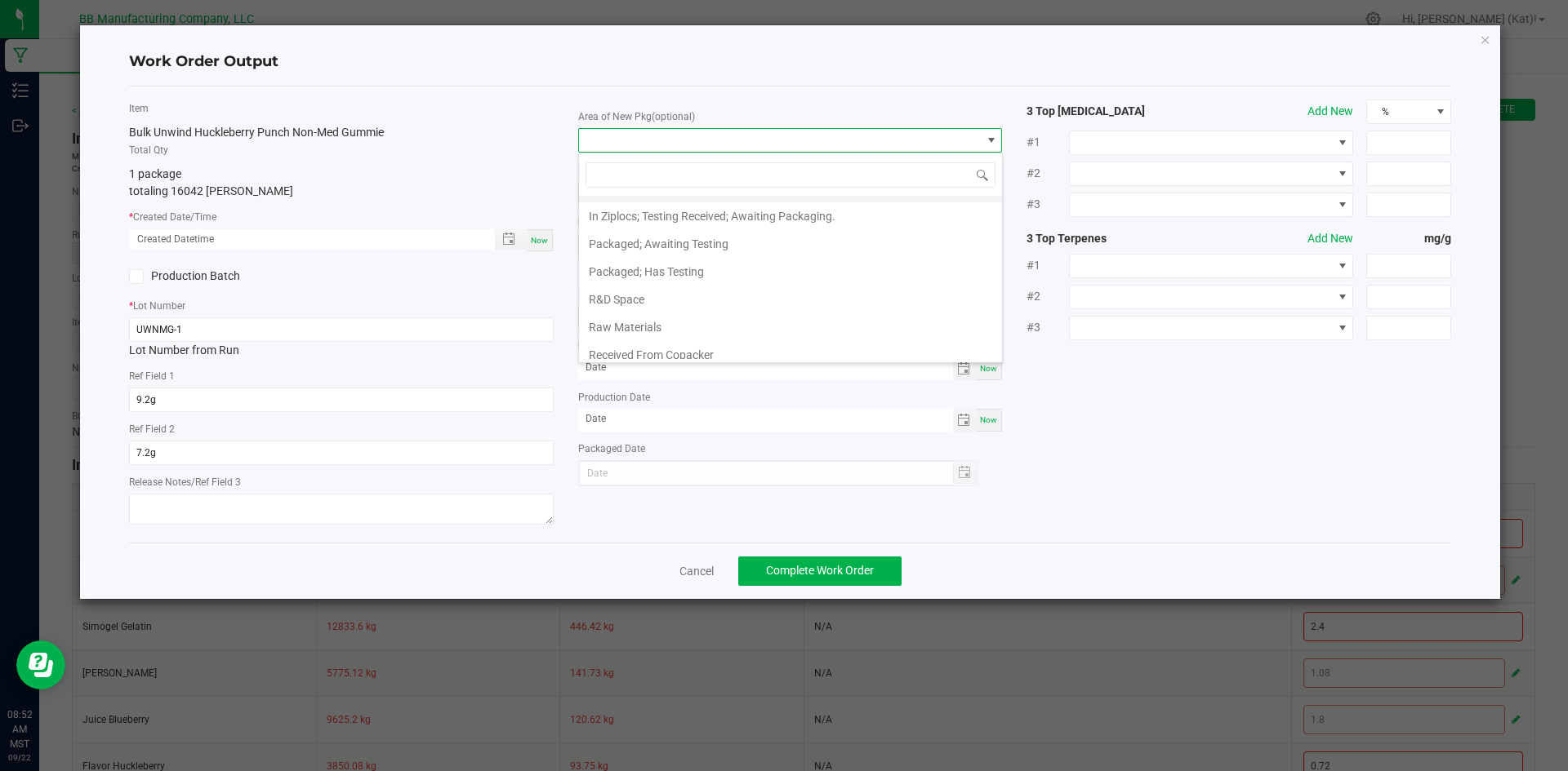
scroll to position [245, 0]
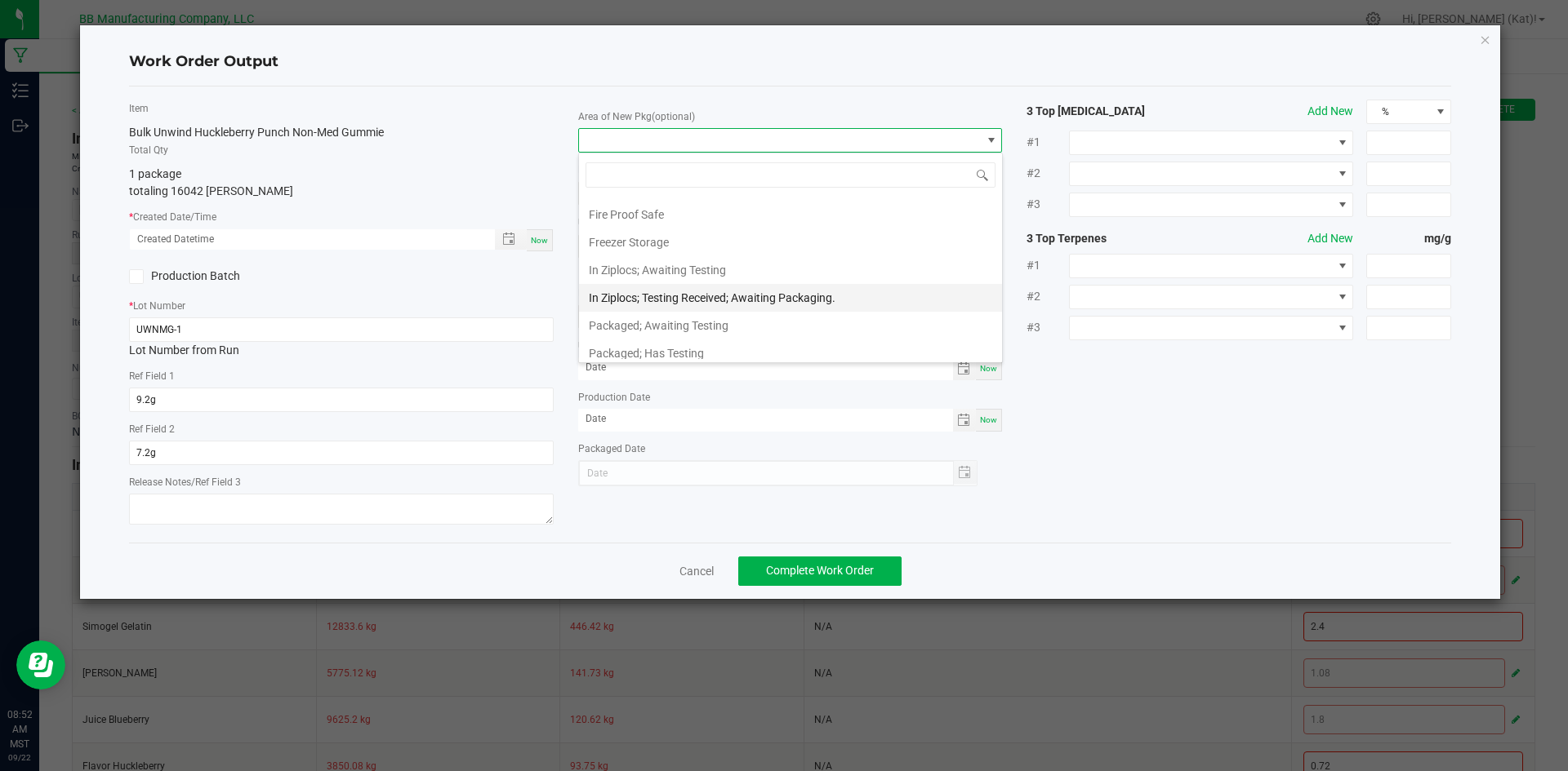
click at [774, 299] on li "In Ziplocs; Testing Received; Awaiting Packaging." at bounding box center [790, 298] width 423 height 28
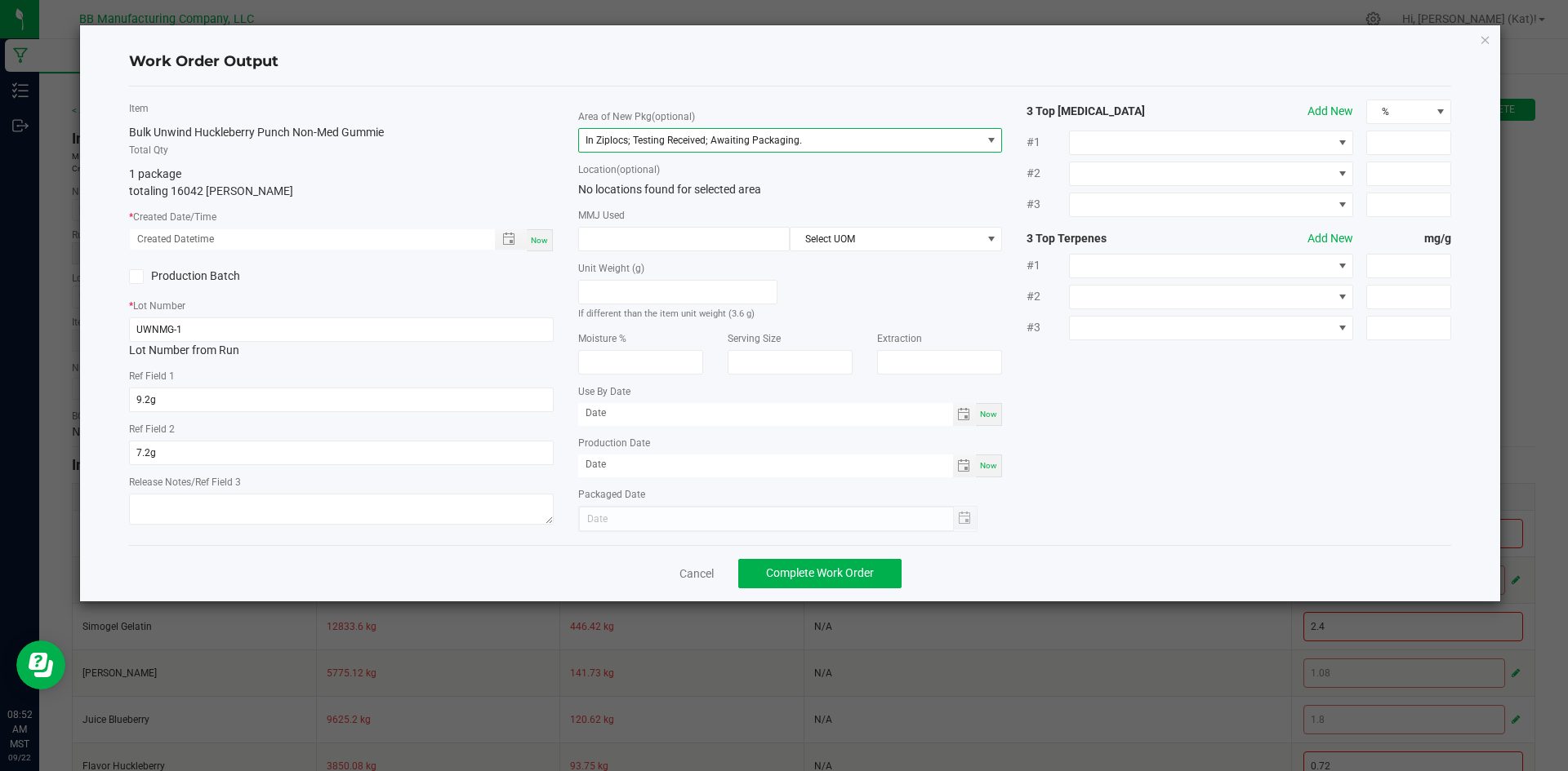
click at [983, 406] on div "Now" at bounding box center [989, 415] width 26 height 23
type input "[DATE]"
click at [986, 470] on span "Now" at bounding box center [989, 465] width 17 height 9
type input "[DATE]"
click at [600, 414] on input "[DATE]" at bounding box center [766, 413] width 375 height 20
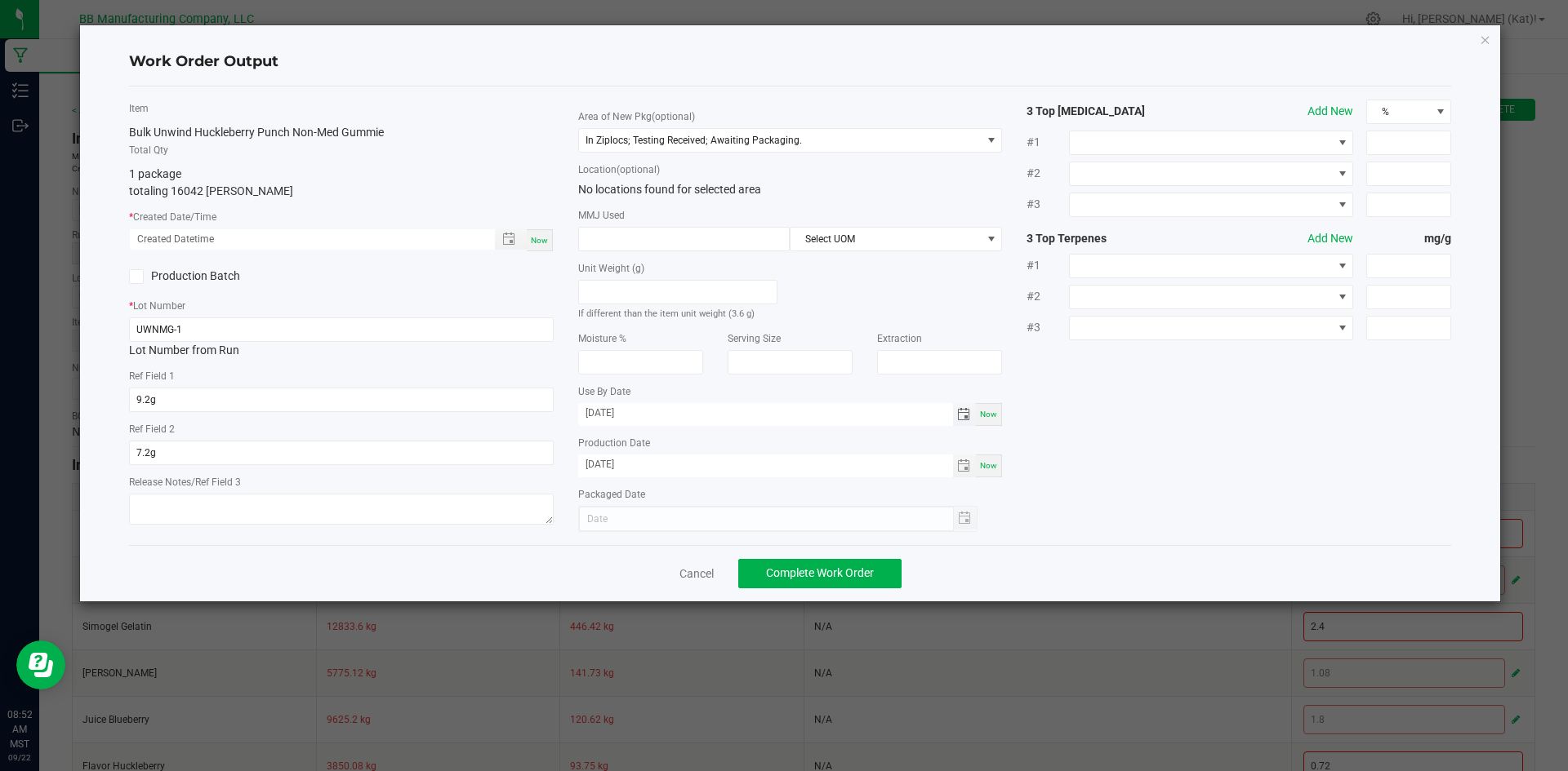
click at [603, 413] on input "[DATE]" at bounding box center [766, 413] width 375 height 20
type input "[DATE]"
click at [603, 463] on input "[DATE]" at bounding box center [766, 464] width 375 height 20
type input "[DATE]"
click at [552, 240] on div "Now" at bounding box center [341, 240] width 425 height 23
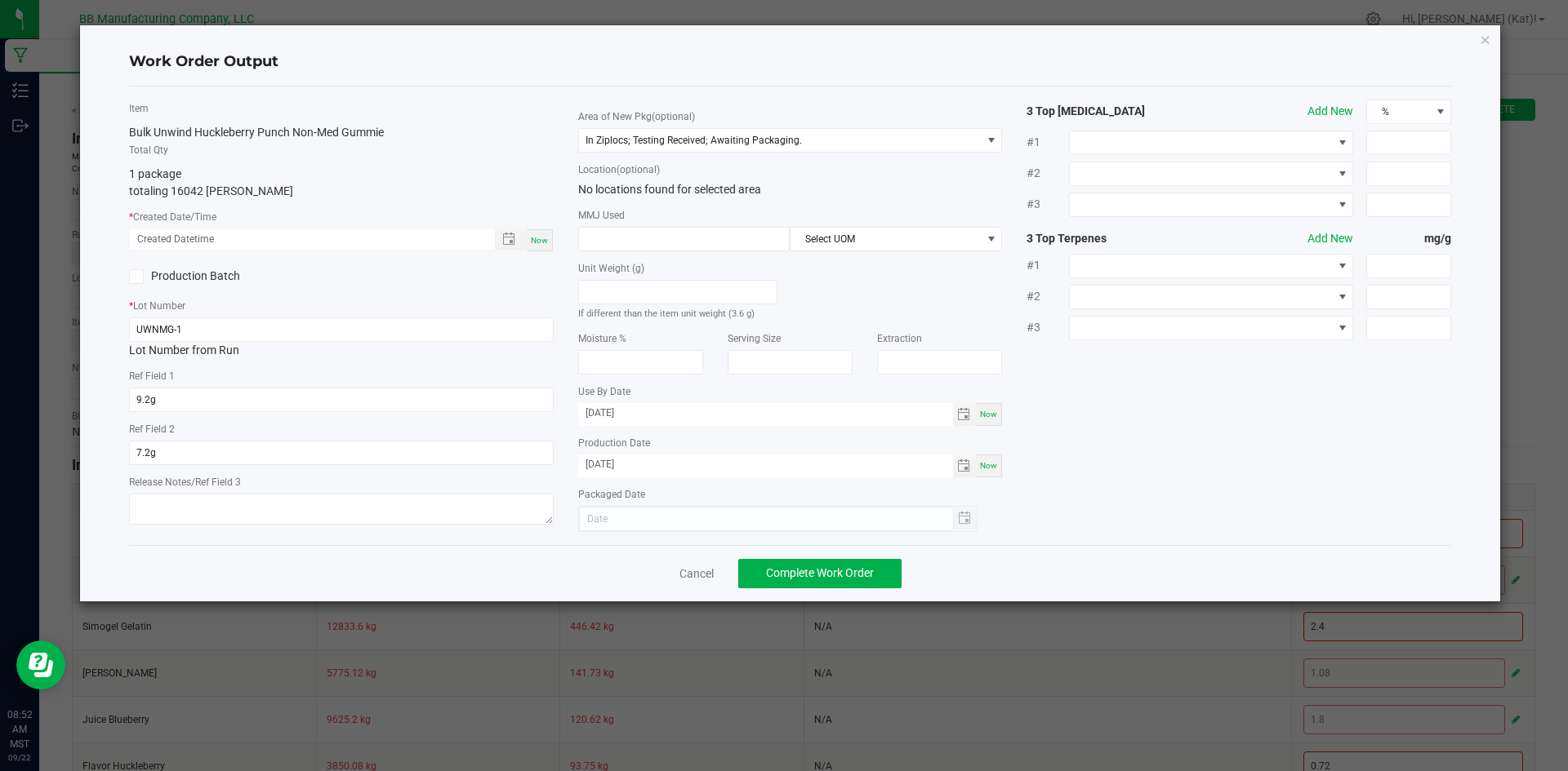
click at [549, 237] on div "Now" at bounding box center [539, 240] width 26 height 22
type input "[DATE] 8:52 AM"
type input "[DATE]"
click at [784, 579] on span "Complete Work Order" at bounding box center [819, 572] width 108 height 13
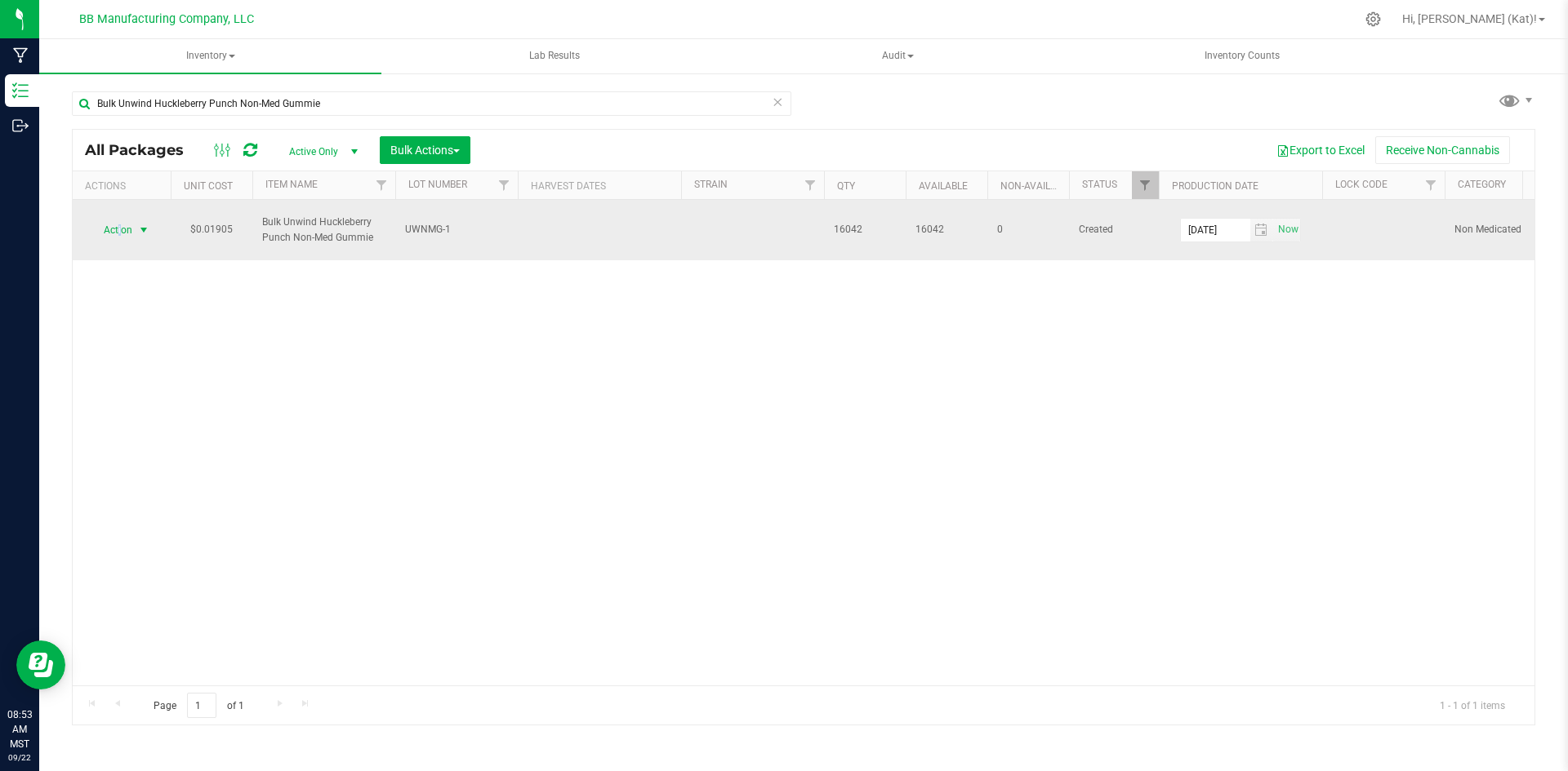
click at [120, 228] on span "Action" at bounding box center [111, 230] width 44 height 23
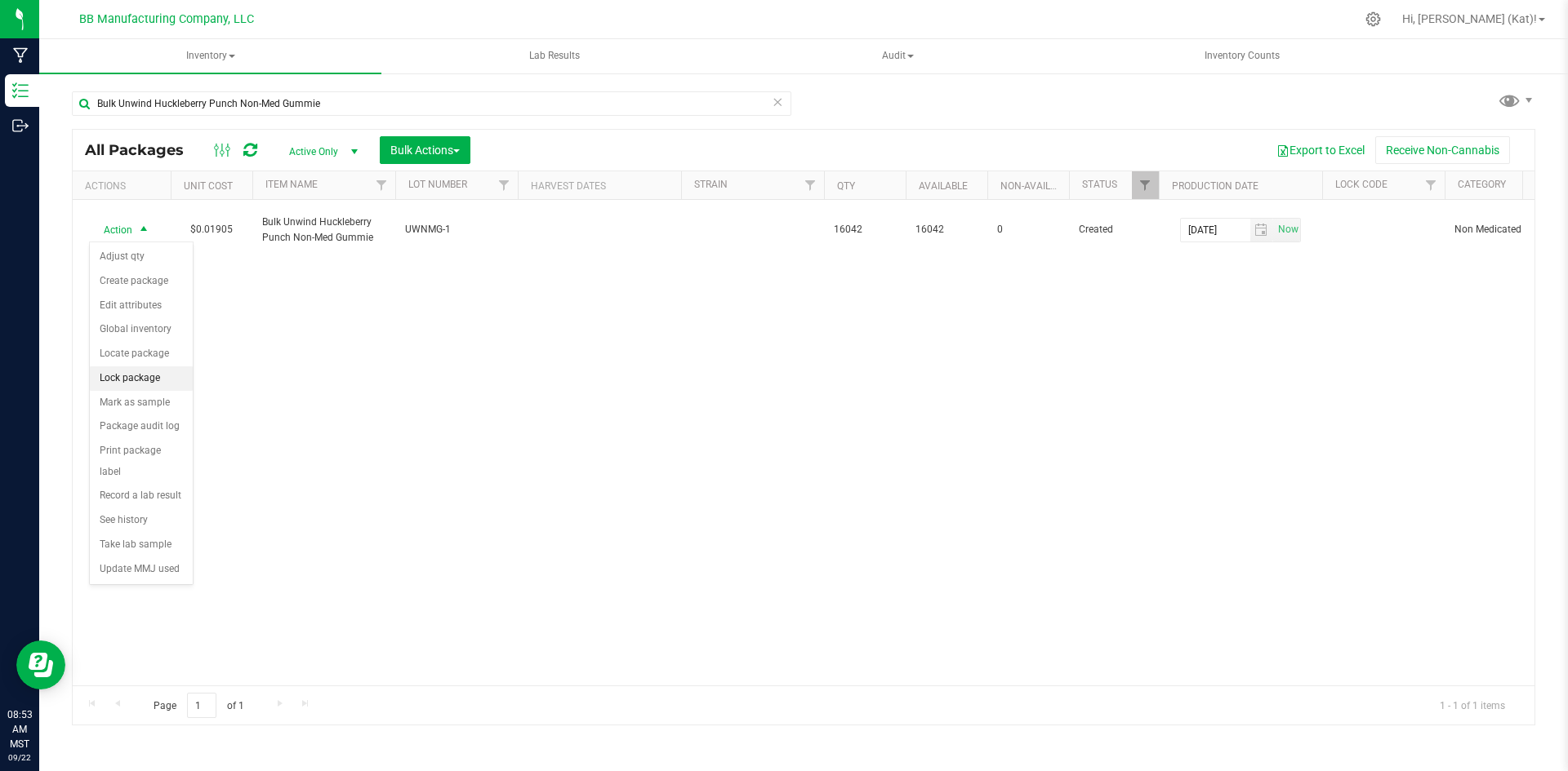
click at [156, 381] on li "Lock package" at bounding box center [141, 378] width 103 height 24
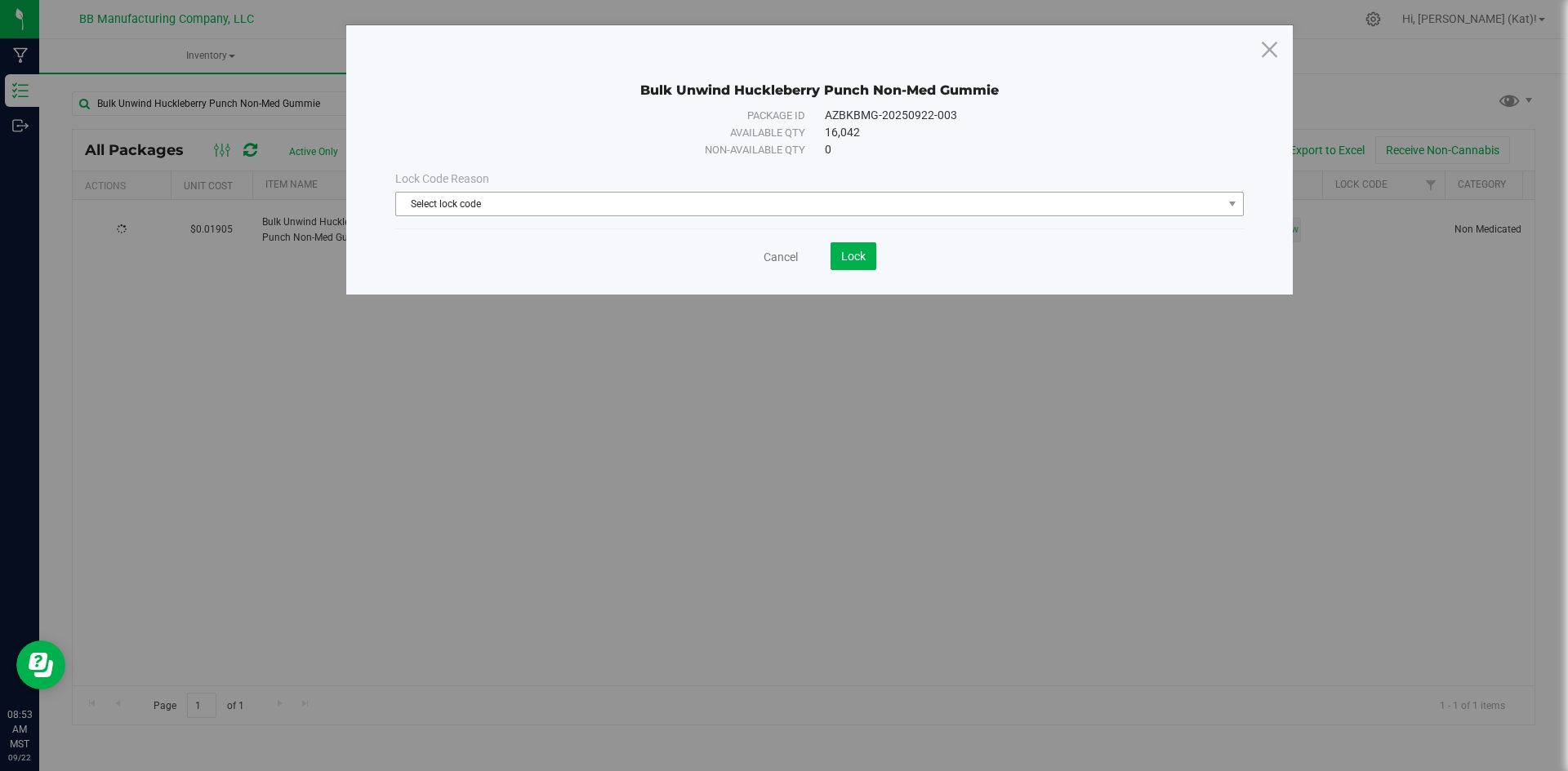
click at [691, 213] on span "Select lock code" at bounding box center [809, 204] width 827 height 23
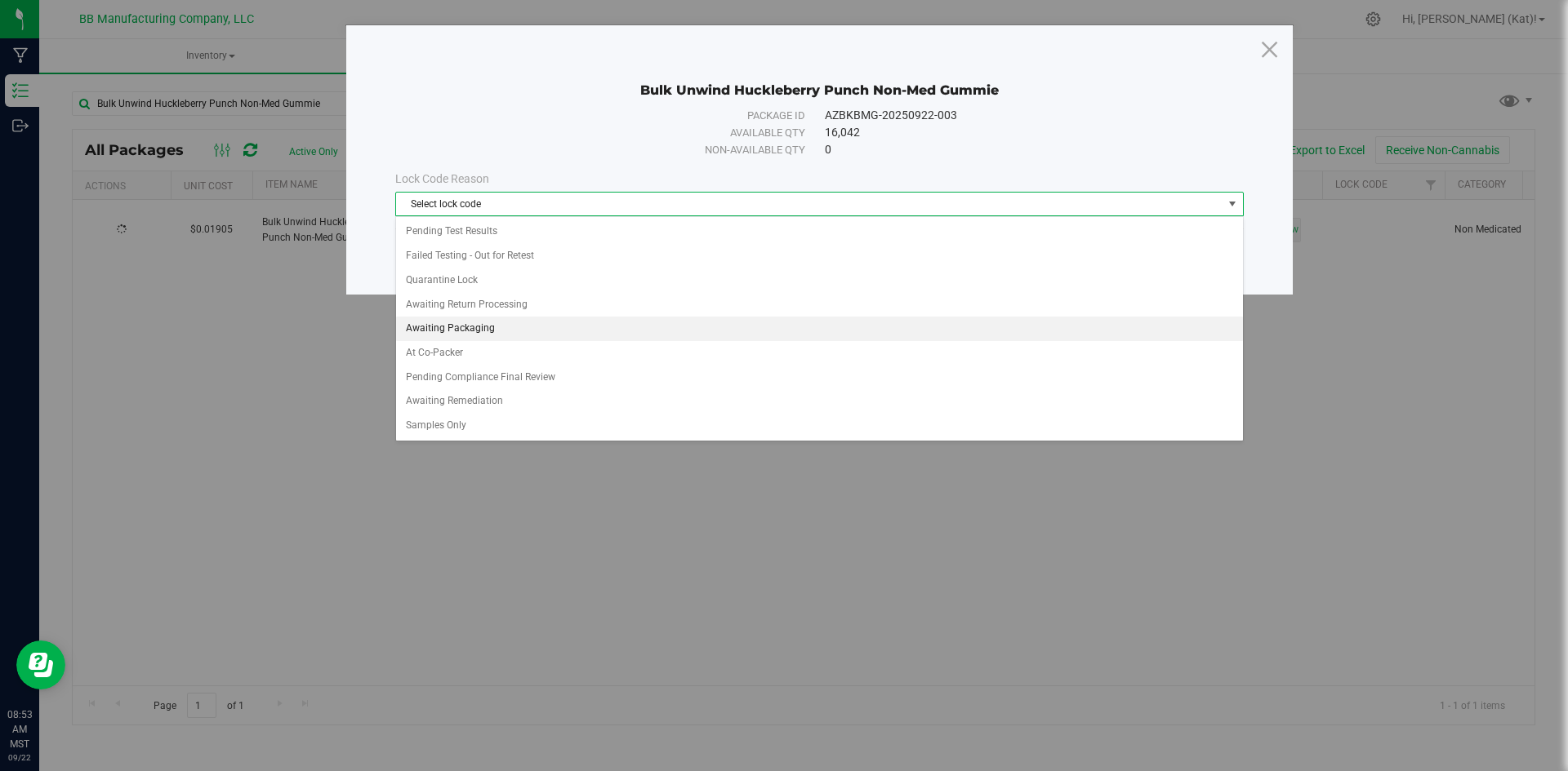
click at [483, 331] on li "Awaiting Packaging" at bounding box center [820, 328] width 847 height 24
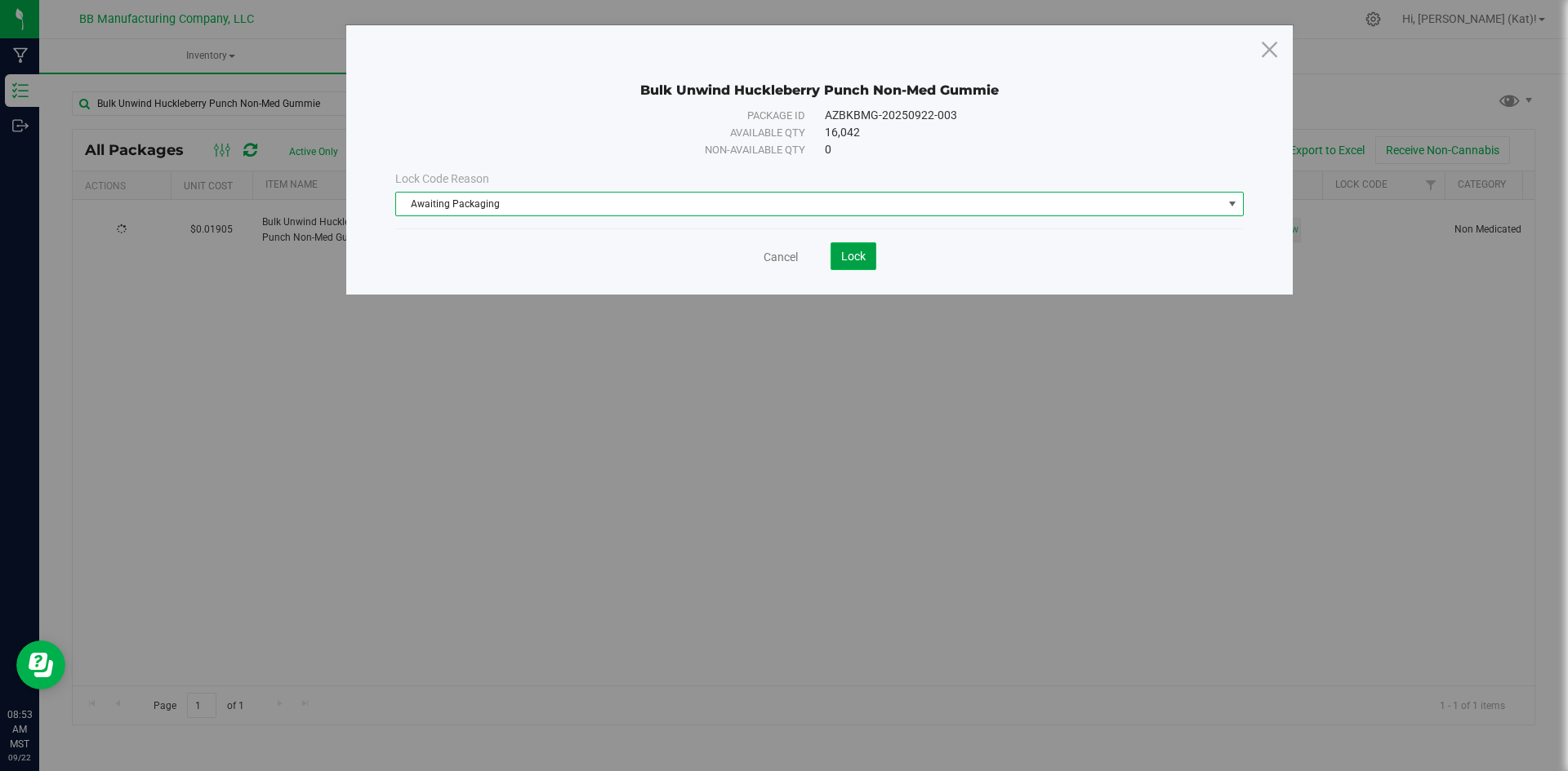
click at [863, 251] on span "Lock" at bounding box center [853, 255] width 24 height 13
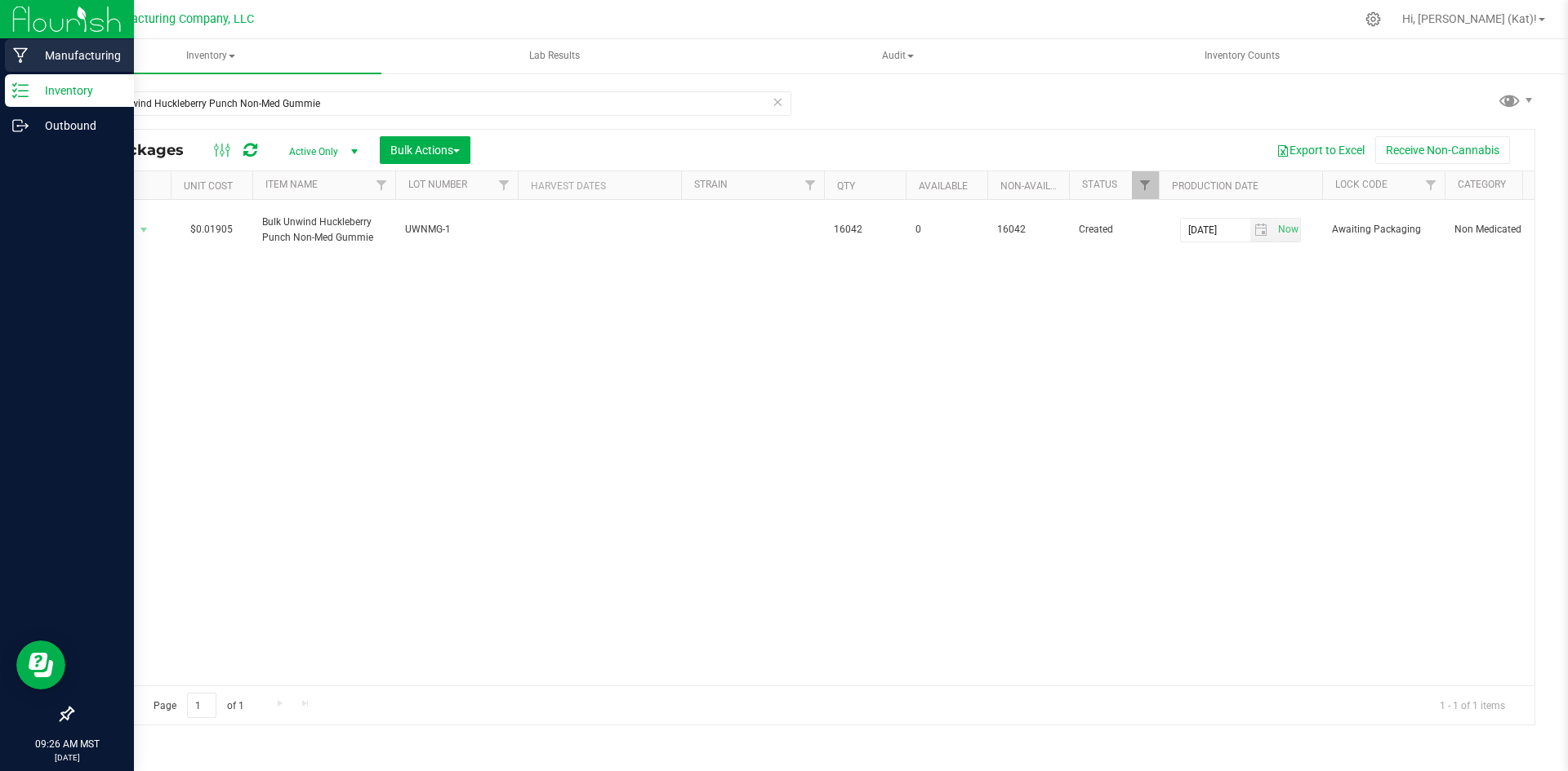
click at [92, 60] on p "Manufacturing" at bounding box center [77, 55] width 98 height 19
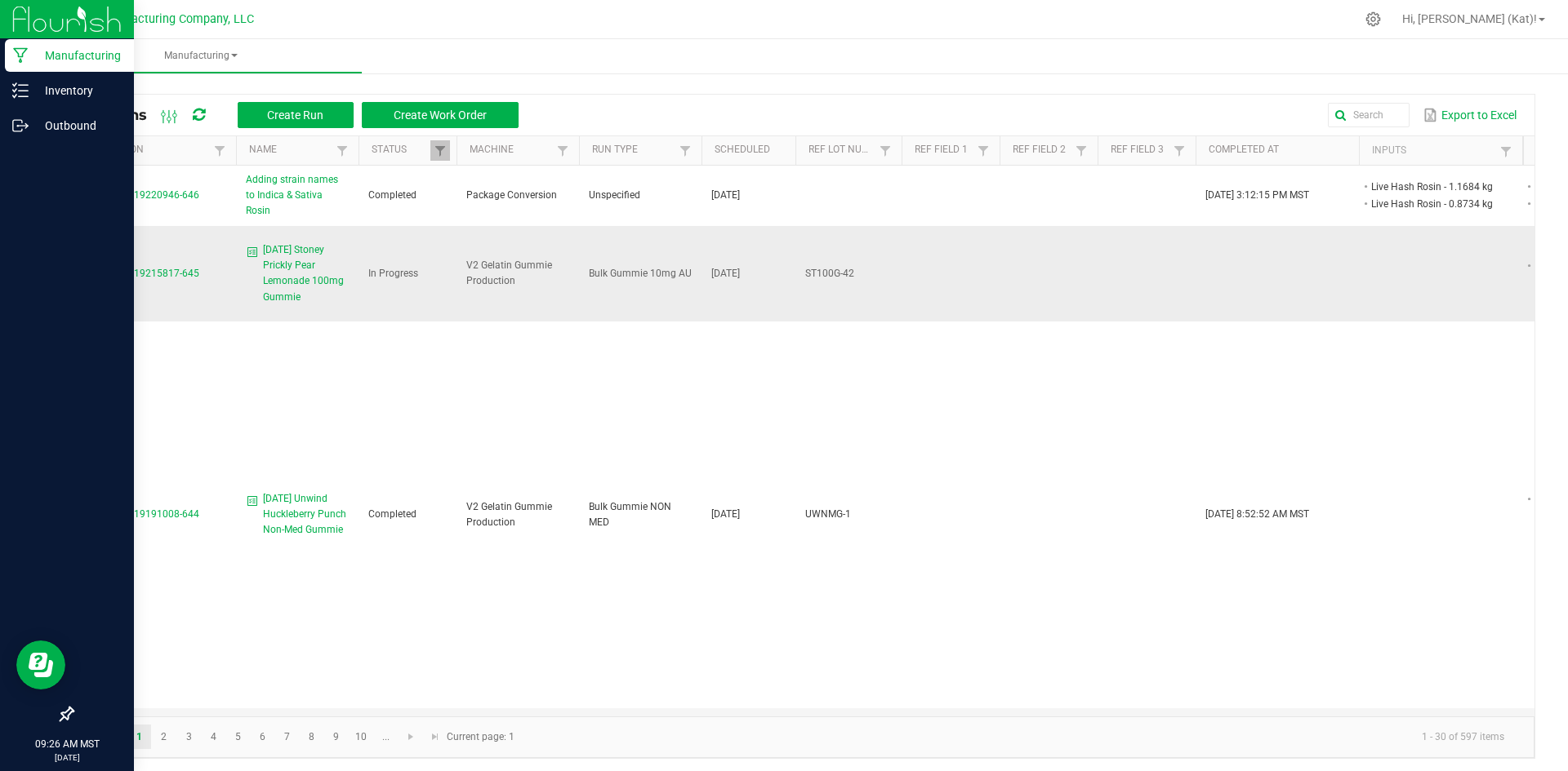
click at [292, 255] on span "[DATE] Stoney Prickly Pear Lemonade 100mg Gummie" at bounding box center [306, 274] width 85 height 63
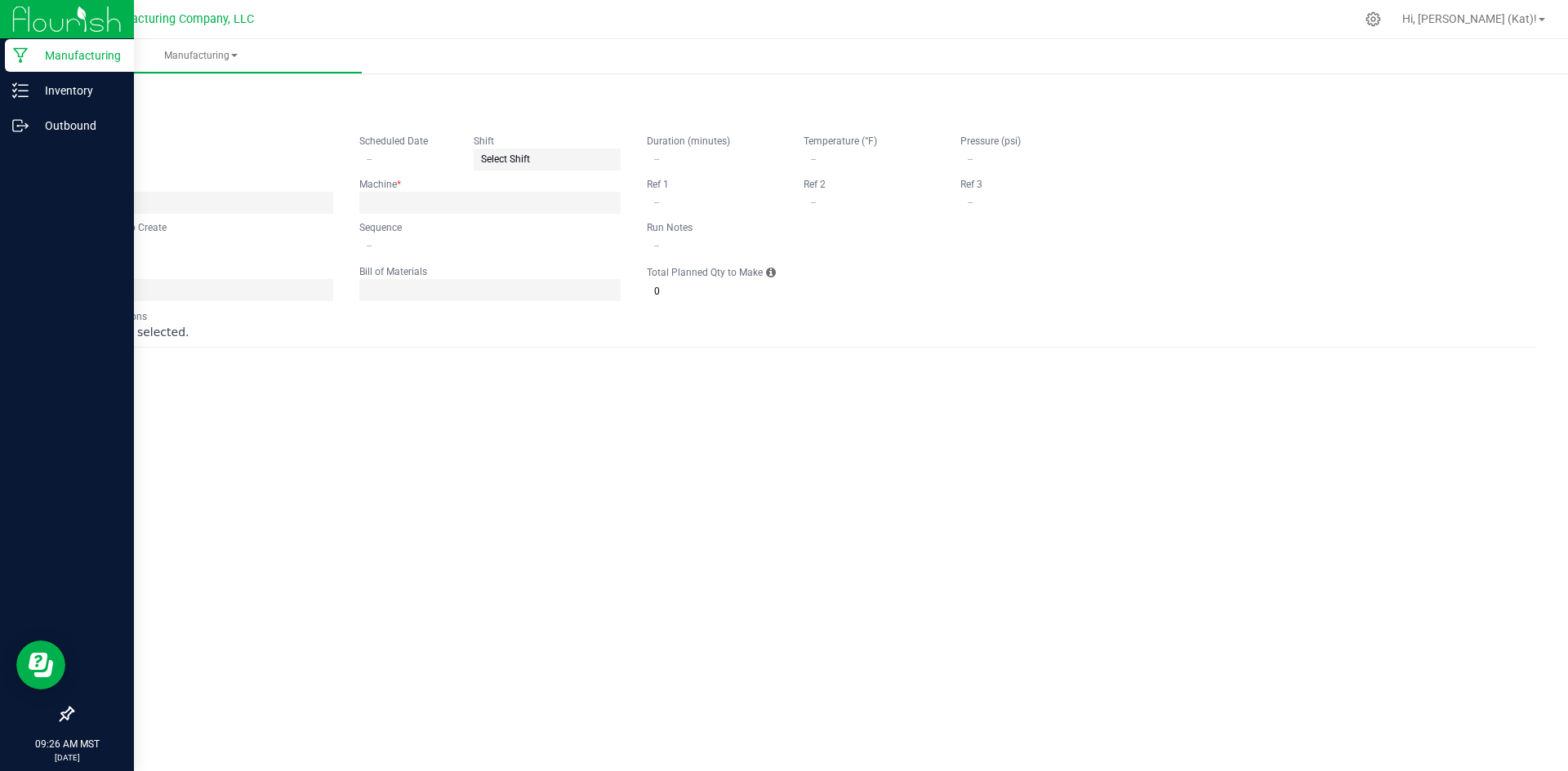
type input "[DATE] Stoney Prickly Pear Lemonade 100mg Gummie"
type input "[DATE]"
type input "ST100G-42"
type input "0"
type input "15"
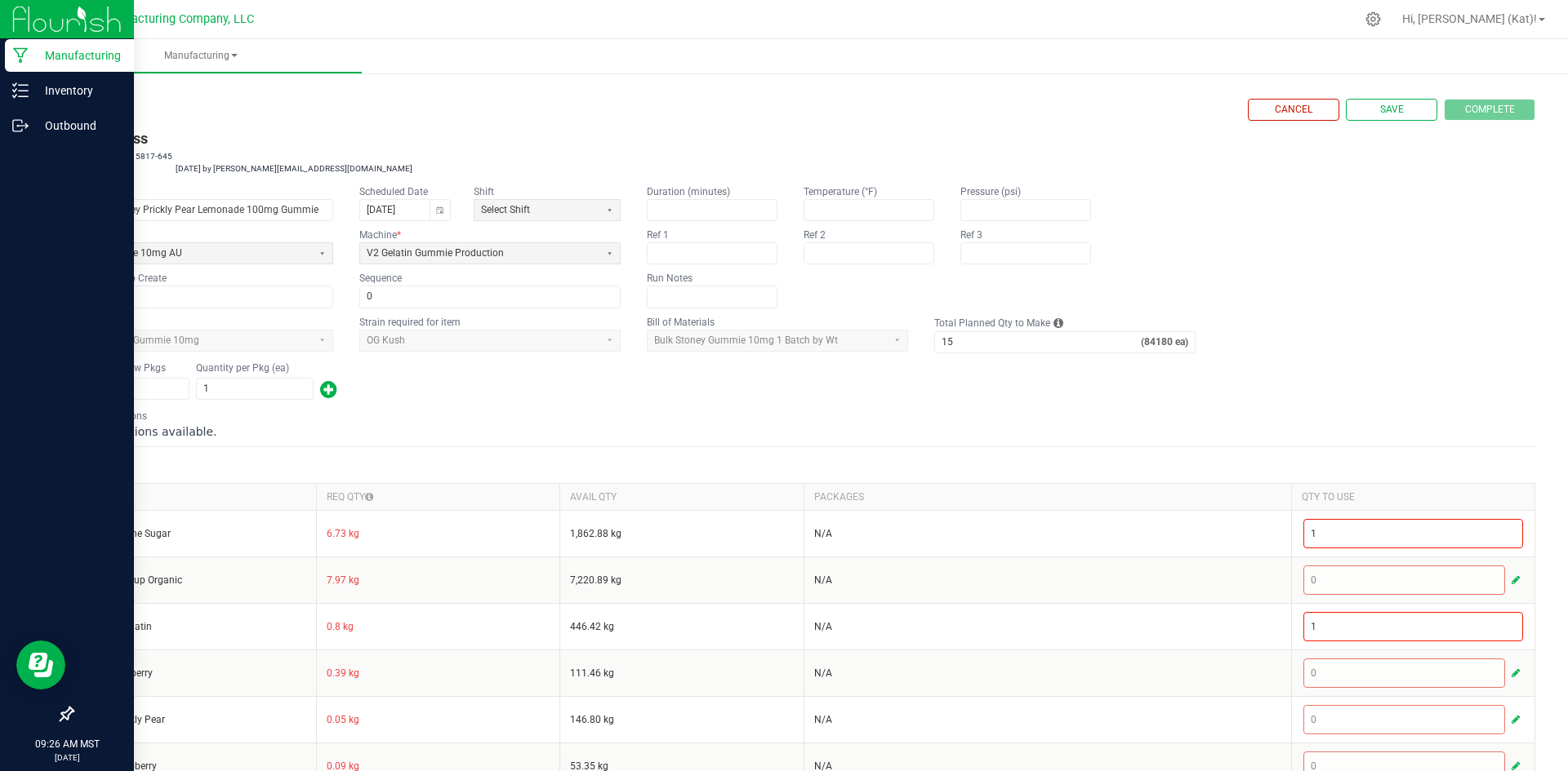
click at [596, 340] on app-dropdownlist-async "OG Kush" at bounding box center [490, 341] width 261 height 22
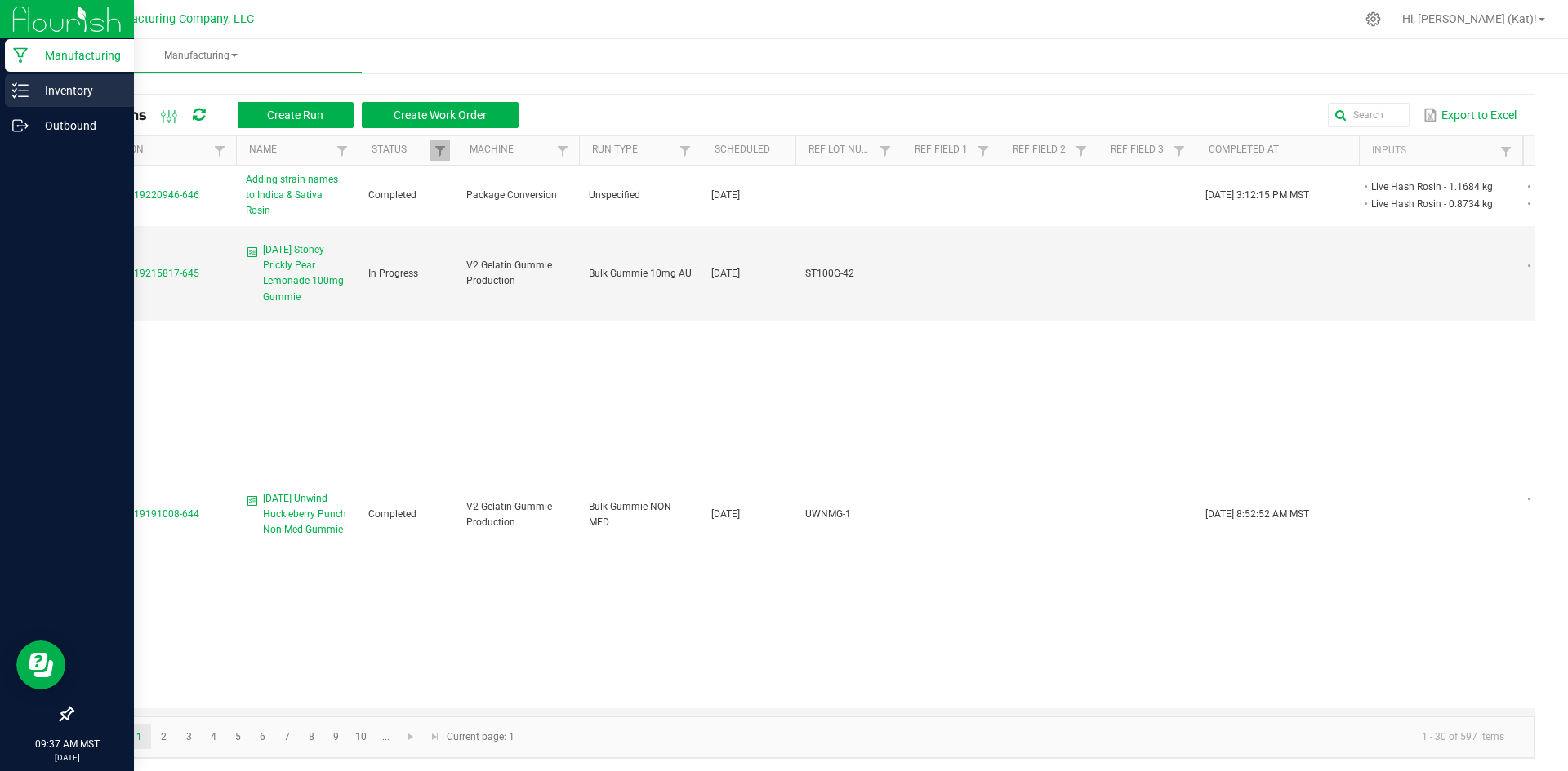
click at [44, 87] on p "Inventory" at bounding box center [77, 90] width 98 height 19
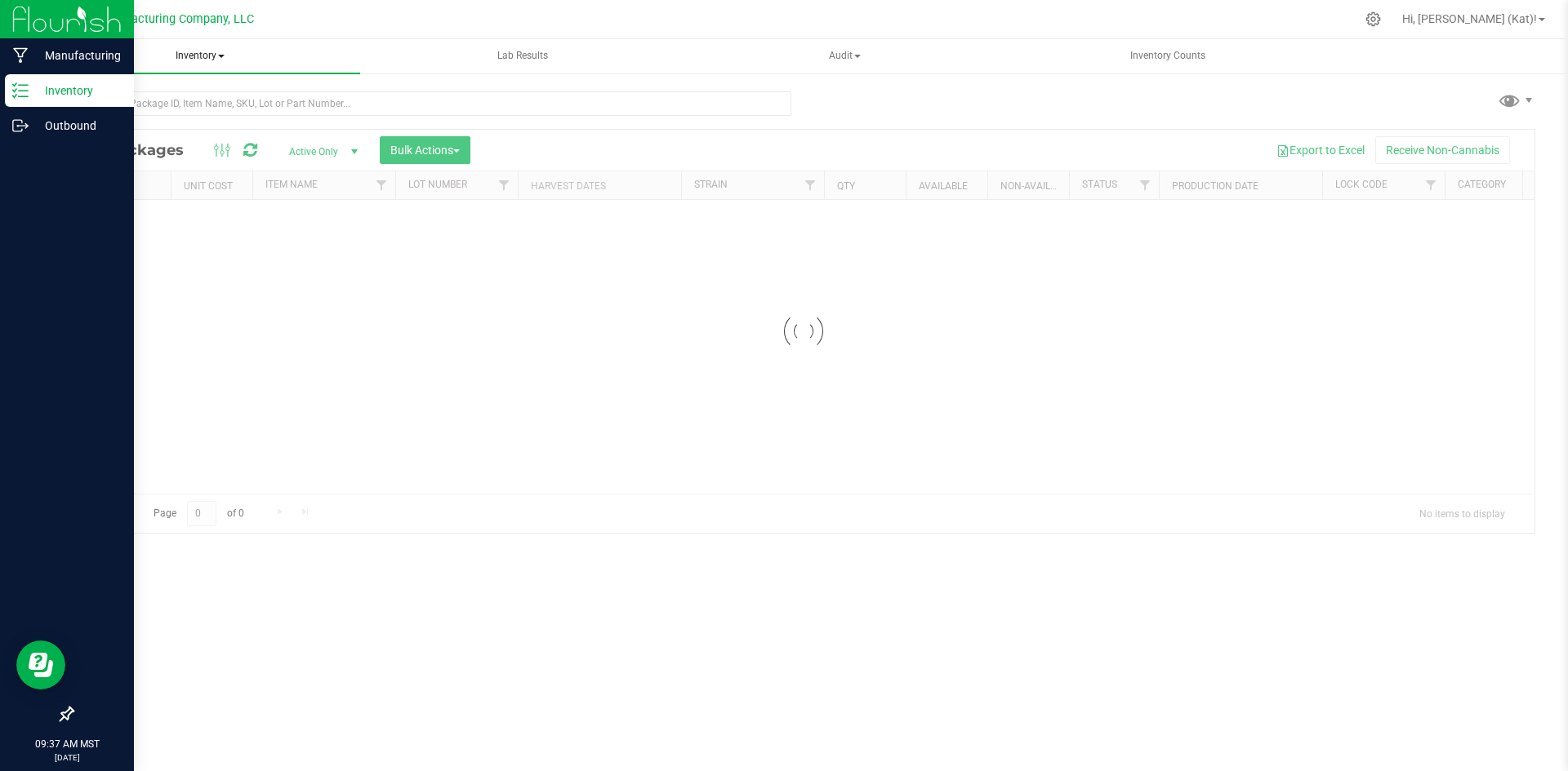
click at [208, 50] on span "Inventory" at bounding box center [199, 55] width 321 height 34
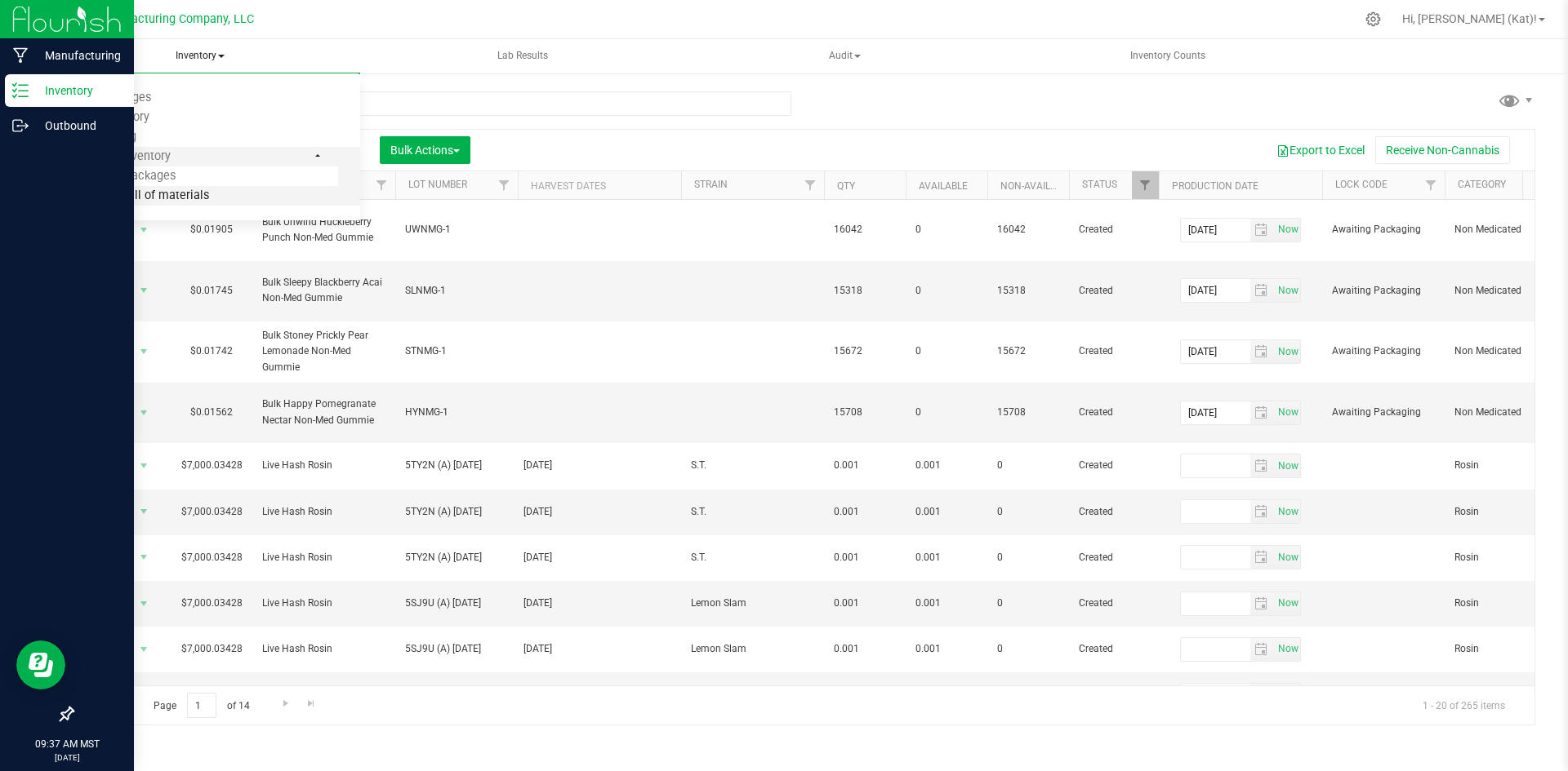
click at [169, 193] on span "From bill of materials" at bounding box center [135, 195] width 148 height 14
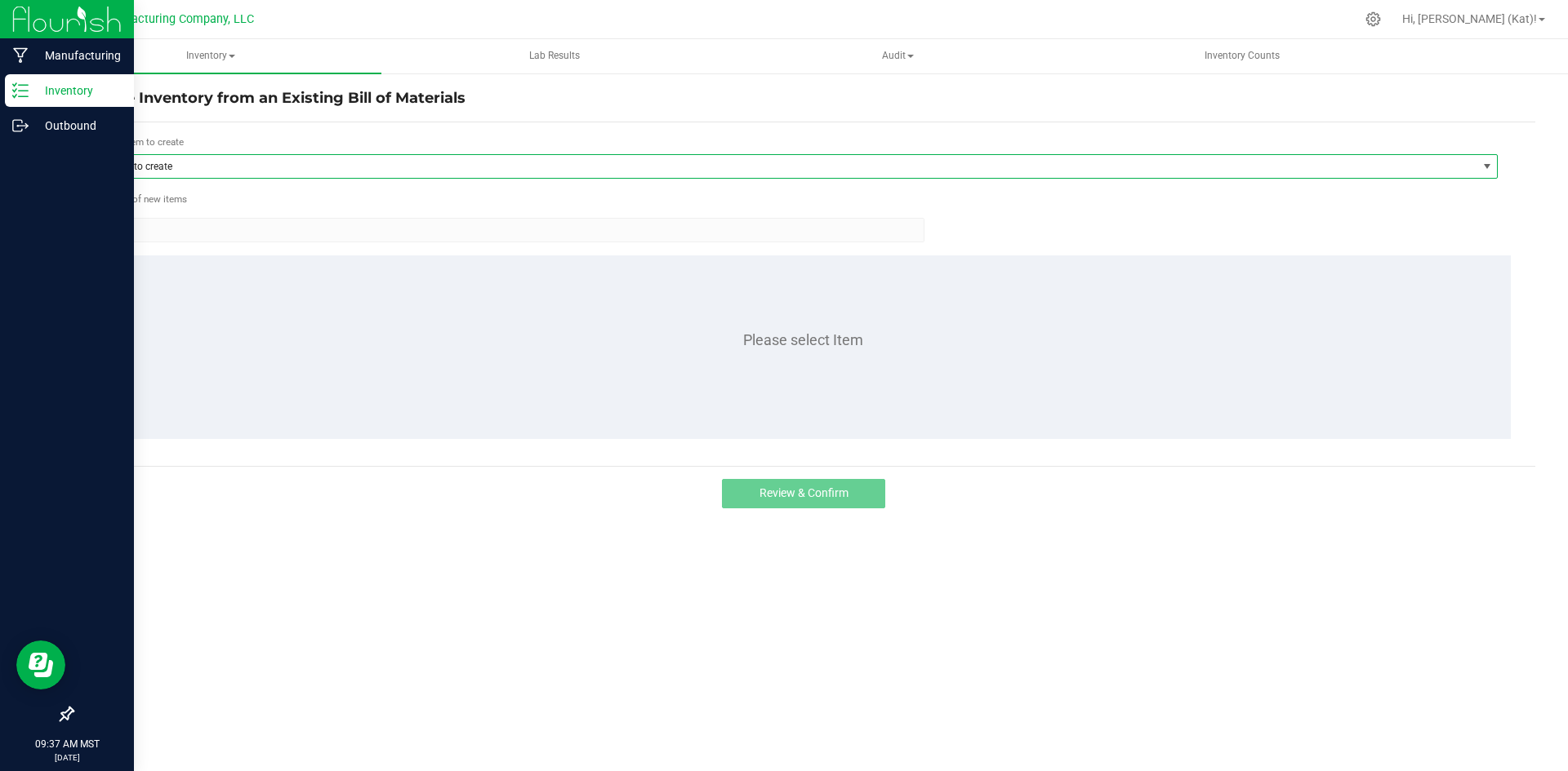
click at [384, 156] on span "Item to create" at bounding box center [787, 167] width 1379 height 23
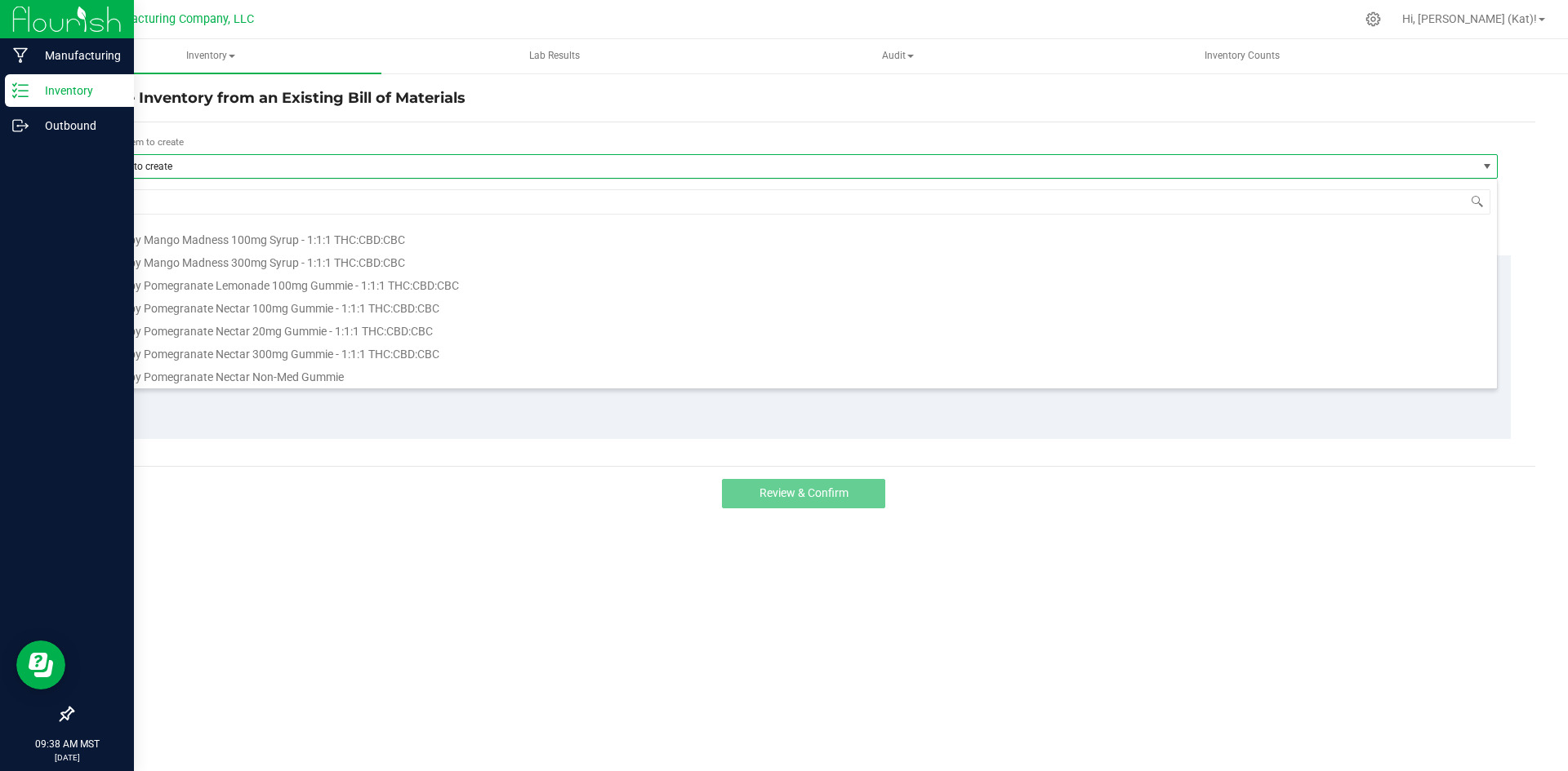
scroll to position [571, 0]
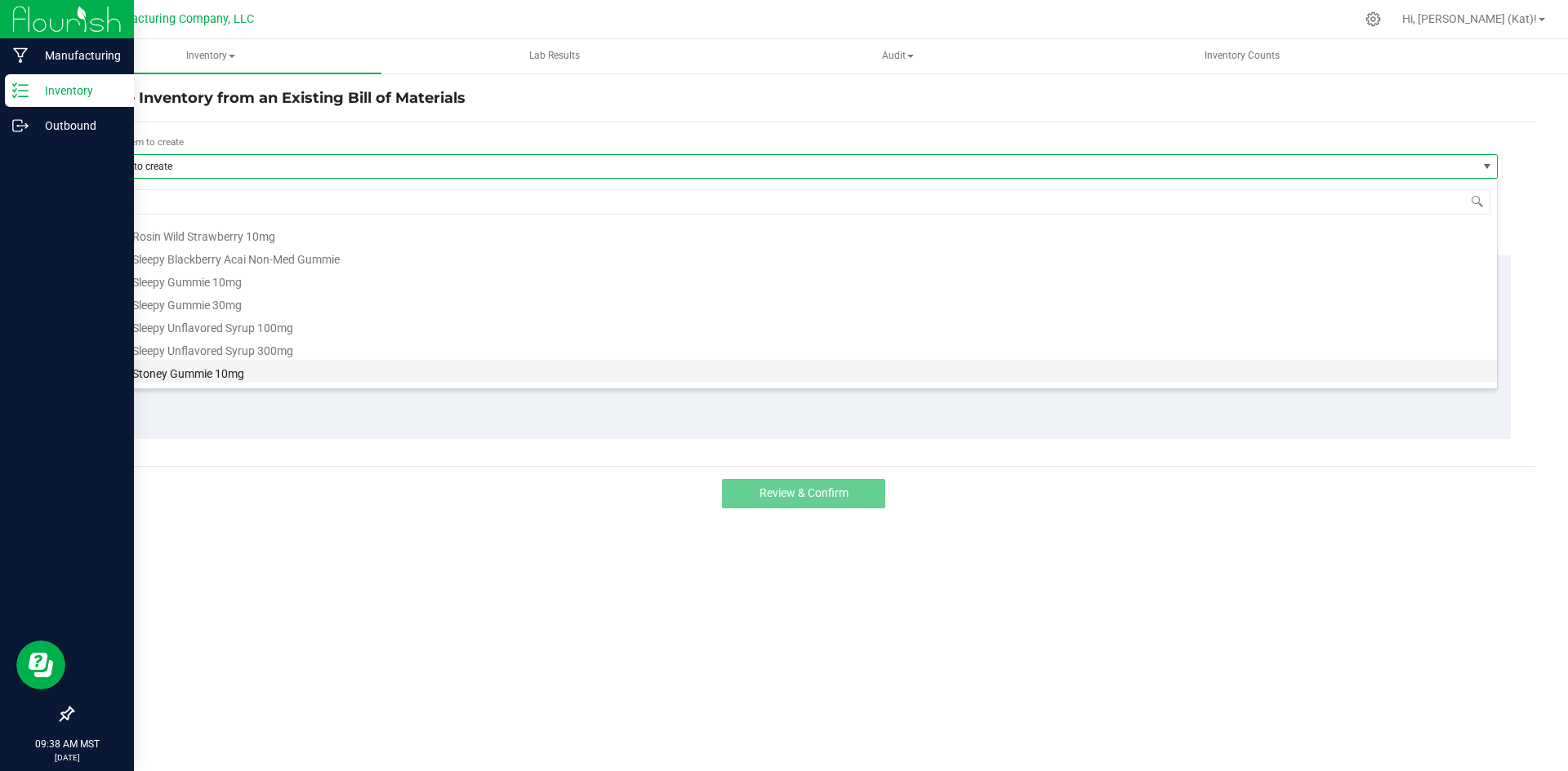
click at [260, 370] on li "Bulk Stoney Gummie 10mg" at bounding box center [798, 372] width 1399 height 23
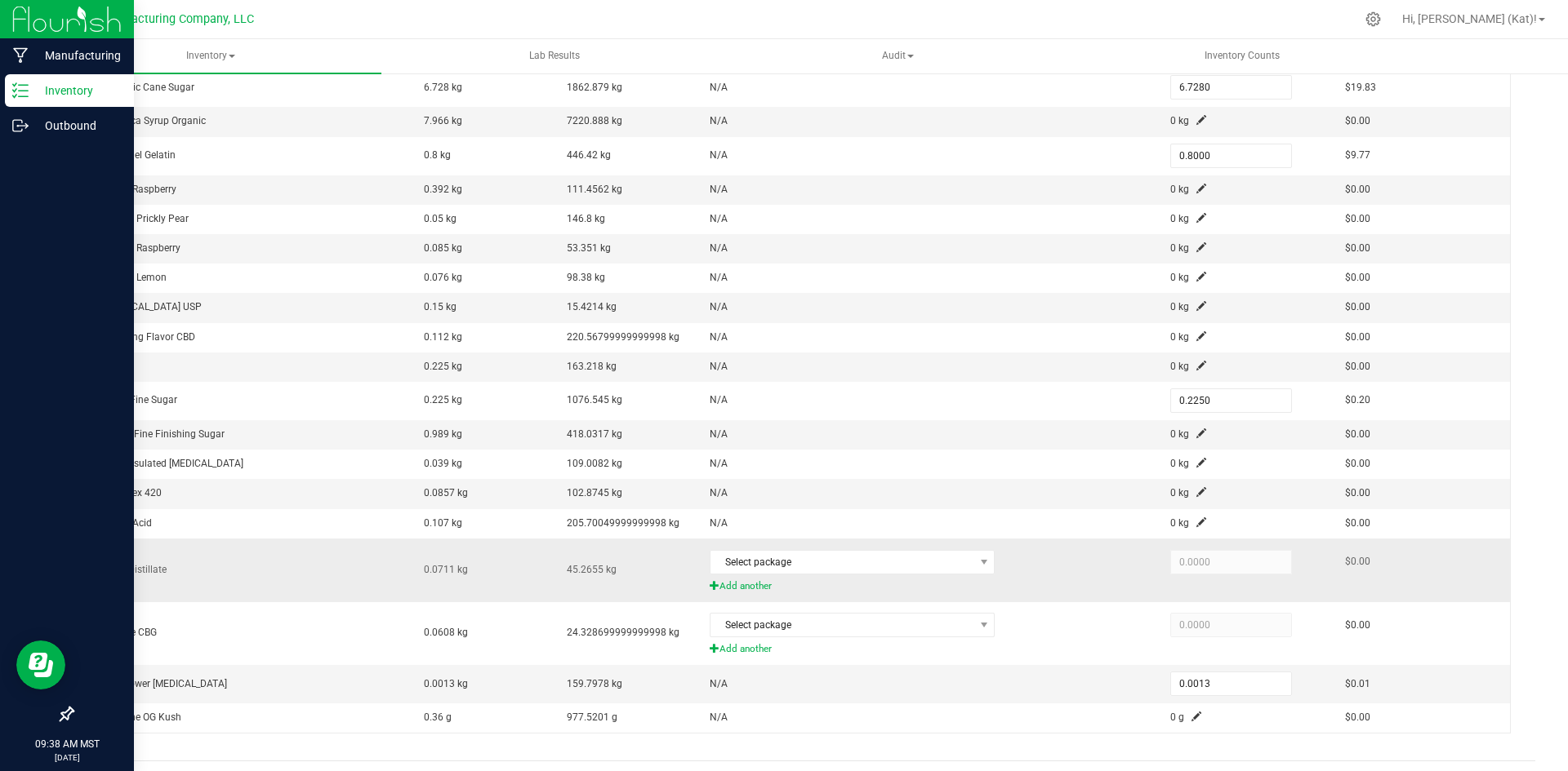
scroll to position [300, 0]
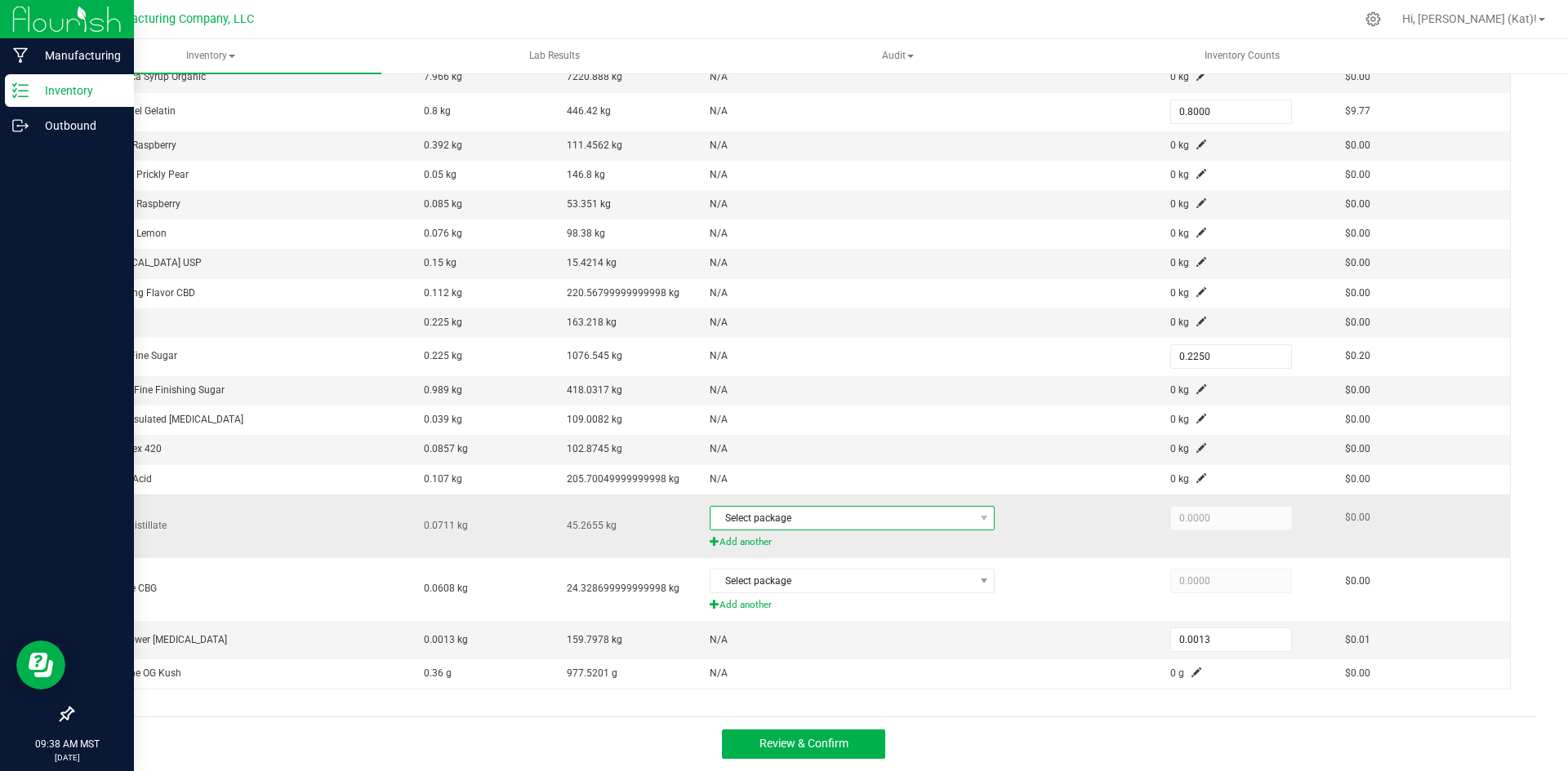
click at [813, 520] on span "Select package" at bounding box center [841, 519] width 263 height 23
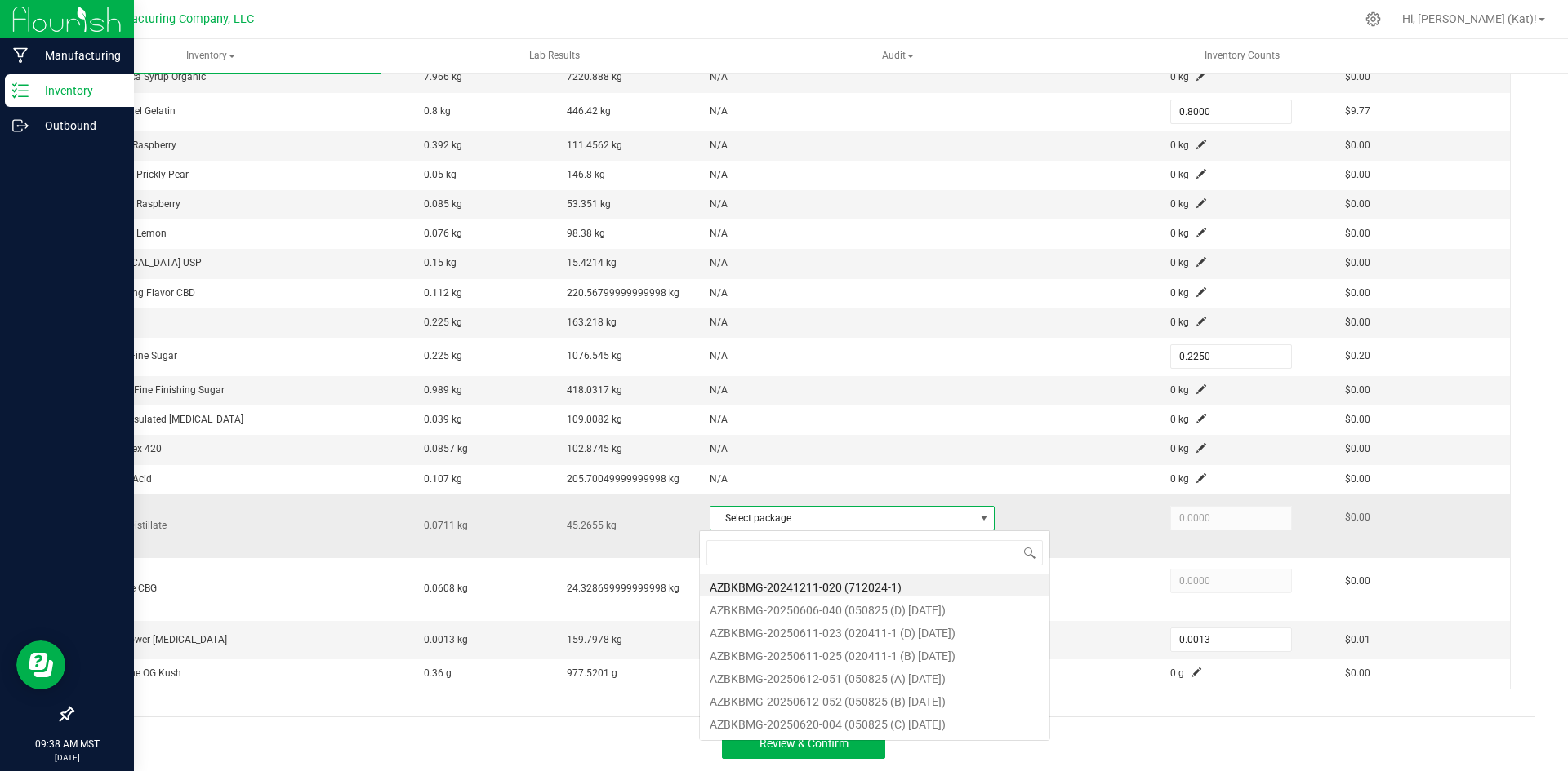
scroll to position [24, 279]
click at [813, 520] on span "Select package" at bounding box center [841, 519] width 263 height 23
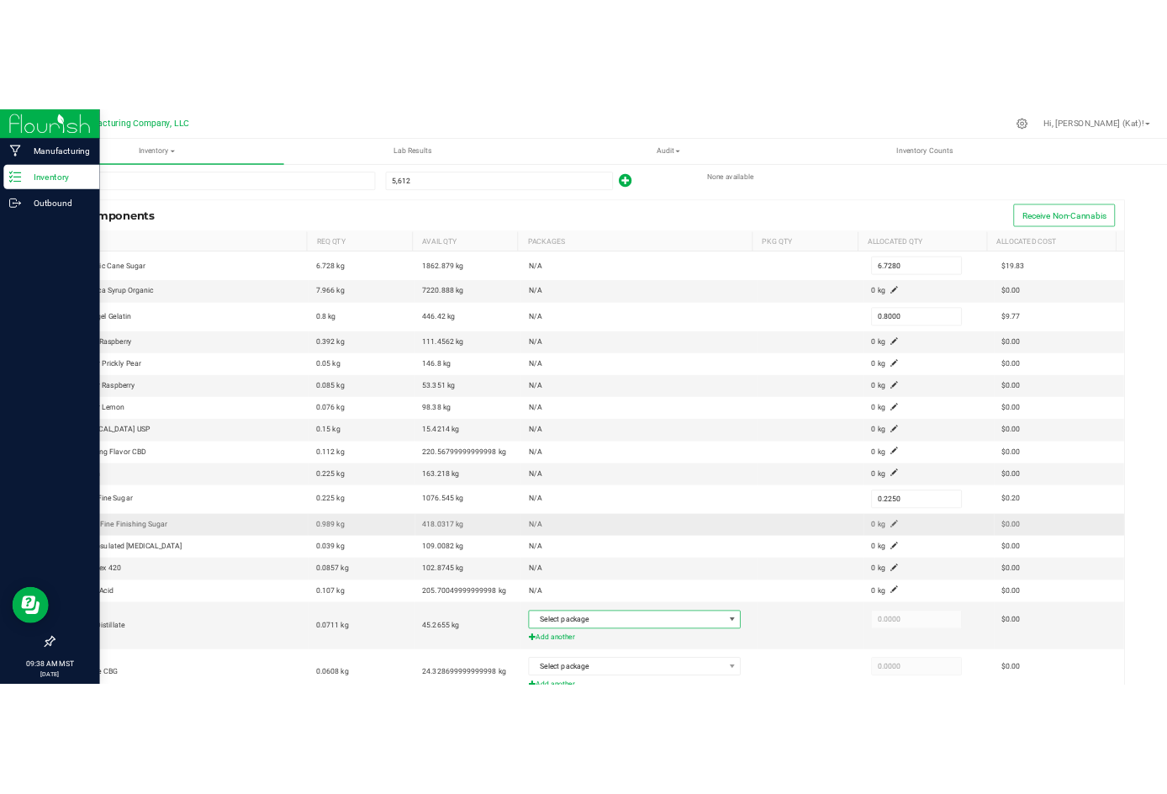
scroll to position [0, 0]
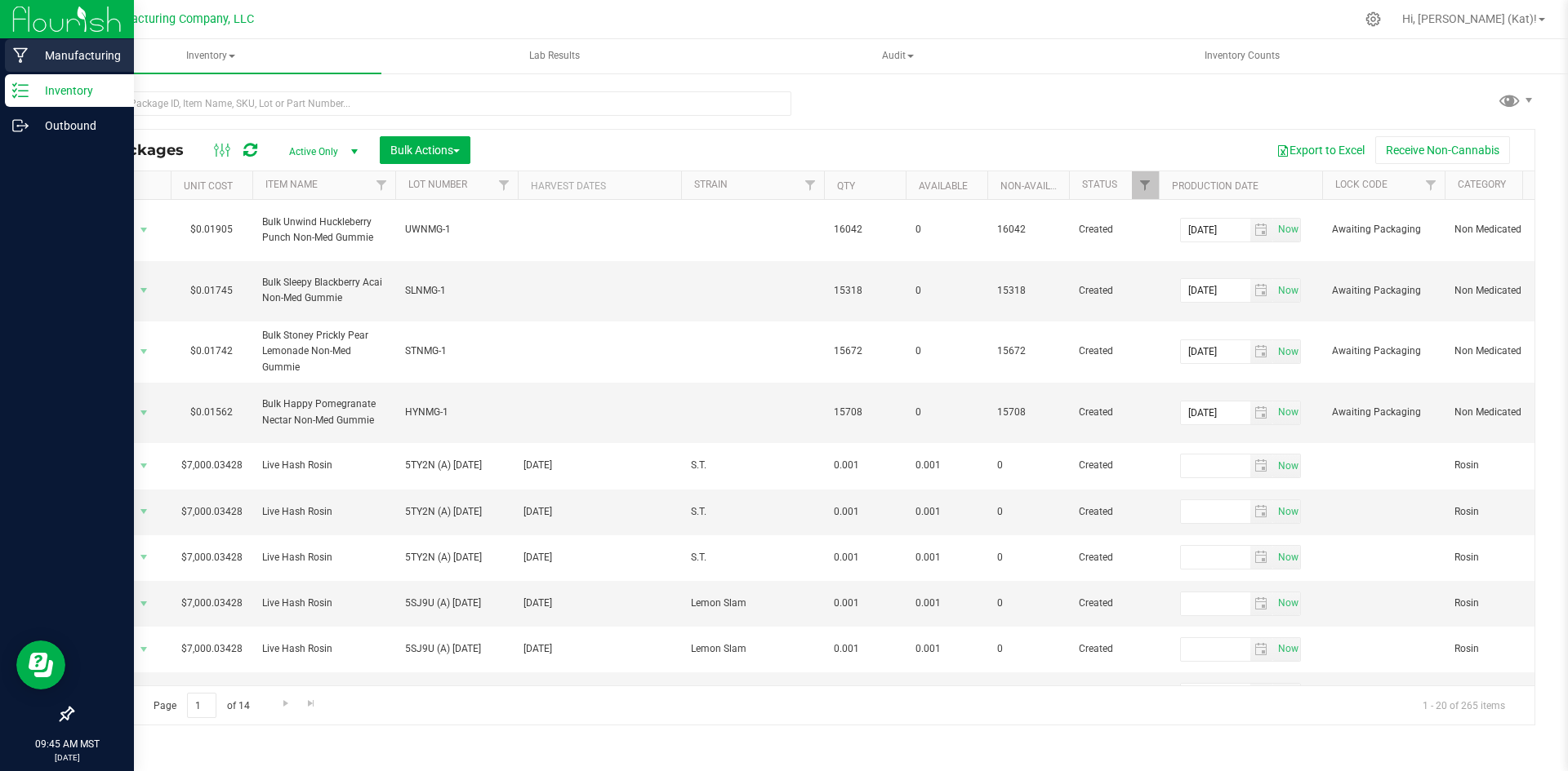
click at [31, 60] on p "Manufacturing" at bounding box center [77, 55] width 98 height 19
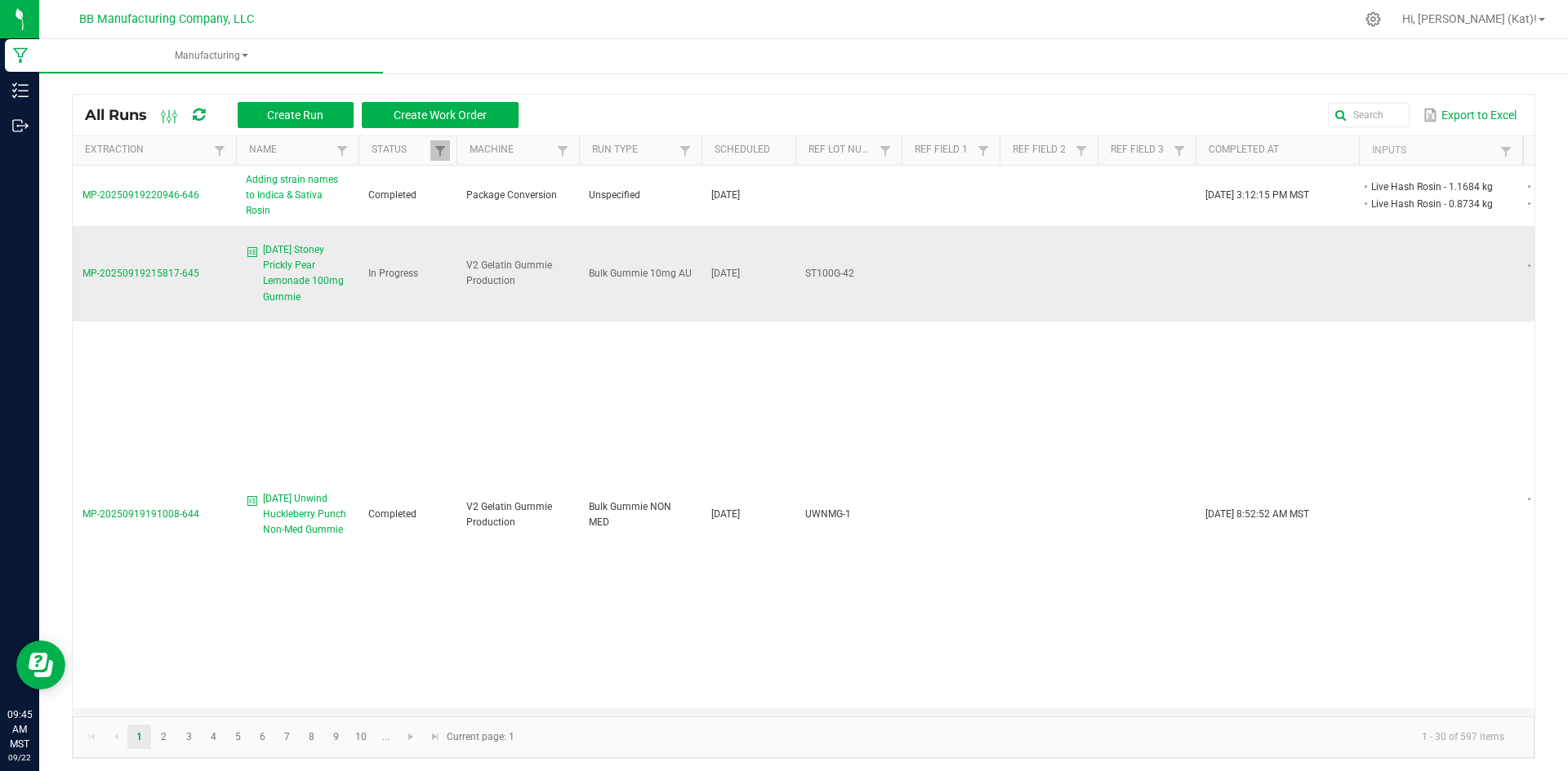
click at [304, 272] on span "[DATE] Stoney Prickly Pear Lemonade 100mg Gummie" at bounding box center [306, 274] width 85 height 63
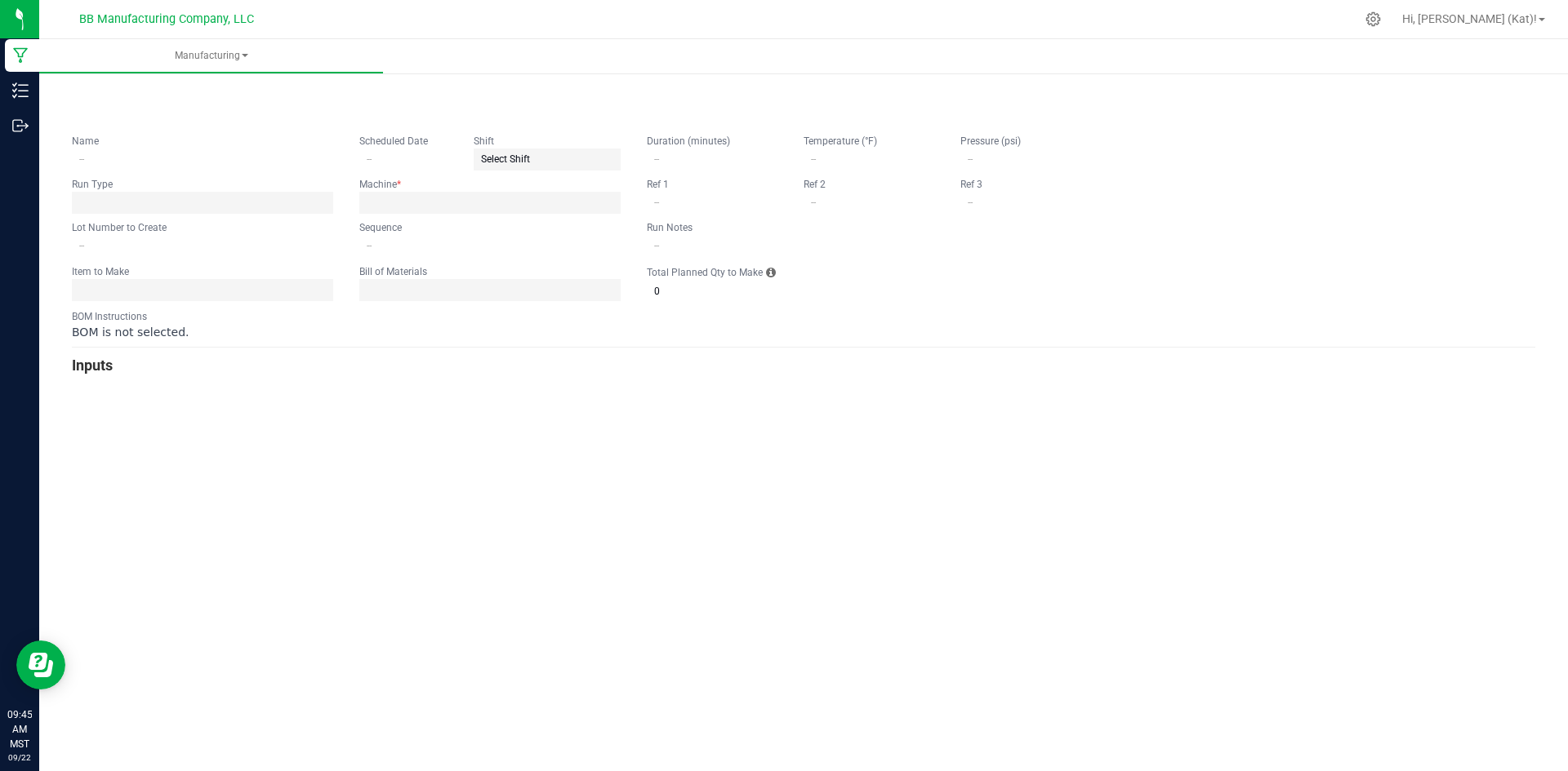
type input "[DATE] Stoney Prickly Pear Lemonade 100mg Gummie"
type input "[DATE]"
type input "ST100G-42"
type input "0"
type input "15"
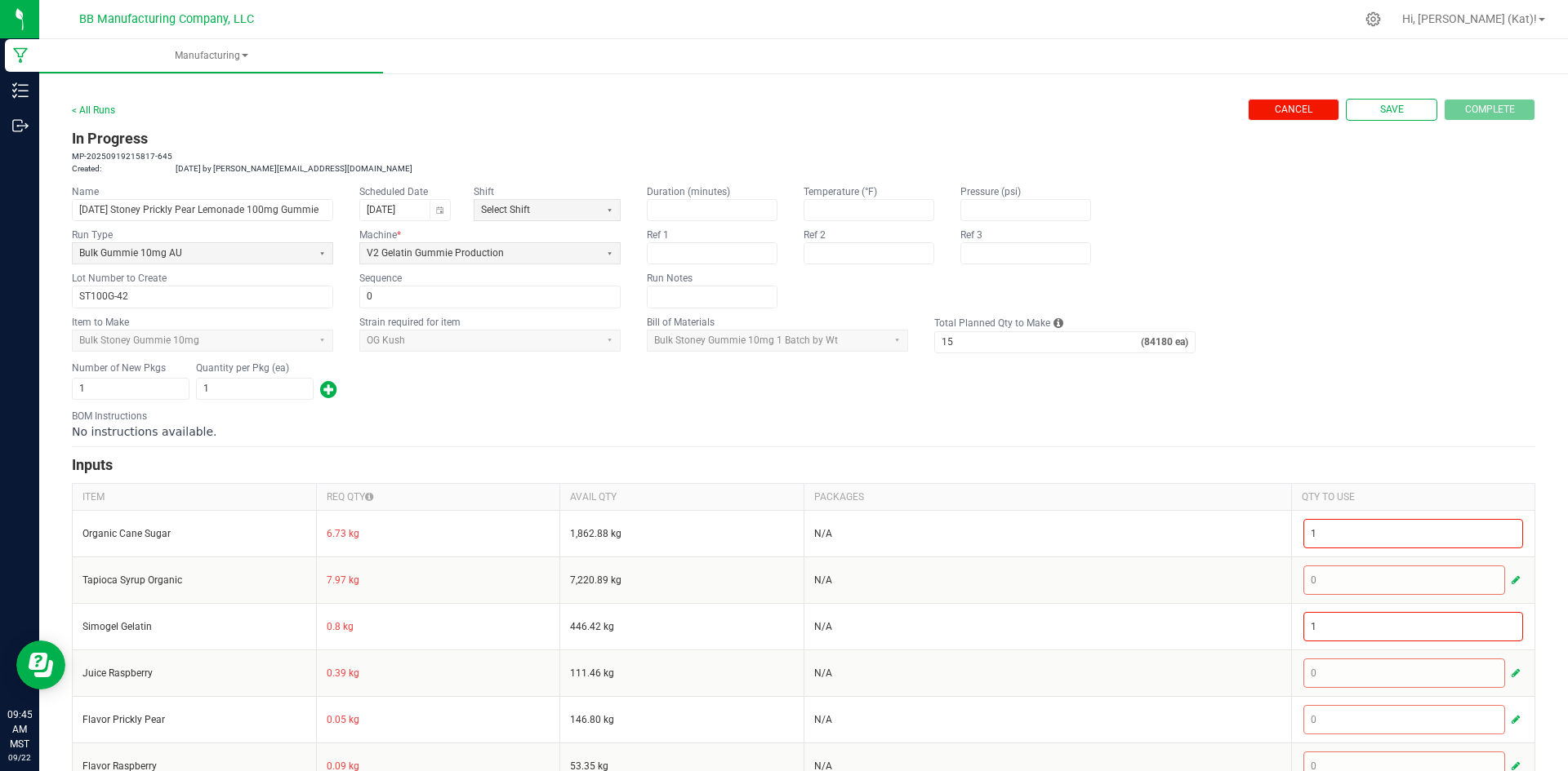
click at [1283, 111] on span "Cancel" at bounding box center [1293, 110] width 38 height 14
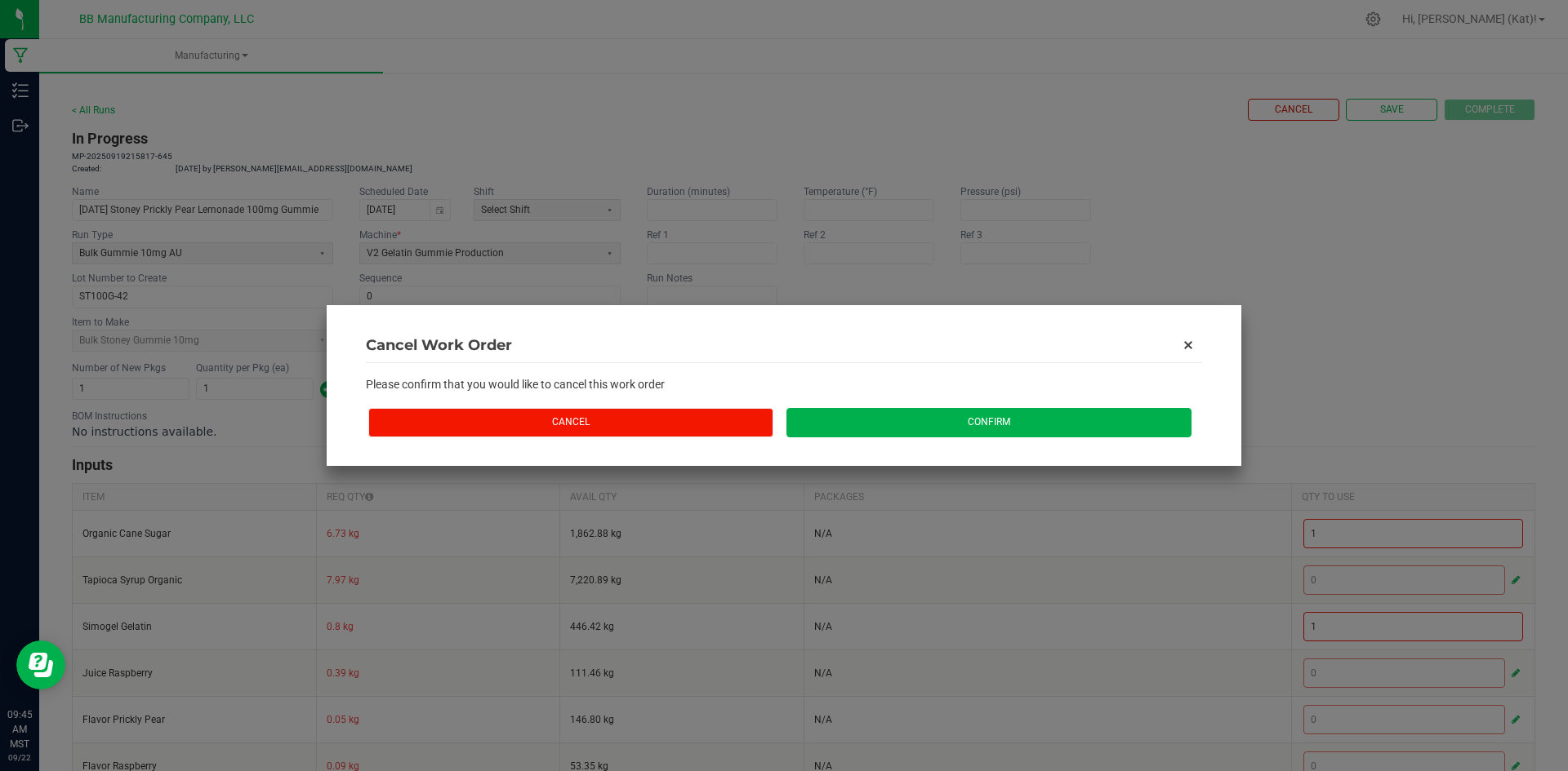
click at [676, 420] on button "Cancel" at bounding box center [570, 421] width 405 height 28
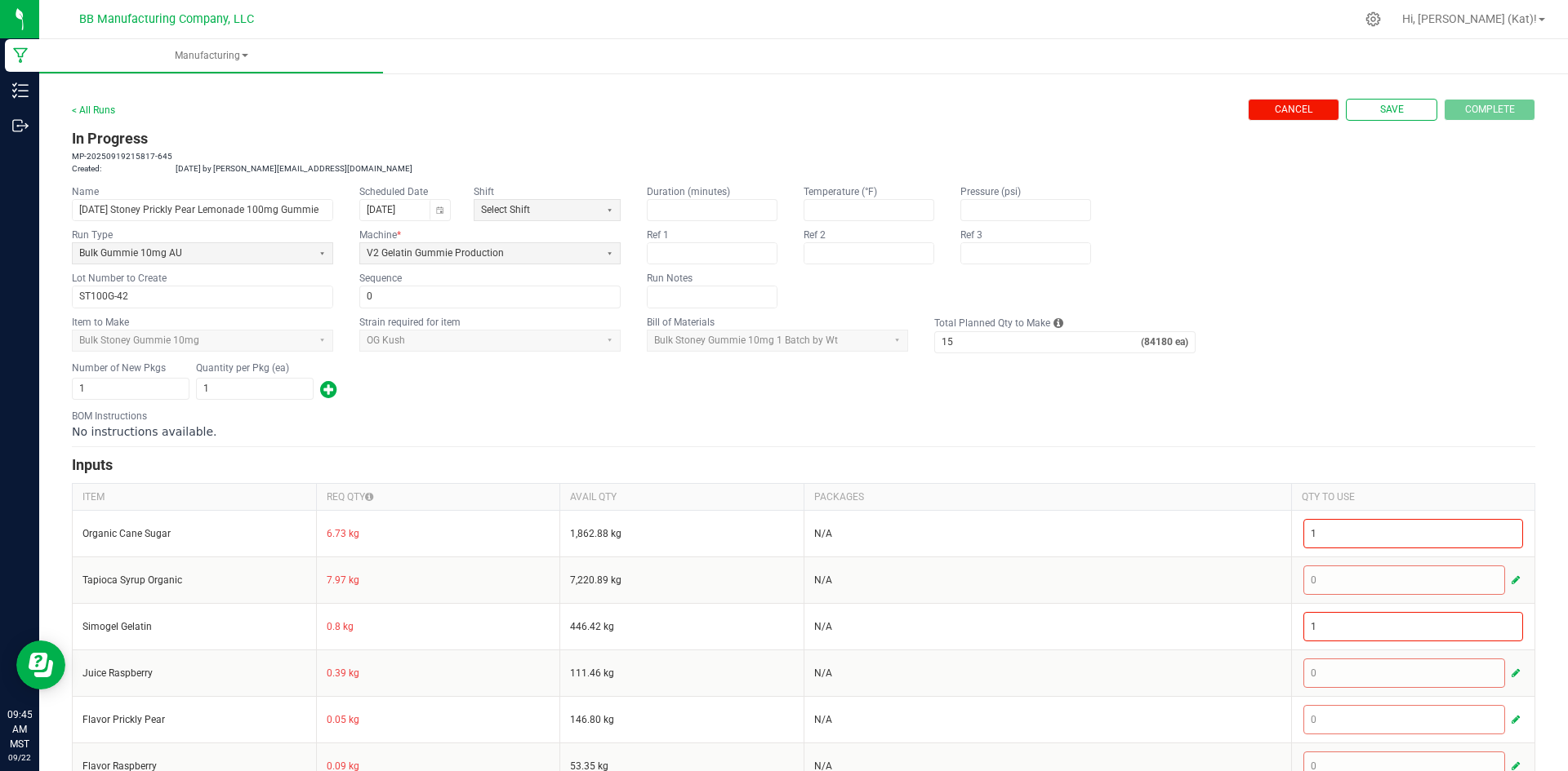
click at [1276, 112] on span "Cancel" at bounding box center [1293, 110] width 38 height 14
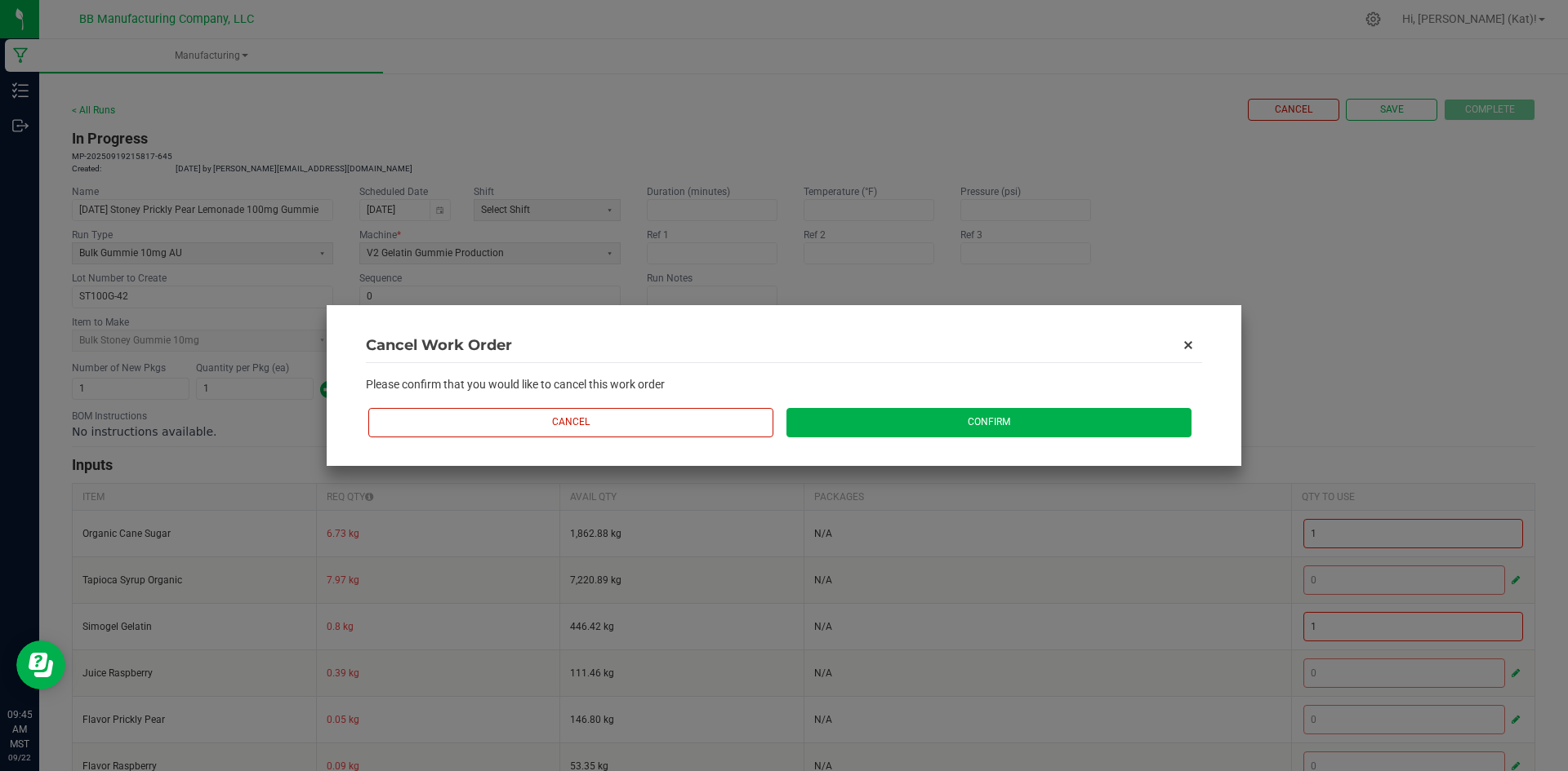
click at [971, 417] on button "Confirm" at bounding box center [988, 421] width 405 height 28
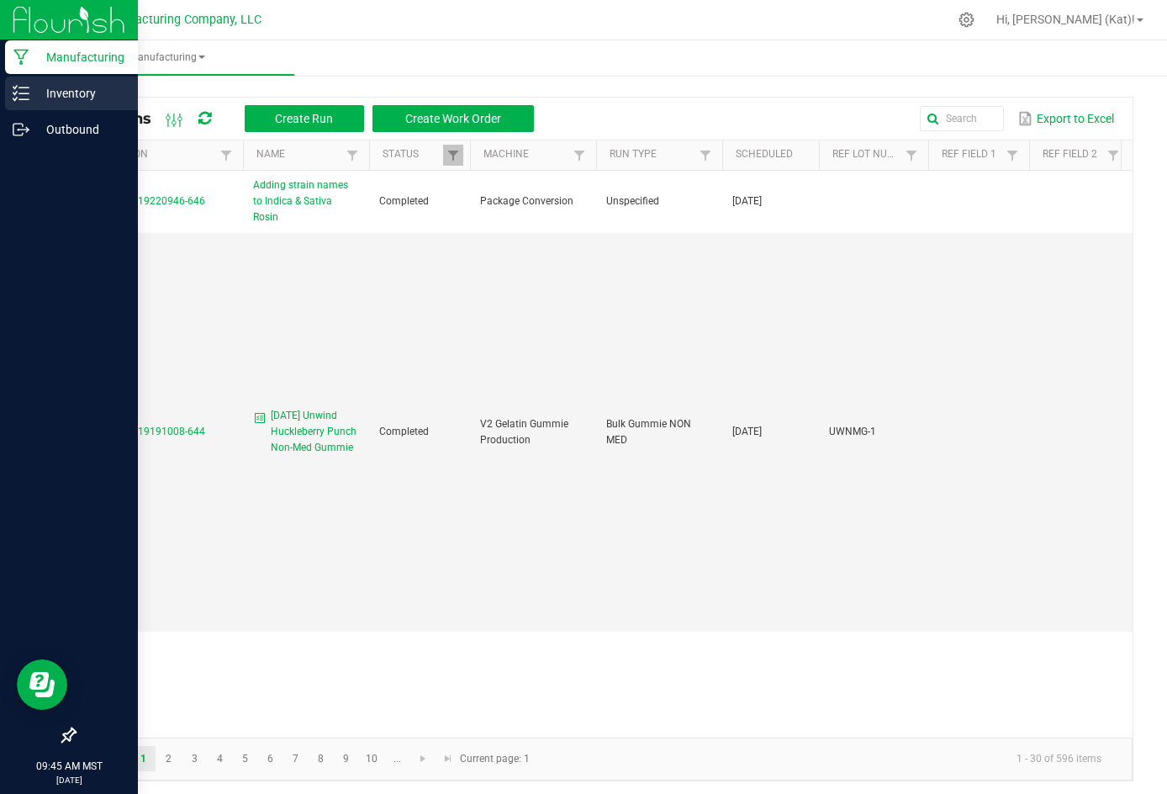
click at [26, 93] on line at bounding box center [23, 93] width 9 height 0
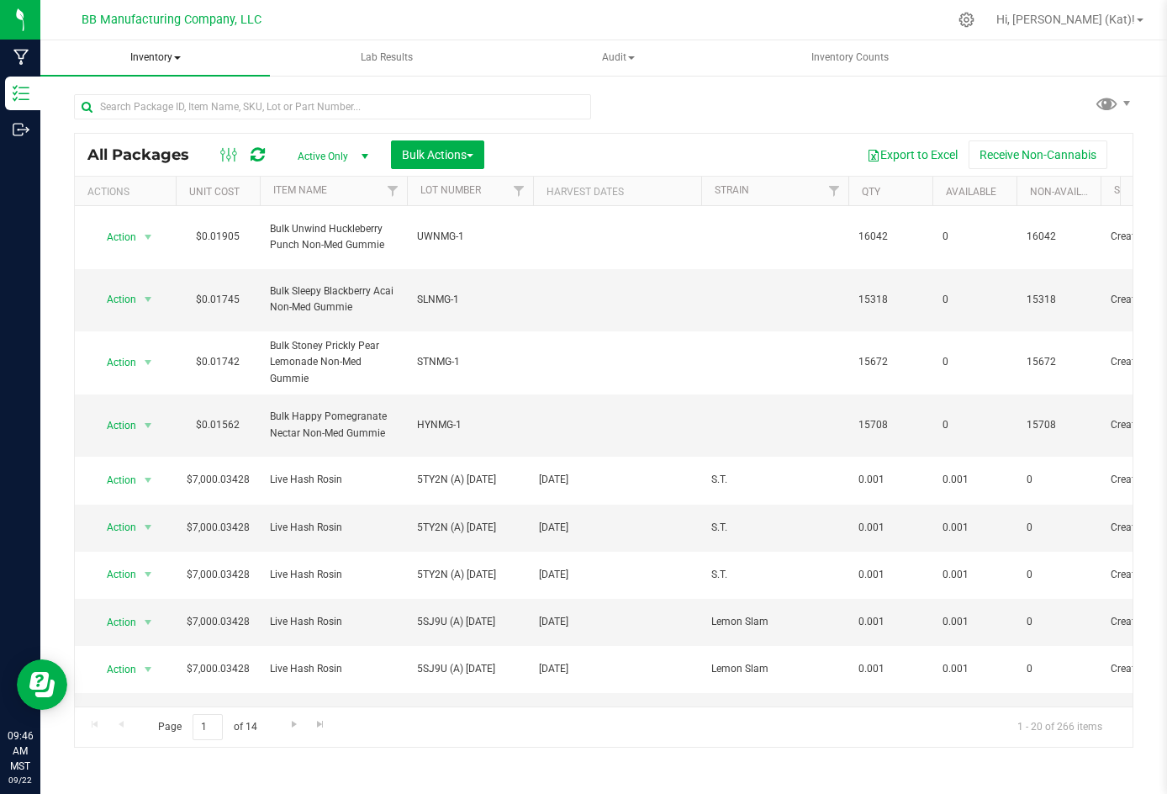
click at [168, 58] on span "Inventory" at bounding box center [154, 57] width 229 height 35
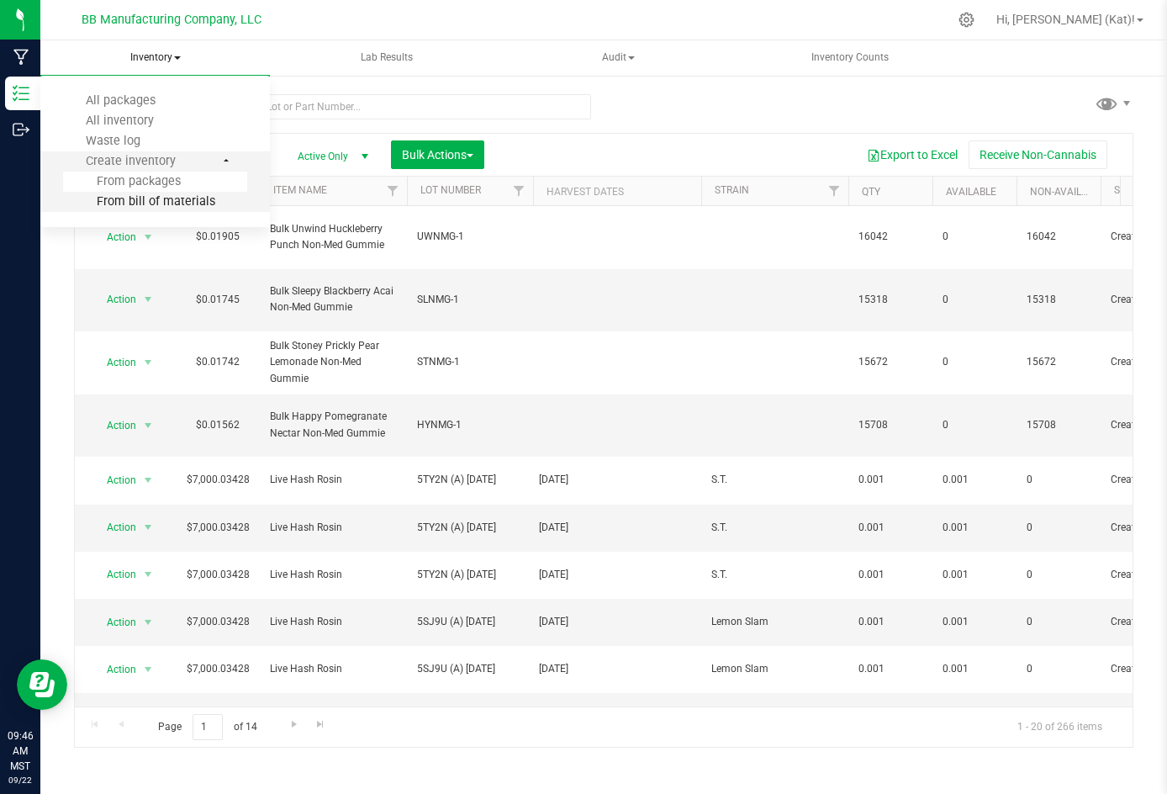
click at [210, 203] on span "From bill of materials" at bounding box center [139, 201] width 152 height 14
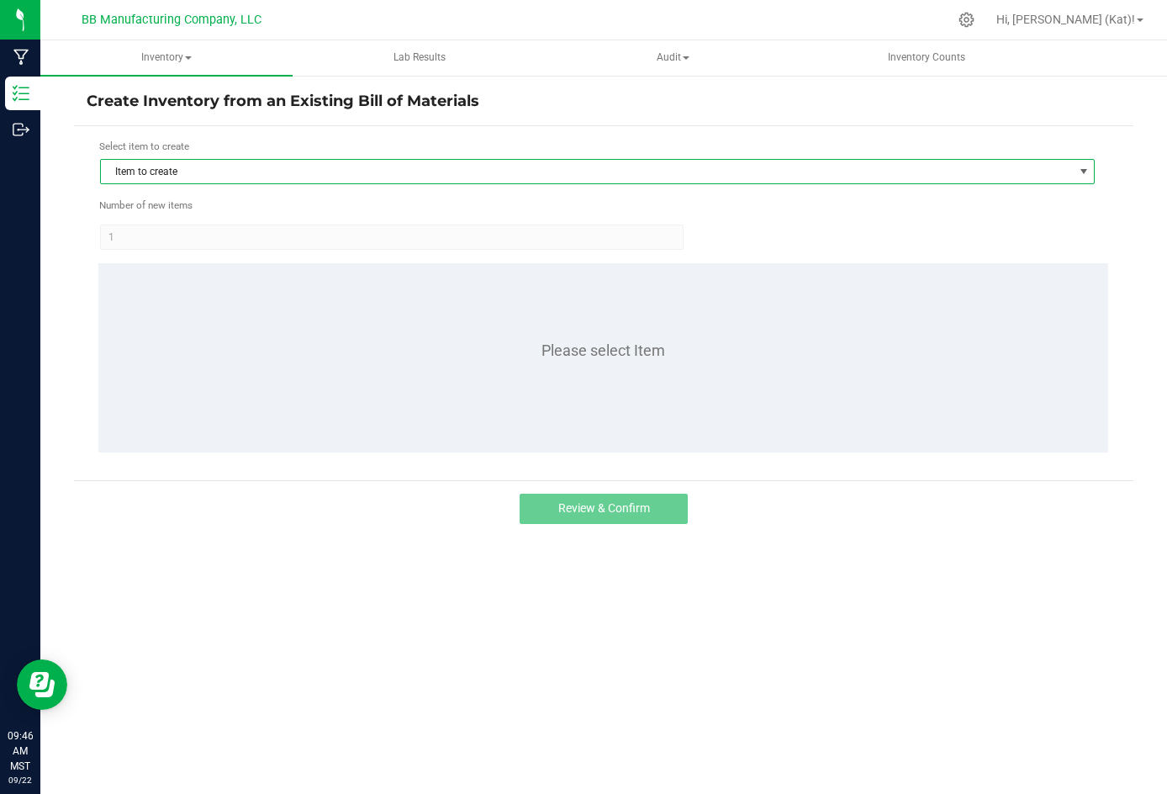
click at [220, 168] on span "Item to create" at bounding box center [587, 172] width 972 height 24
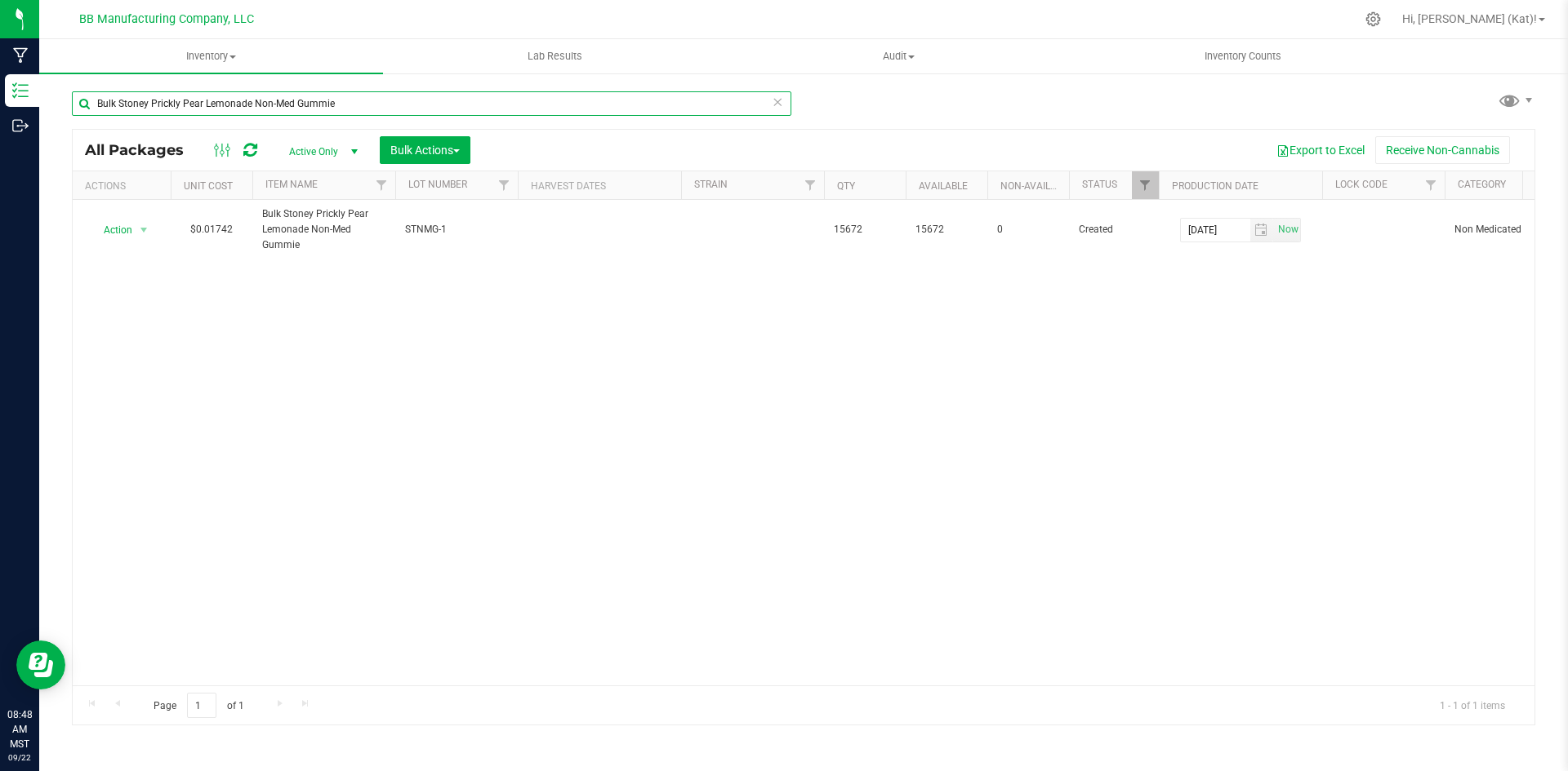
click at [421, 106] on input "Bulk Stoney Prickly Pear Lemonade Non-Med Gummie" at bounding box center [431, 103] width 720 height 24
click at [420, 105] on input "Bulk Stoney Prickly Pear Lemonade Non-Med Gummie" at bounding box center [431, 103] width 720 height 24
type input "hynmg-1"
